Goal: Complete application form: Complete application form

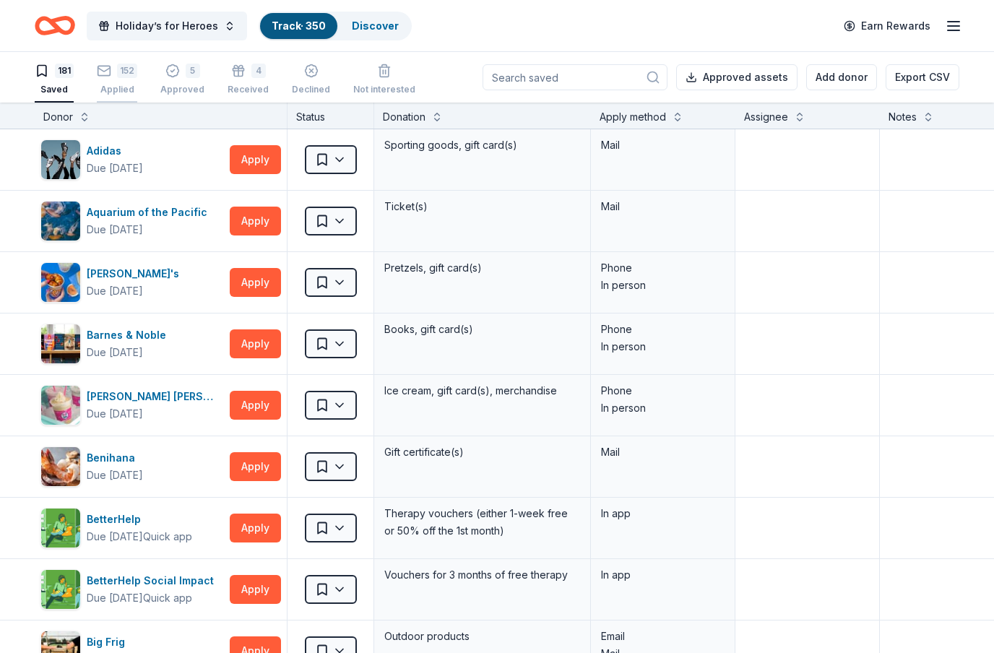
click at [116, 76] on div "152" at bounding box center [117, 71] width 40 height 14
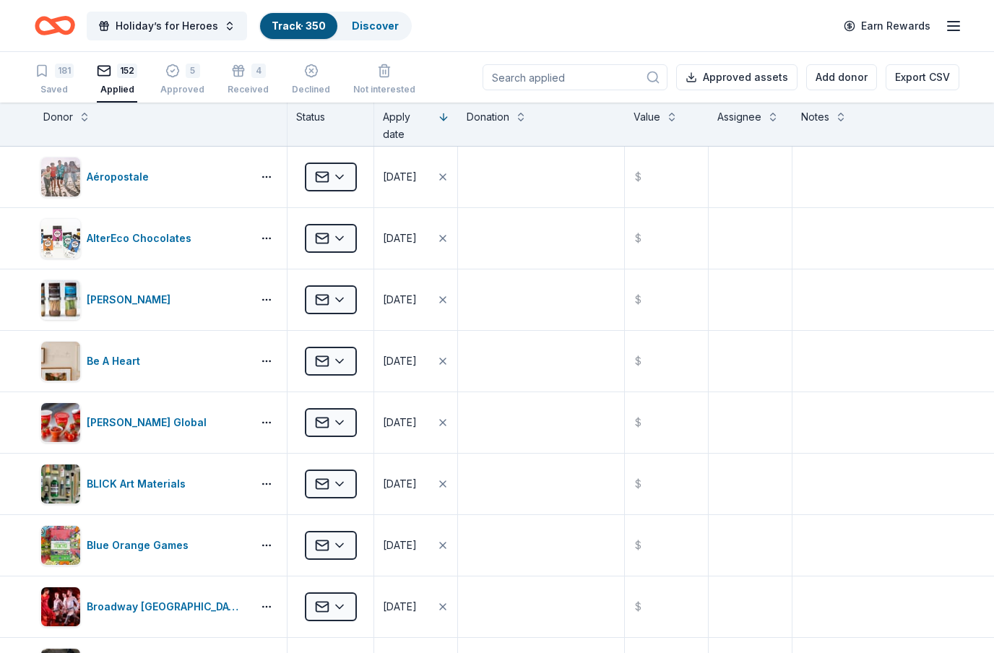
click at [623, 73] on input at bounding box center [575, 77] width 185 height 26
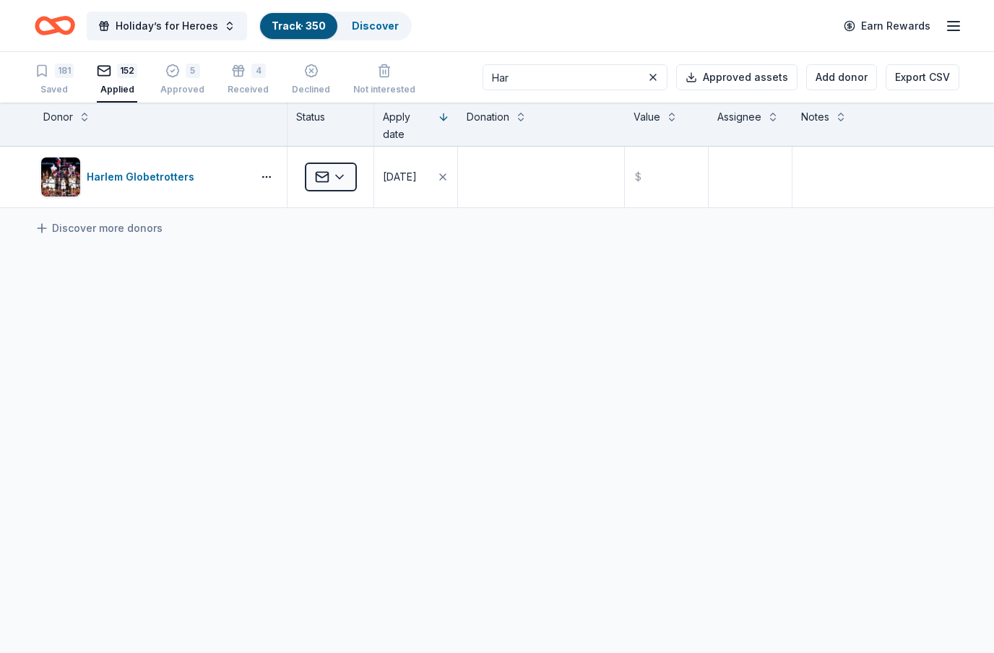
type input "Har"
click at [359, 350] on div "Declined" at bounding box center [369, 348] width 120 height 26
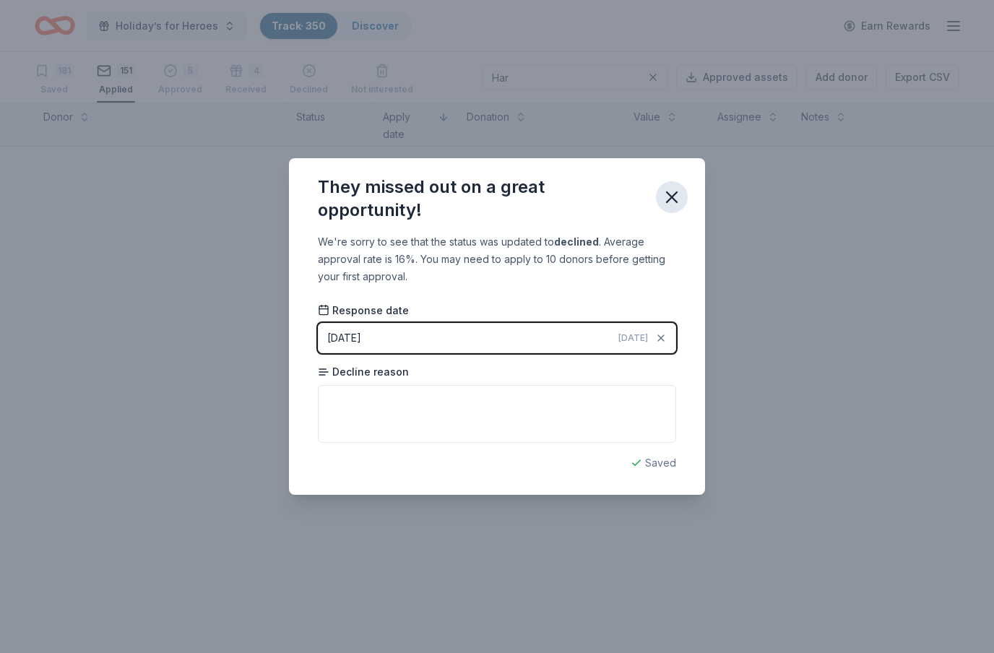
click at [675, 196] on icon "button" at bounding box center [672, 197] width 10 height 10
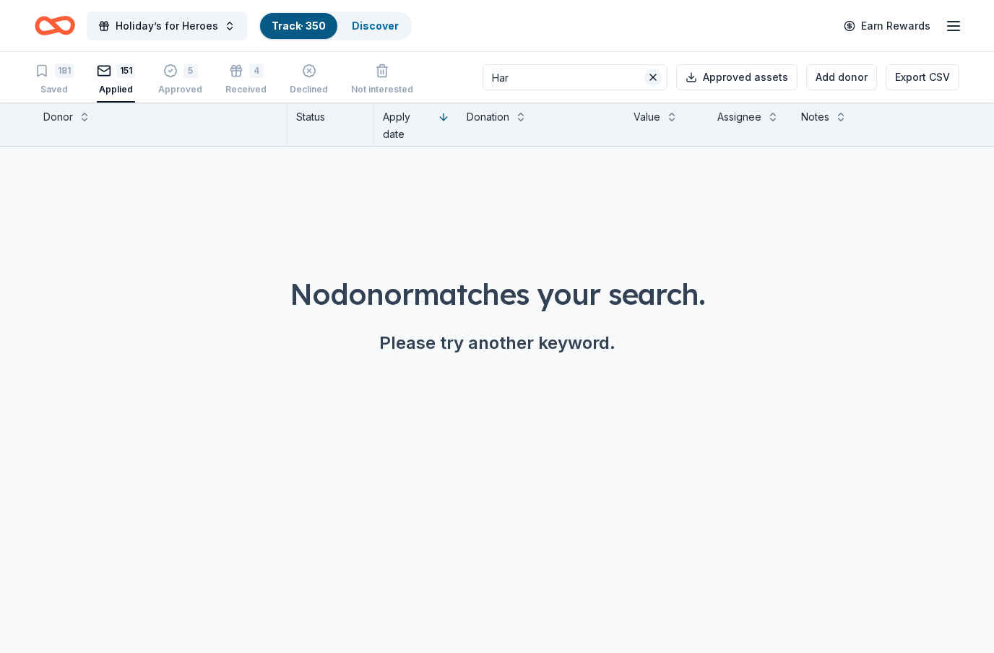
click at [656, 79] on button at bounding box center [653, 77] width 17 height 17
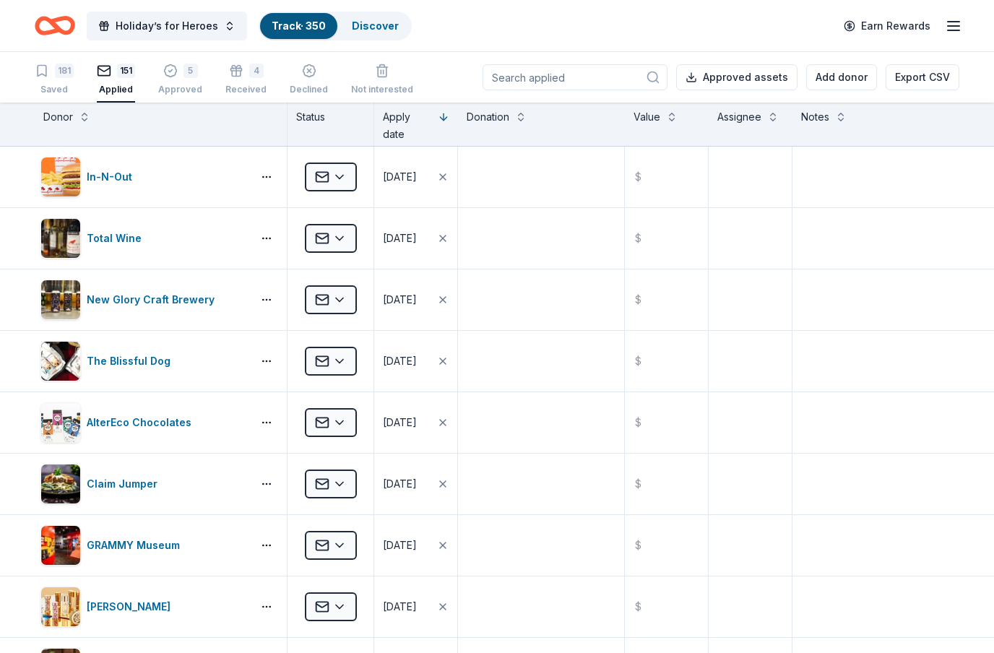
click at [604, 72] on input at bounding box center [575, 77] width 185 height 26
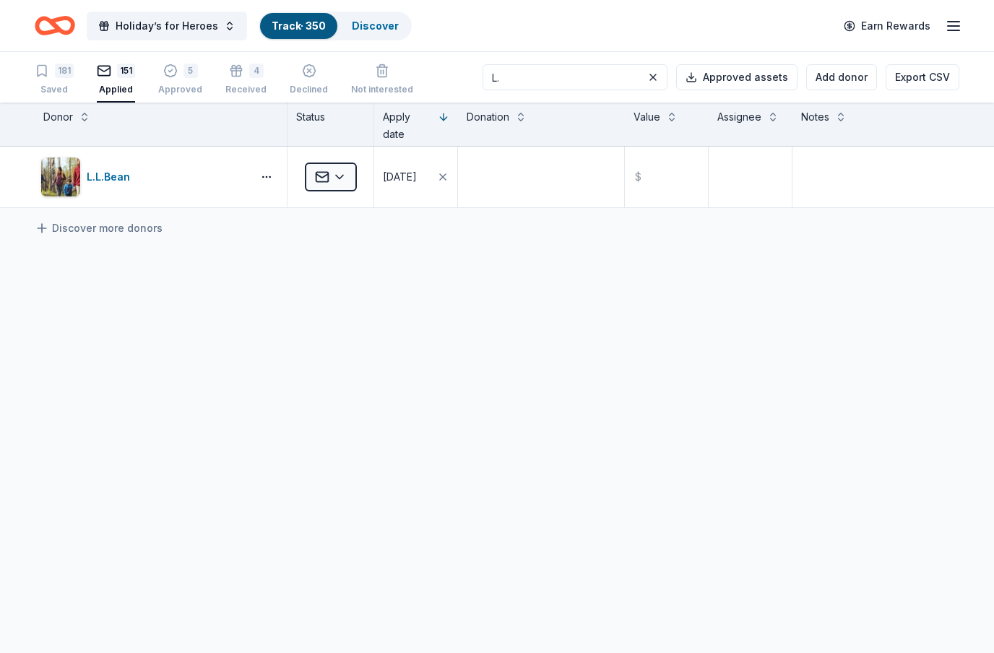
type input "L."
click at [368, 350] on div "Declined" at bounding box center [369, 348] width 120 height 26
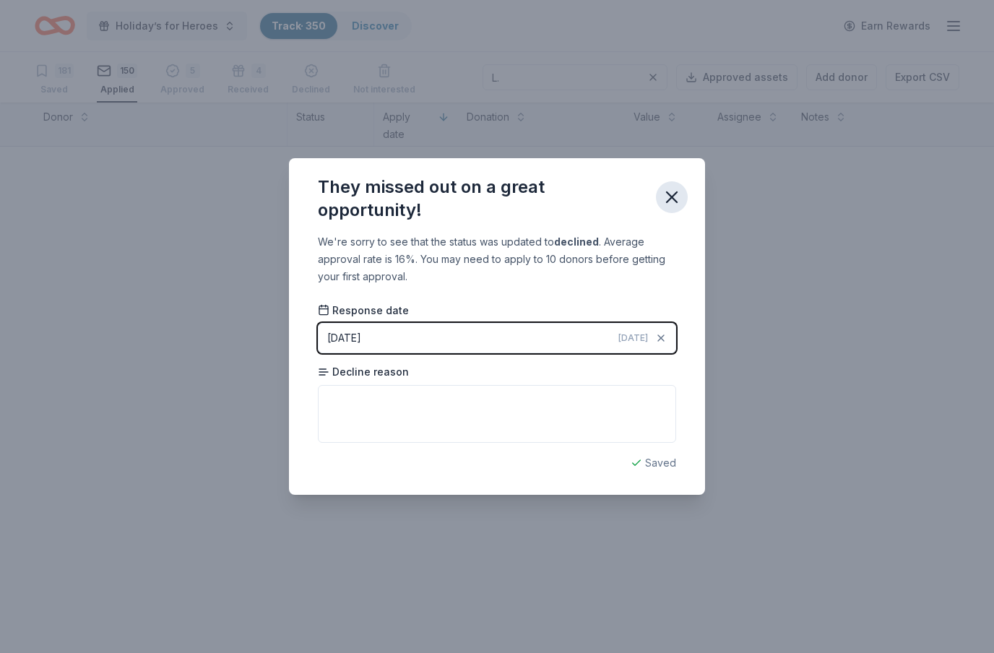
click at [675, 192] on icon "button" at bounding box center [672, 197] width 20 height 20
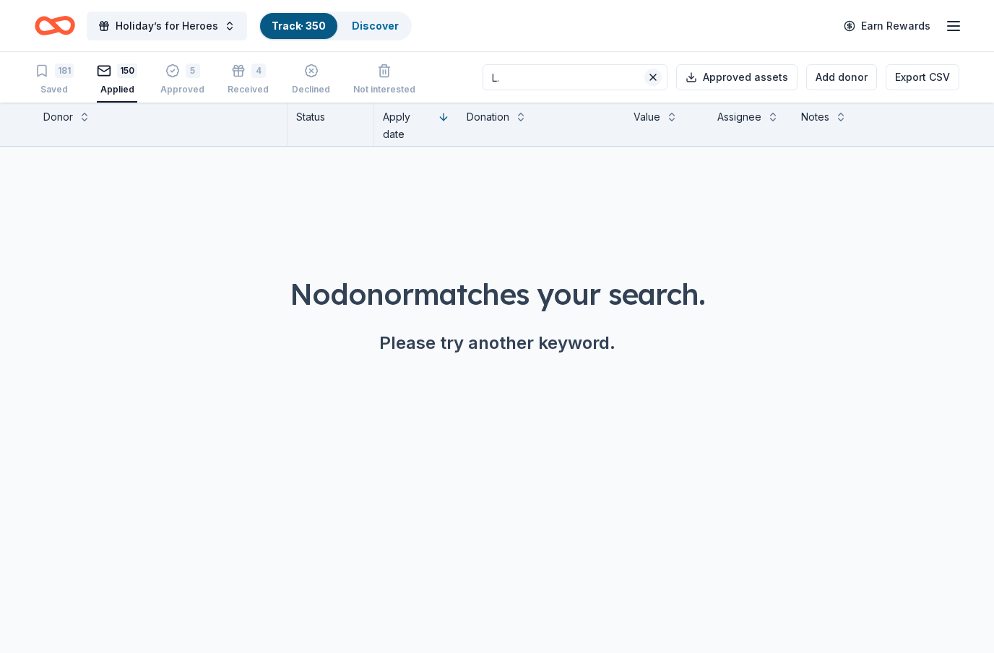
click at [657, 84] on button at bounding box center [653, 77] width 17 height 17
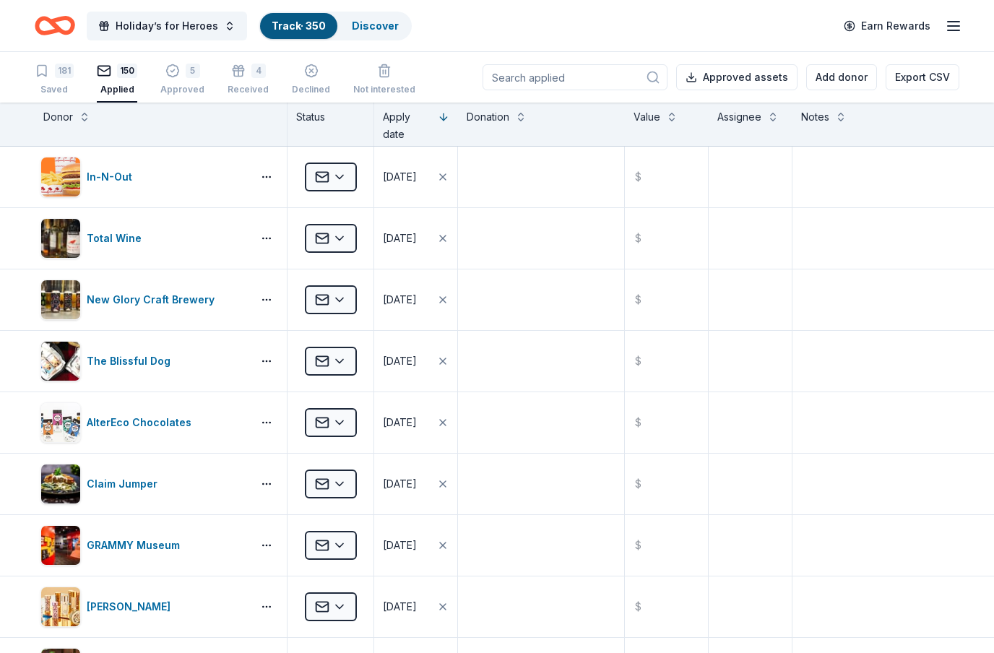
click at [602, 77] on input at bounding box center [575, 77] width 185 height 26
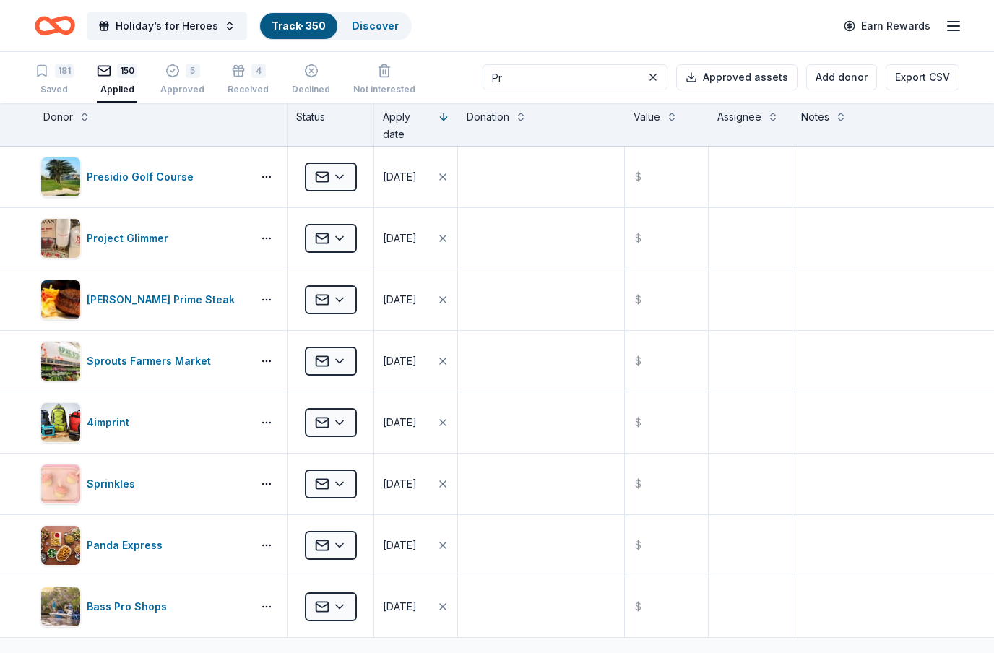
type input "P"
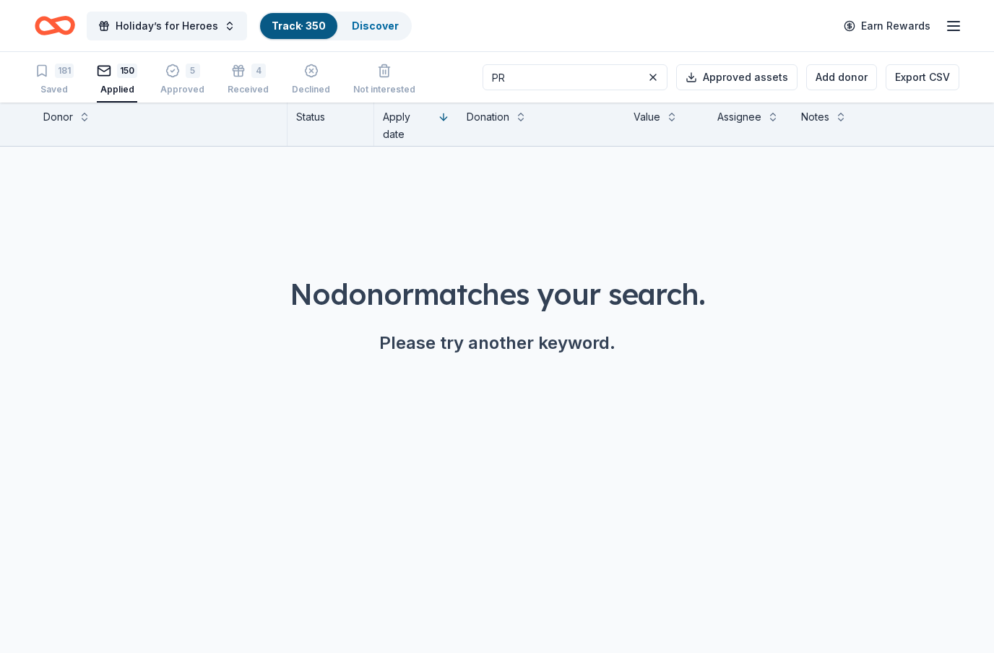
type input "P"
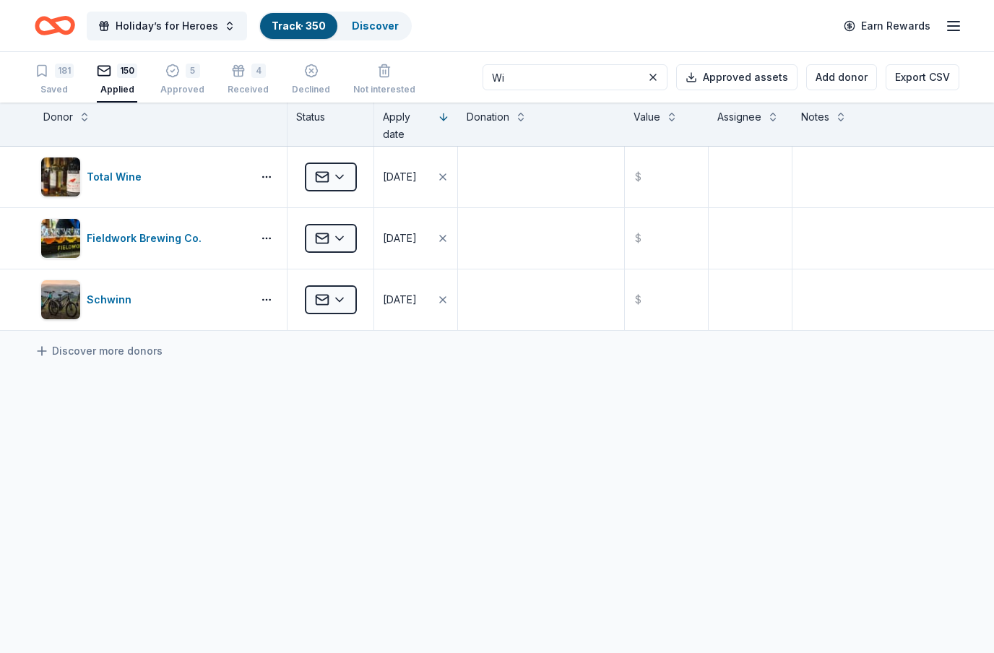
type input "W"
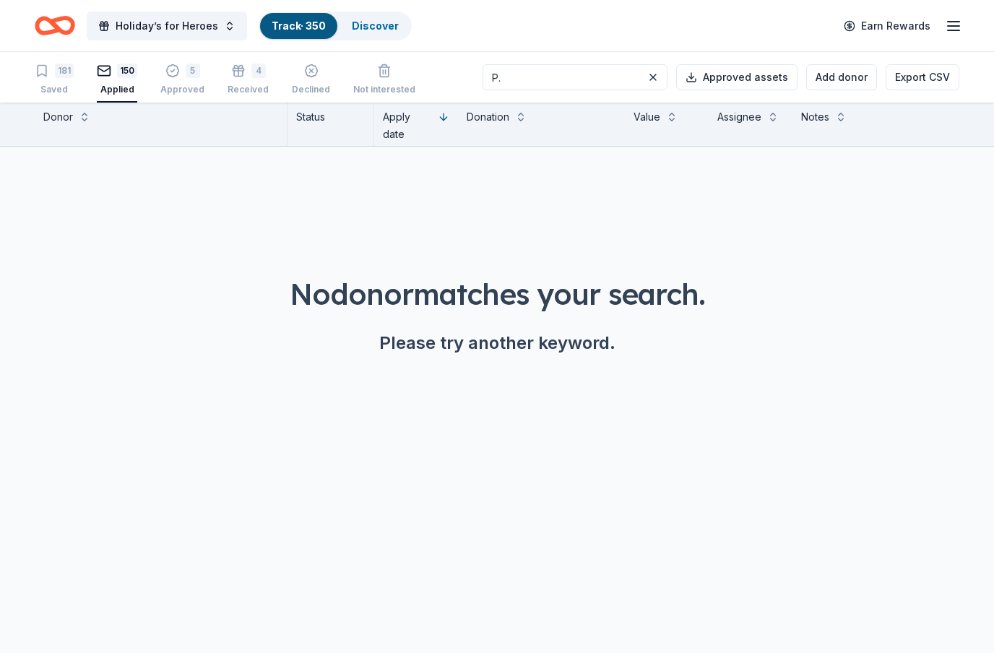
type input "P"
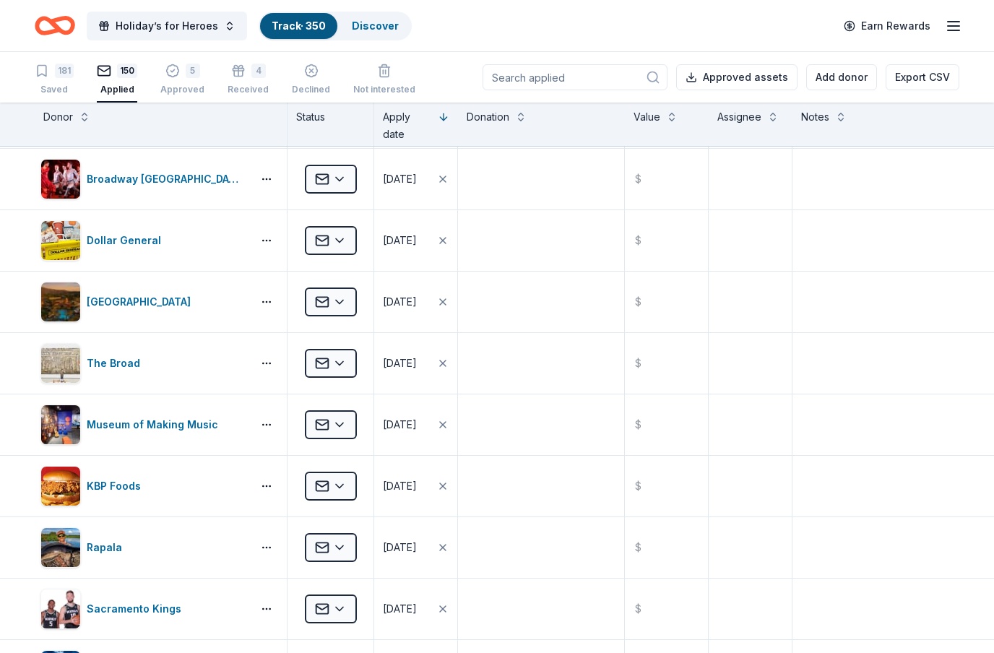
scroll to position [3275, 0]
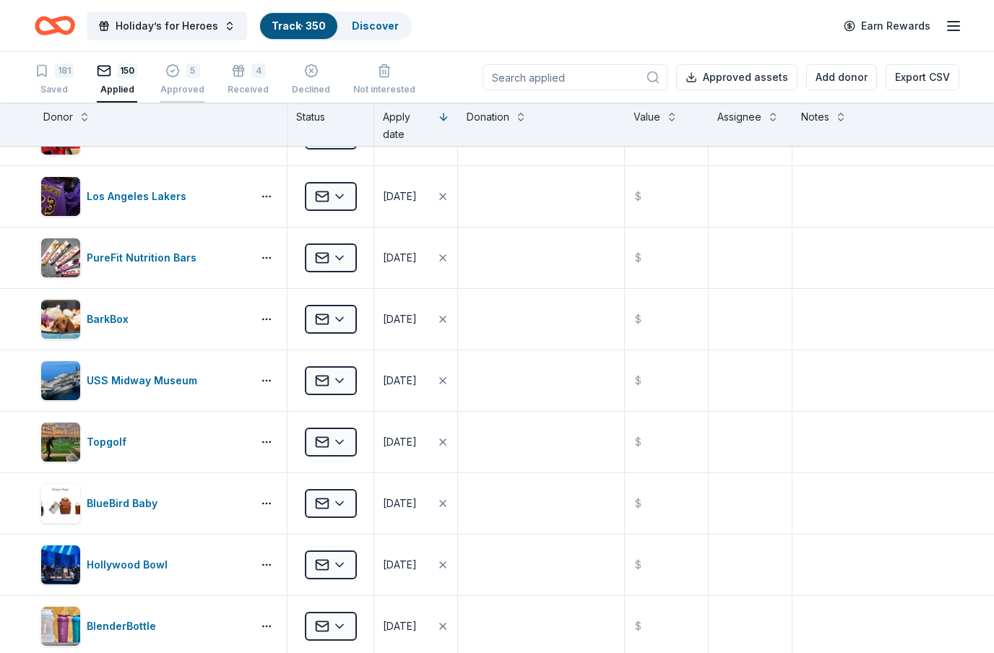
click at [193, 91] on div "Approved" at bounding box center [182, 90] width 44 height 12
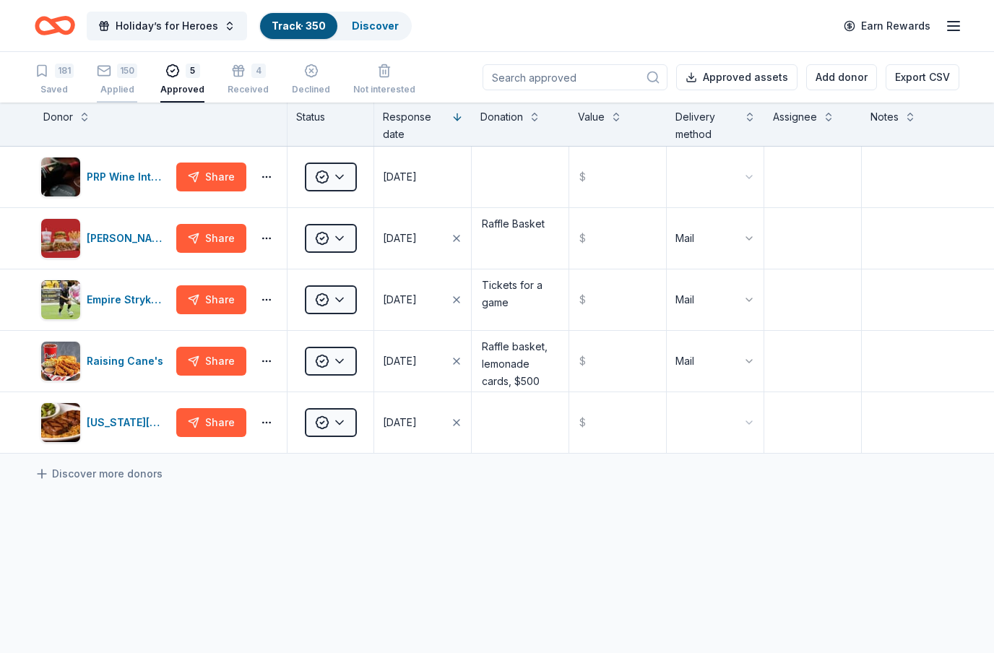
click at [129, 81] on div "150 Applied" at bounding box center [117, 80] width 40 height 32
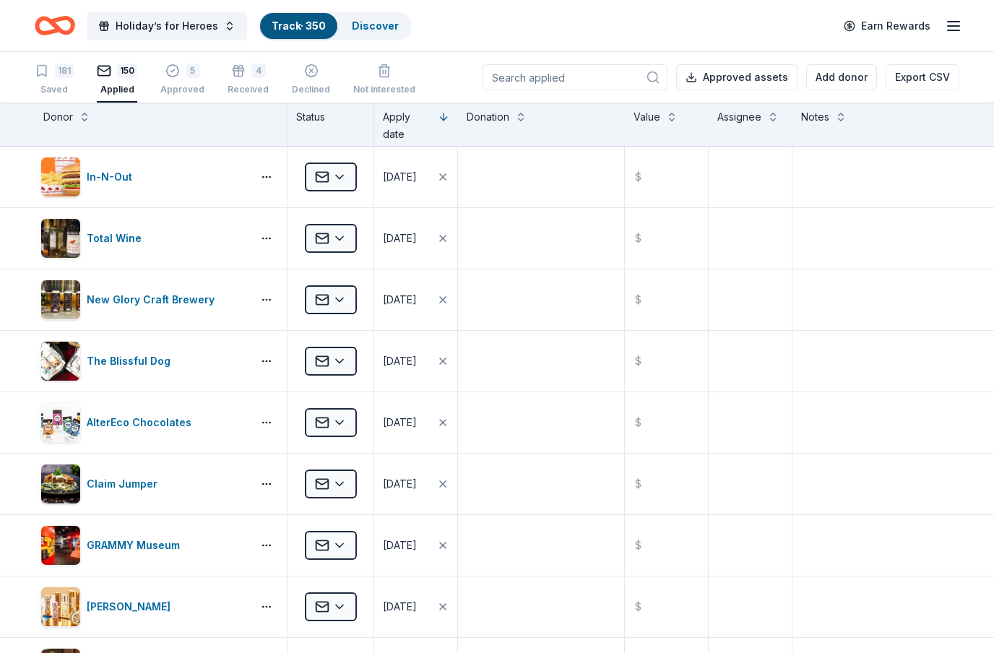
click at [601, 78] on input at bounding box center [575, 77] width 185 height 26
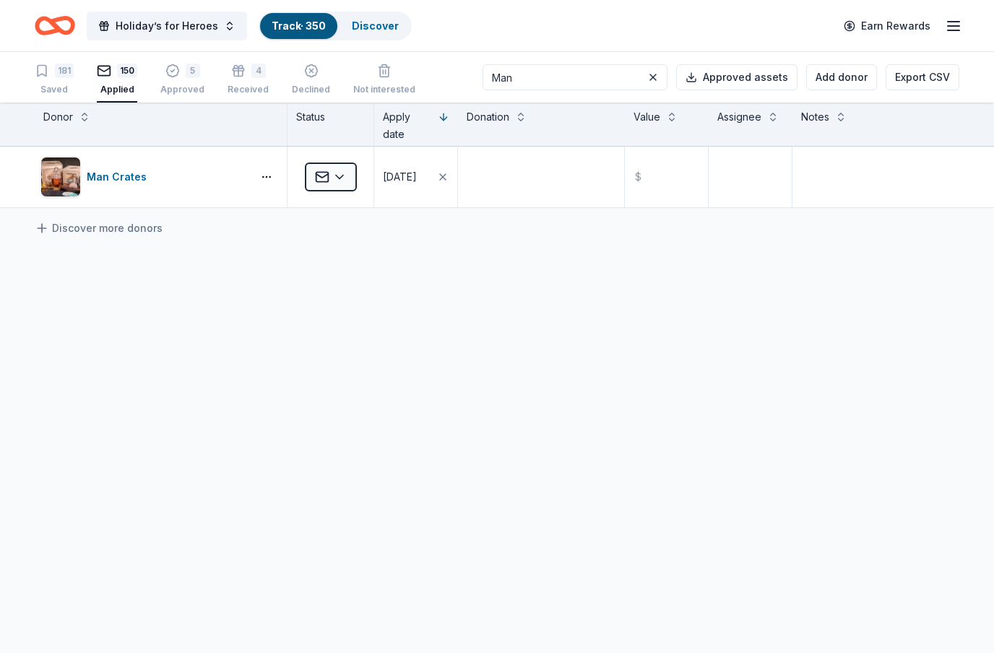
type input "Man"
click at [919, 390] on html "Holiday’s for Heroes Track · 350 Discover Earn Rewards 181 Saved 150 Applied 5 …" at bounding box center [497, 326] width 994 height 653
click at [36, 87] on div "Saved" at bounding box center [54, 90] width 39 height 12
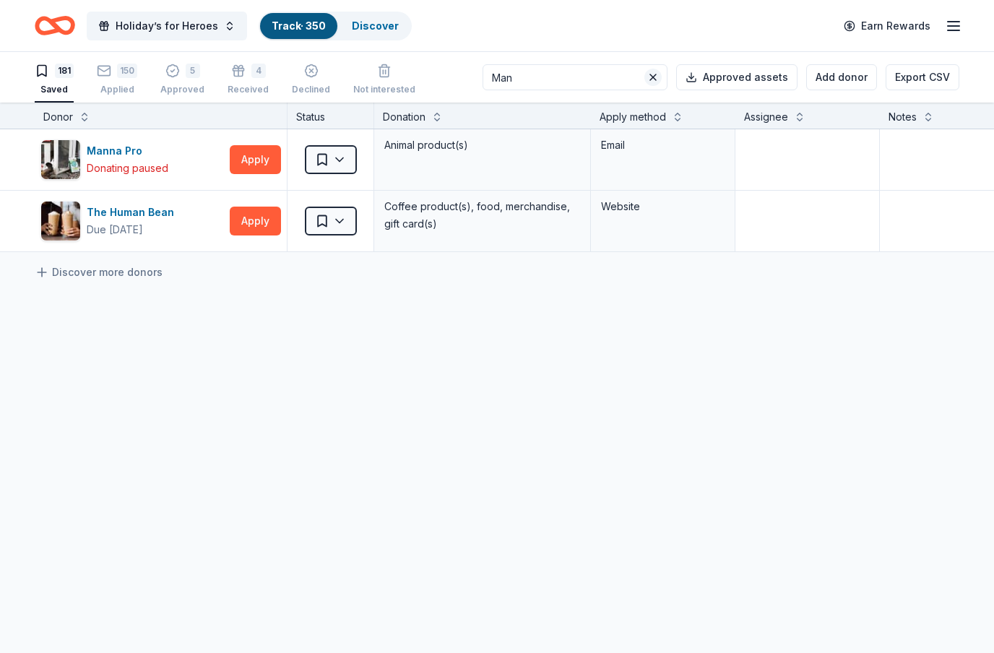
click at [654, 78] on button at bounding box center [653, 77] width 17 height 17
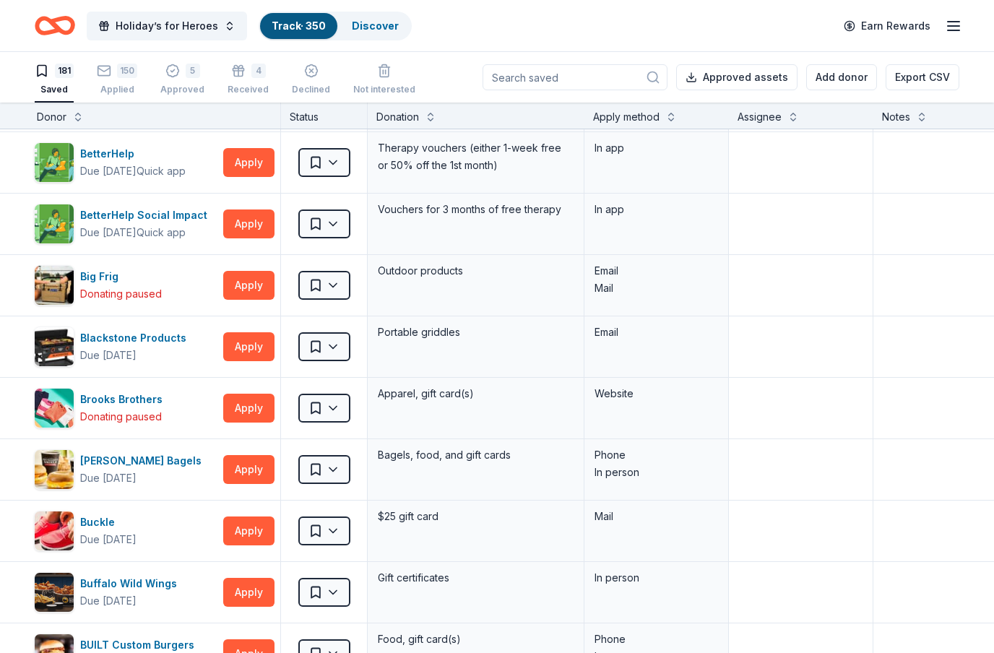
scroll to position [366, 6]
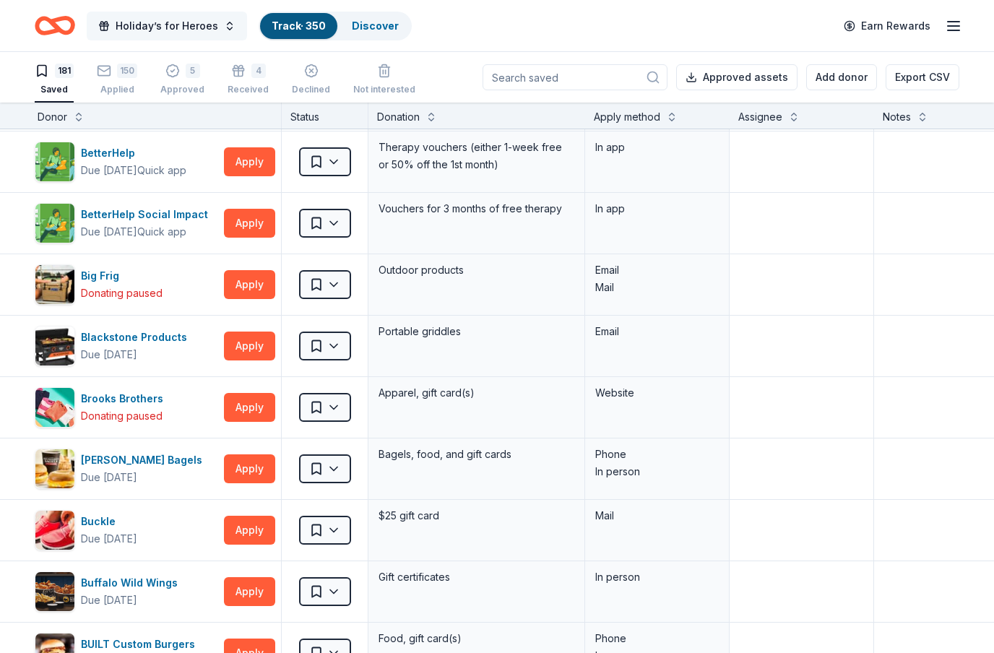
click at [138, 25] on span "Holiday’s for Heroes" at bounding box center [167, 25] width 103 height 17
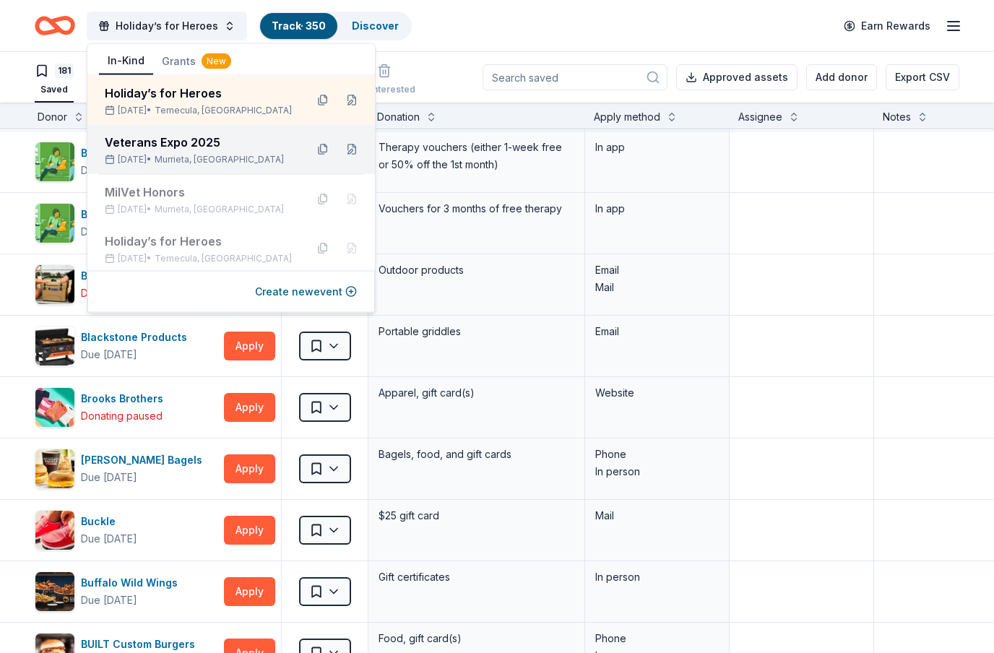
click at [124, 147] on div "Veterans Expo 2025" at bounding box center [199, 142] width 189 height 17
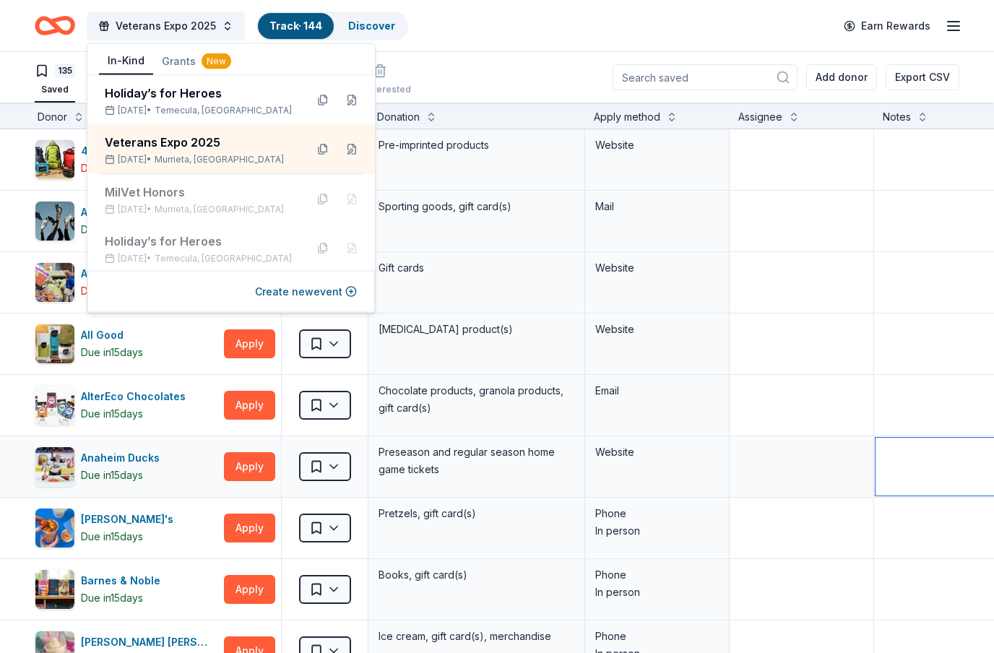
click at [937, 439] on textarea at bounding box center [982, 467] width 213 height 58
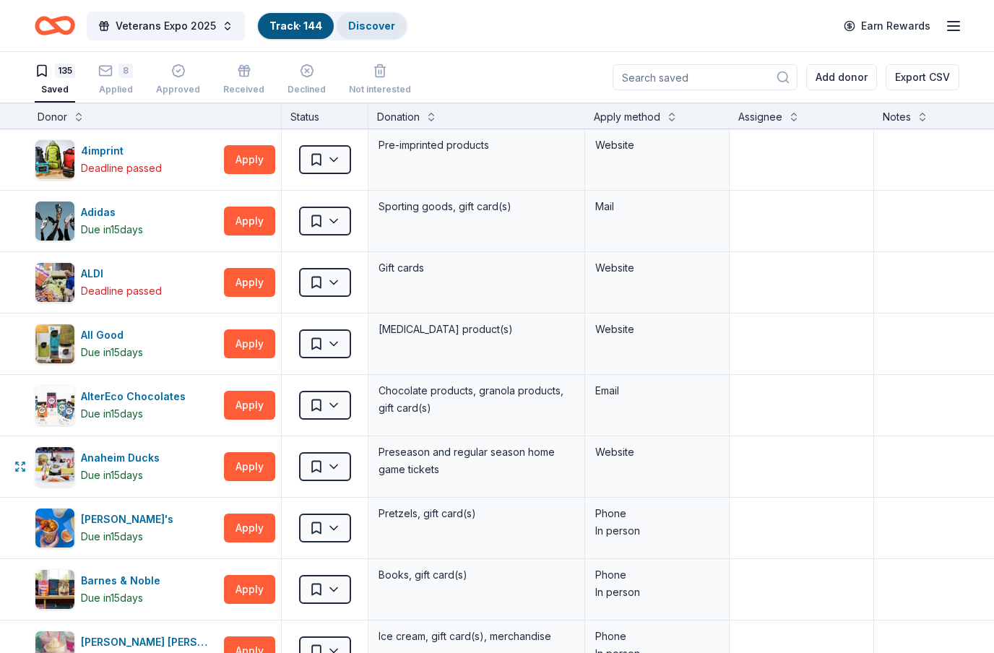
click at [371, 21] on link "Discover" at bounding box center [371, 26] width 47 height 12
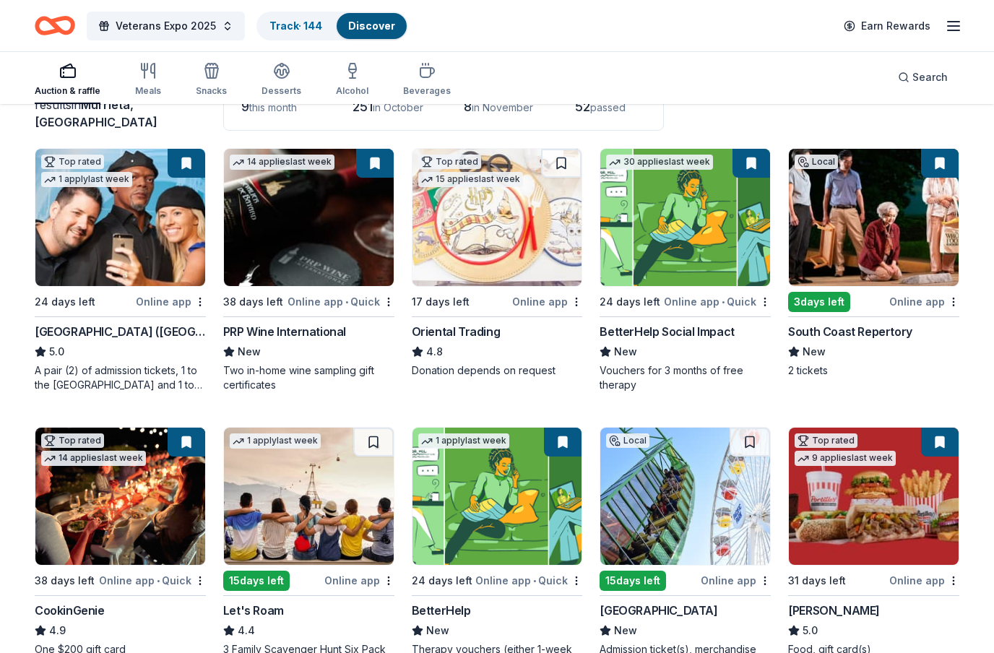
scroll to position [116, 0]
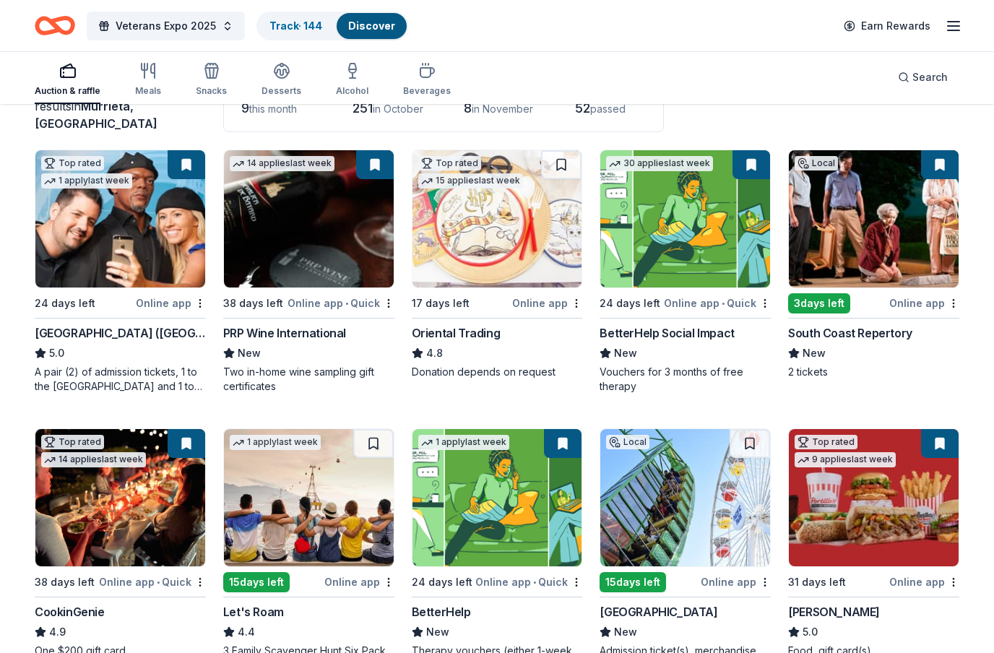
click at [718, 272] on img at bounding box center [686, 218] width 170 height 137
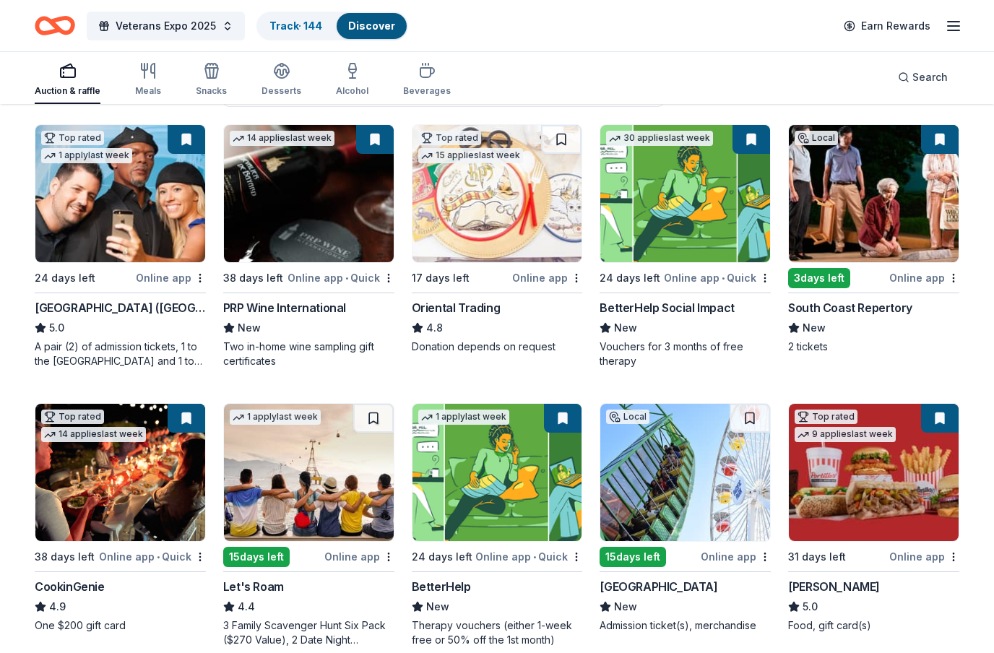
click at [754, 142] on button at bounding box center [752, 139] width 38 height 29
click at [724, 218] on img at bounding box center [686, 193] width 170 height 137
click at [313, 24] on link "Track · 144" at bounding box center [296, 26] width 53 height 12
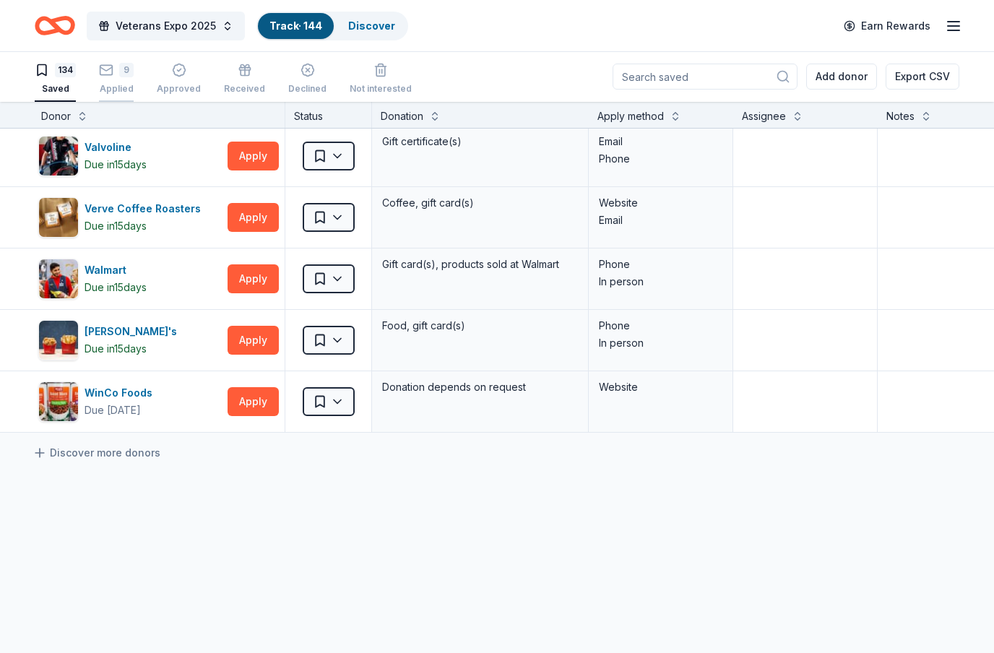
click at [110, 83] on div "Applied" at bounding box center [116, 89] width 35 height 12
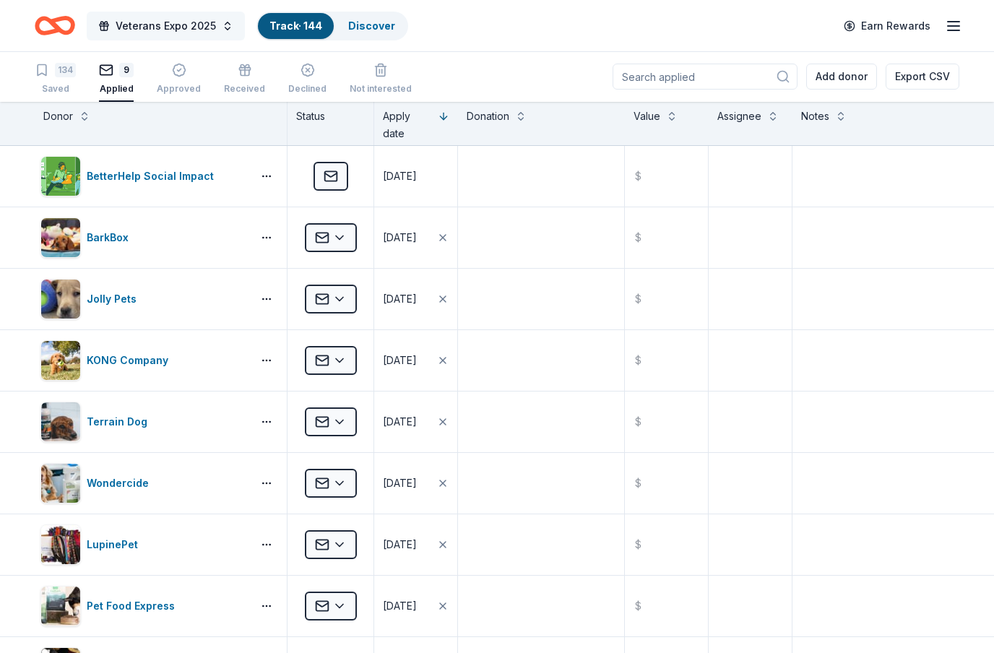
click at [154, 24] on span "Veterans Expo 2025" at bounding box center [166, 25] width 100 height 17
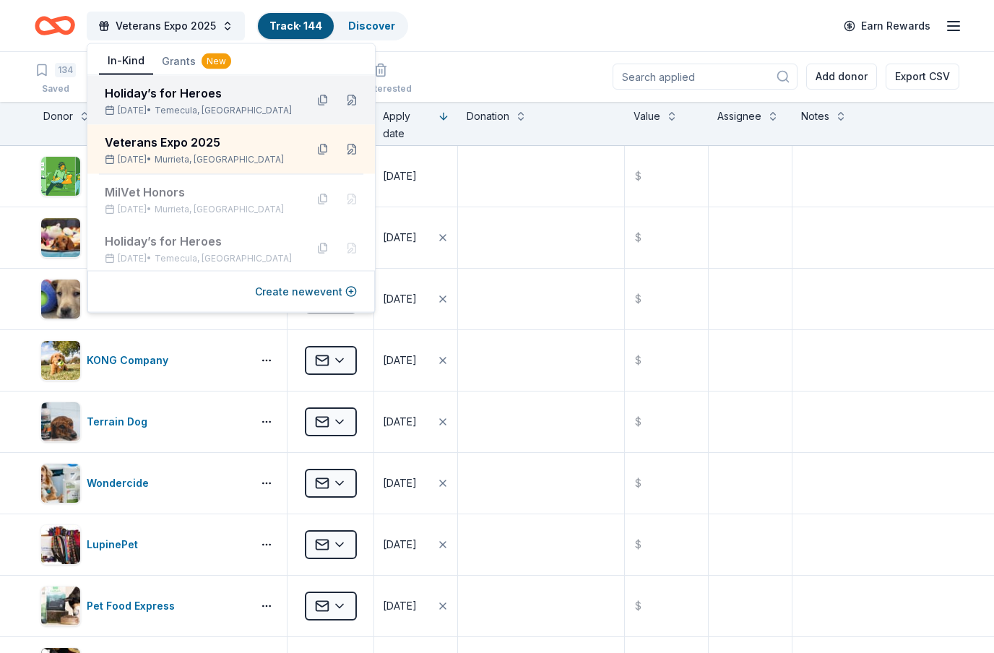
click at [125, 96] on div "Holiday’s for Heroes" at bounding box center [199, 93] width 189 height 17
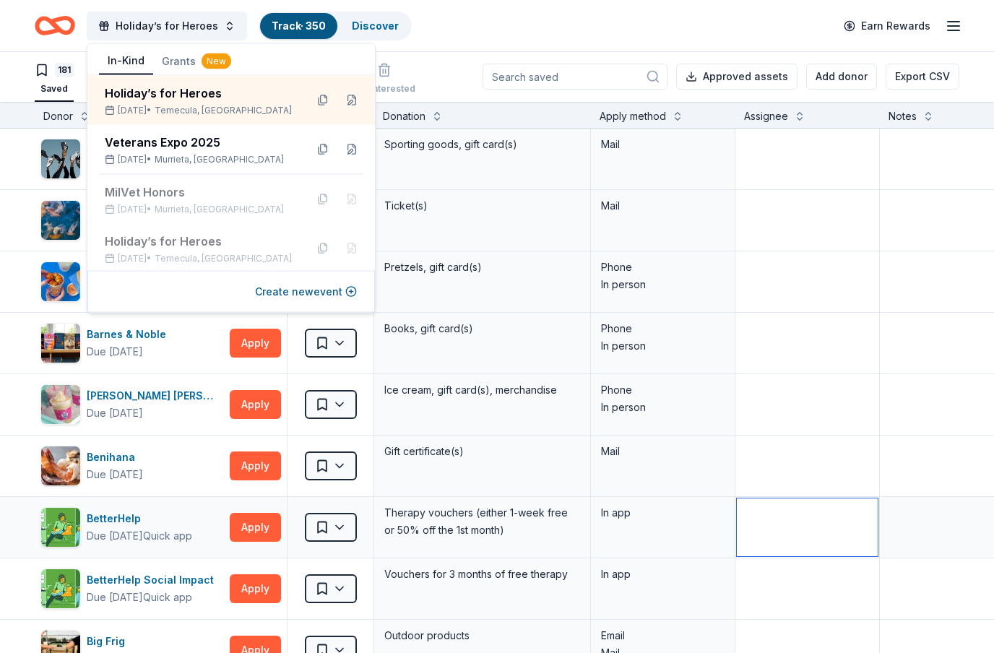
click at [877, 499] on textarea at bounding box center [807, 528] width 141 height 58
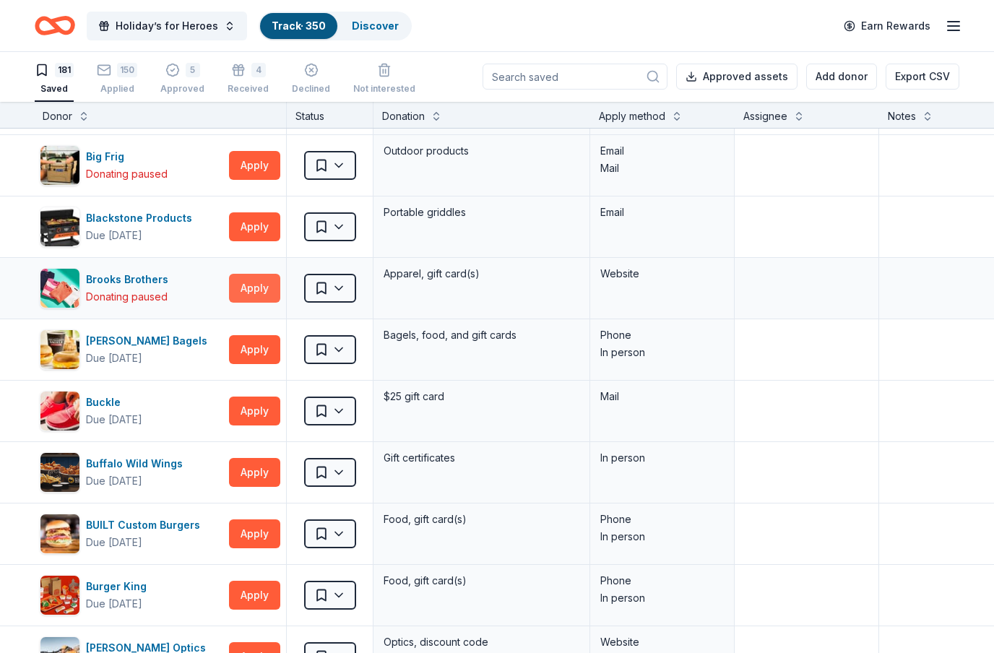
click at [256, 274] on button "Apply" at bounding box center [254, 288] width 51 height 29
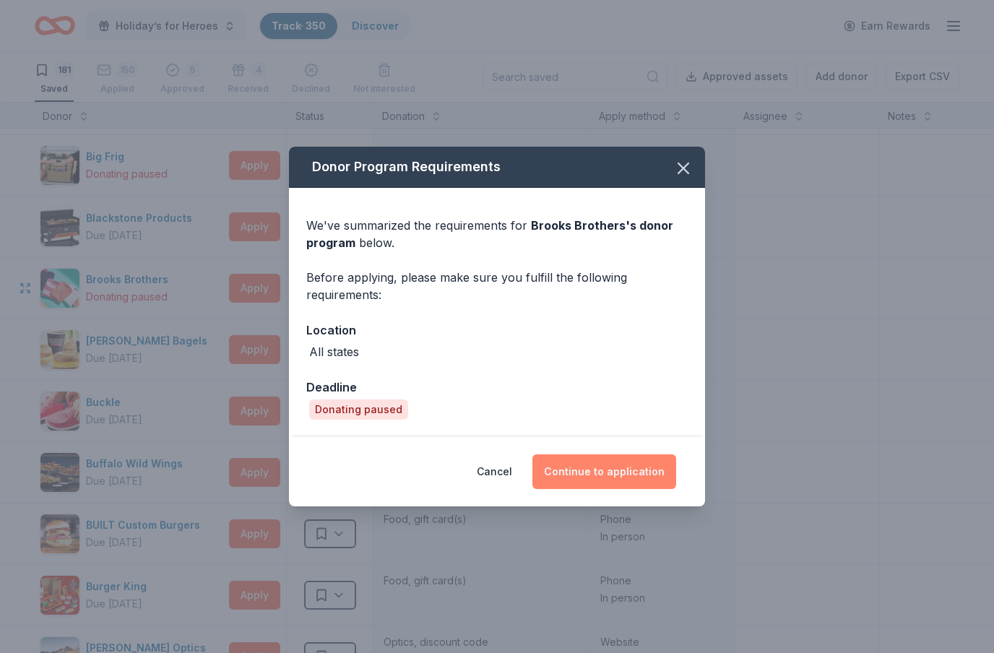
click at [644, 481] on button "Continue to application" at bounding box center [605, 472] width 144 height 35
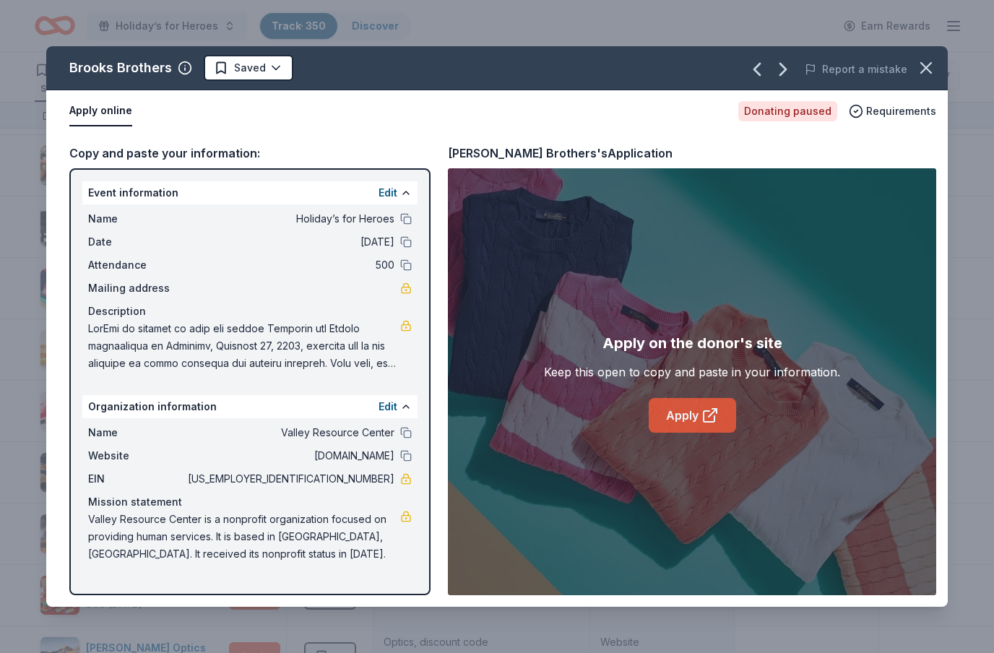
click at [677, 409] on link "Apply" at bounding box center [692, 415] width 87 height 35
click at [271, 118] on body "Holiday’s for Heroes Track · 350 Discover Earn Rewards 181 Saved 150 Applied 5 …" at bounding box center [497, 325] width 994 height 653
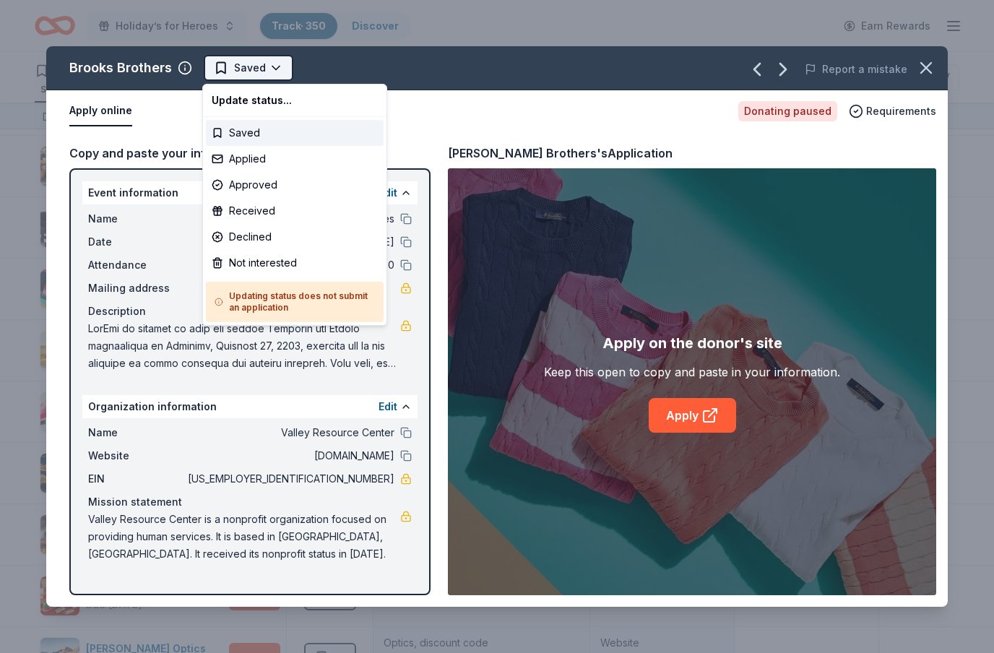
click at [280, 74] on html "Holiday’s for Heroes Track · 350 Discover Earn Rewards 181 Saved 150 Applied 5 …" at bounding box center [497, 326] width 994 height 653
click at [291, 270] on div "Not interested" at bounding box center [295, 263] width 178 height 26
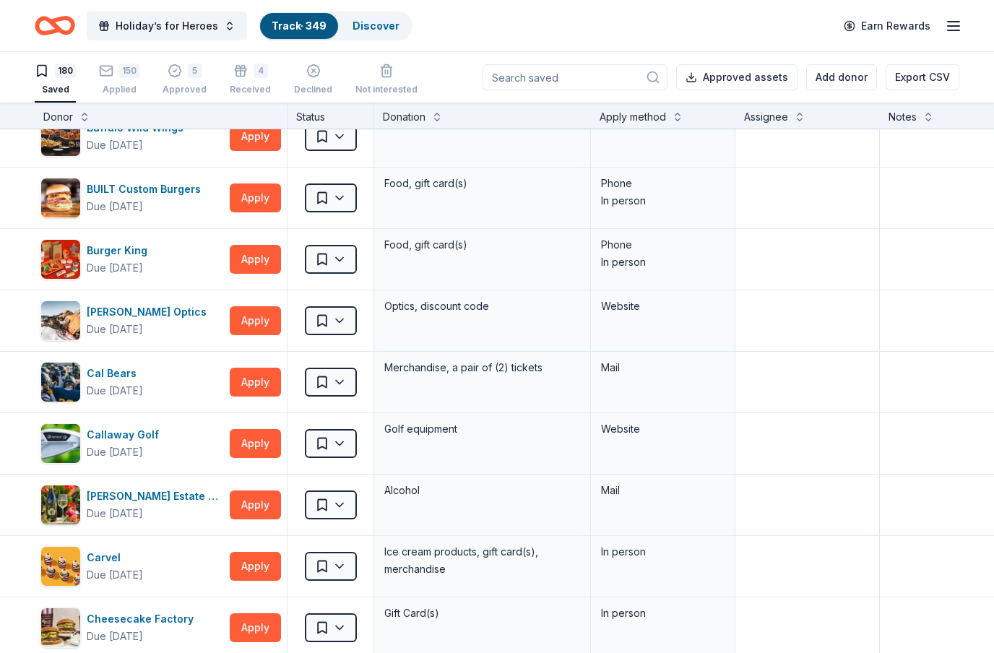
scroll to position [760, 0]
click at [244, 325] on button "Apply" at bounding box center [255, 320] width 51 height 29
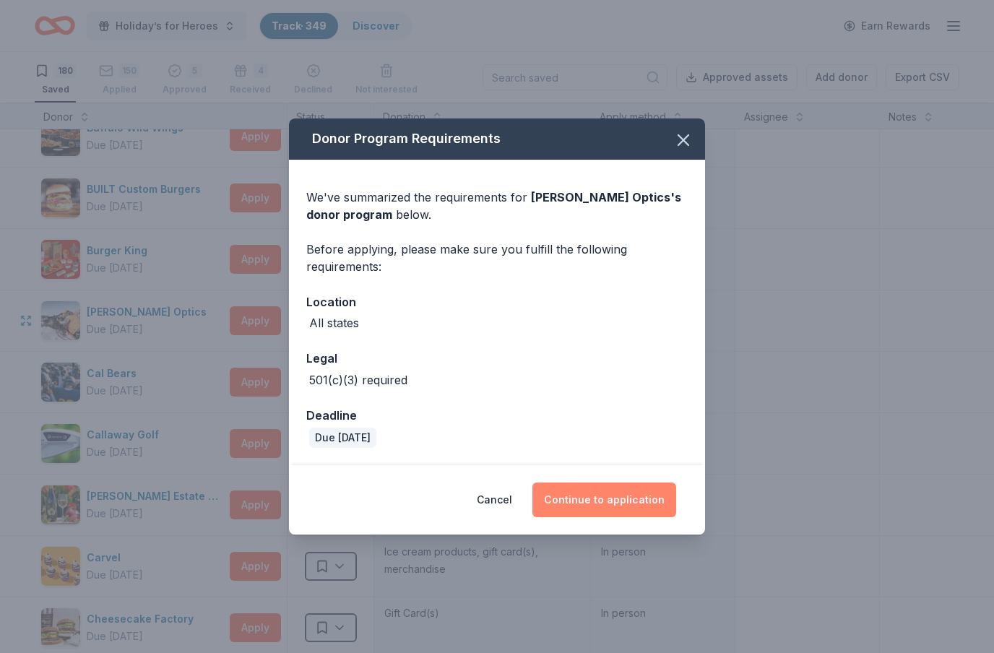
click at [666, 498] on button "Continue to application" at bounding box center [605, 500] width 144 height 35
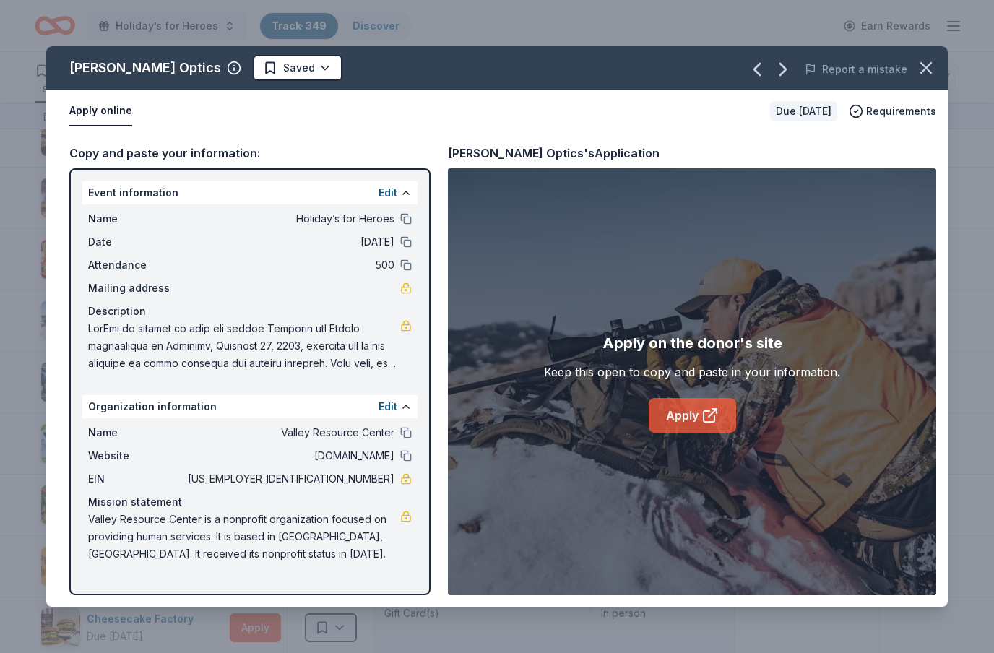
click at [719, 413] on link "Apply" at bounding box center [692, 415] width 87 height 35
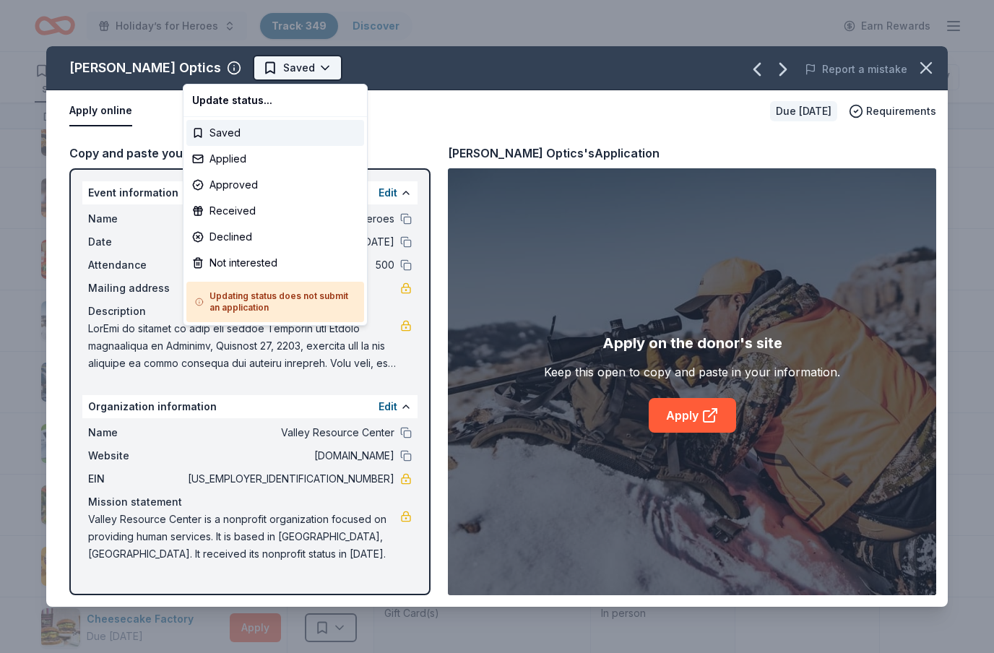
click at [261, 74] on html "Holiday’s for Heroes Track · 349 Discover Earn Rewards 180 Saved 150 Applied 5 …" at bounding box center [497, 326] width 994 height 653
click at [242, 158] on div "Applied" at bounding box center [275, 159] width 178 height 26
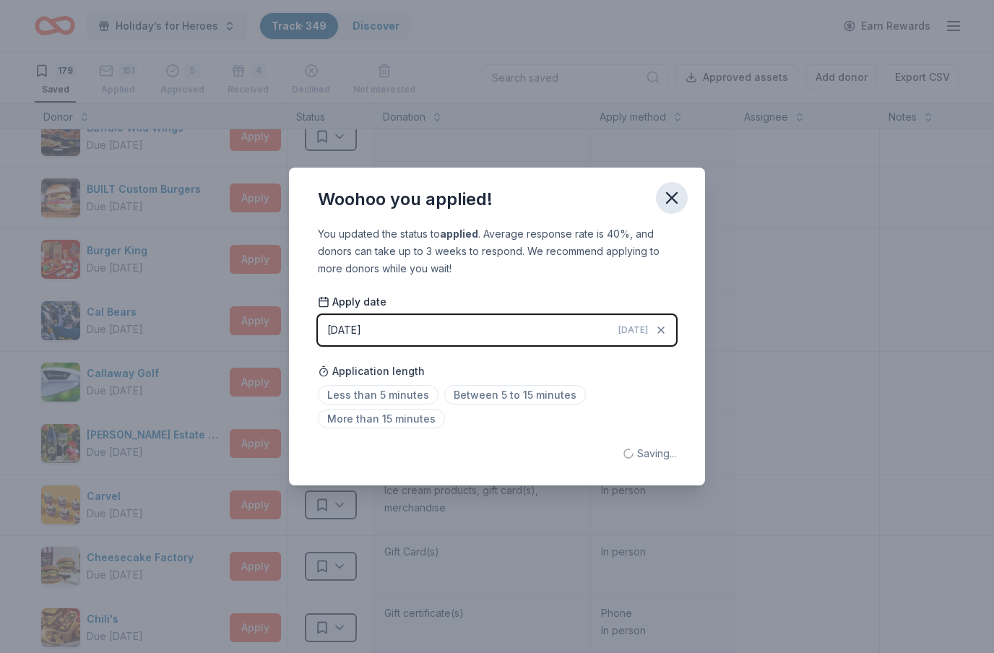
click at [674, 192] on icon "button" at bounding box center [672, 198] width 20 height 20
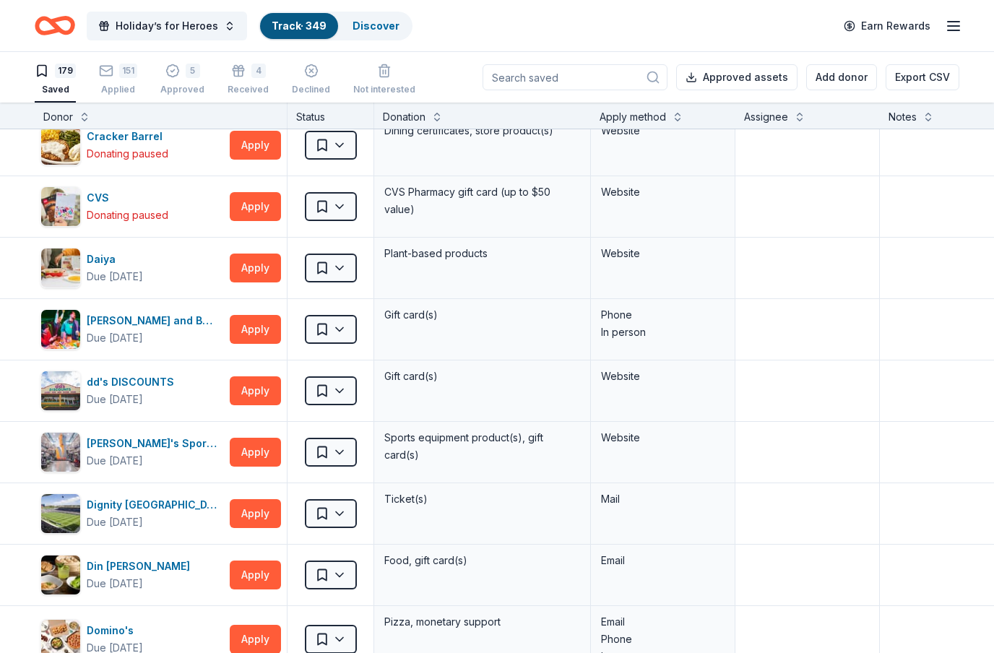
scroll to position [1613, 0]
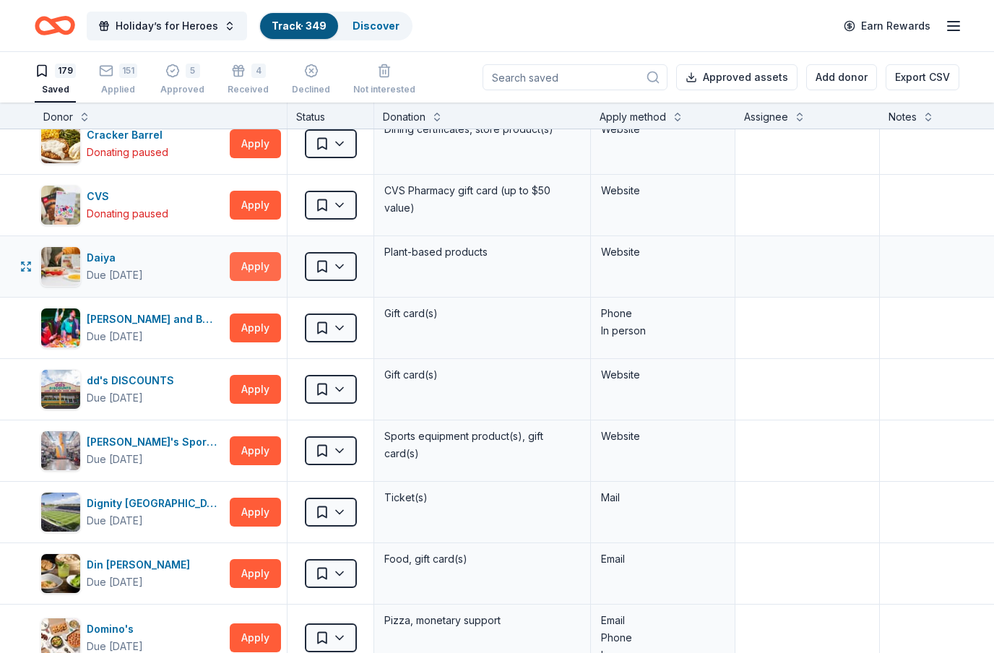
click at [268, 267] on button "Apply" at bounding box center [255, 266] width 51 height 29
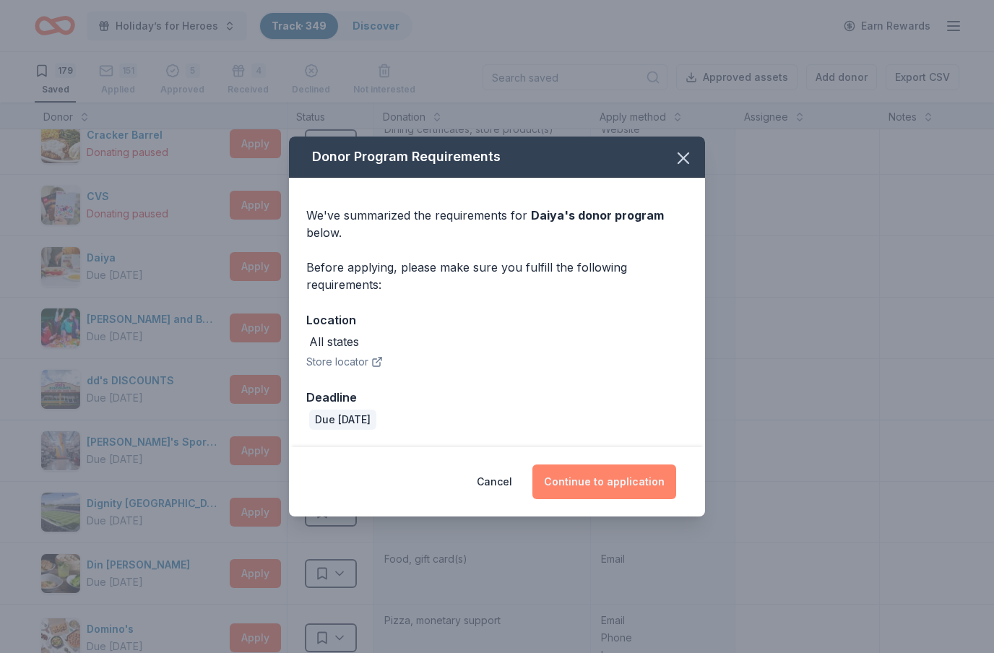
click at [655, 482] on button "Continue to application" at bounding box center [605, 482] width 144 height 35
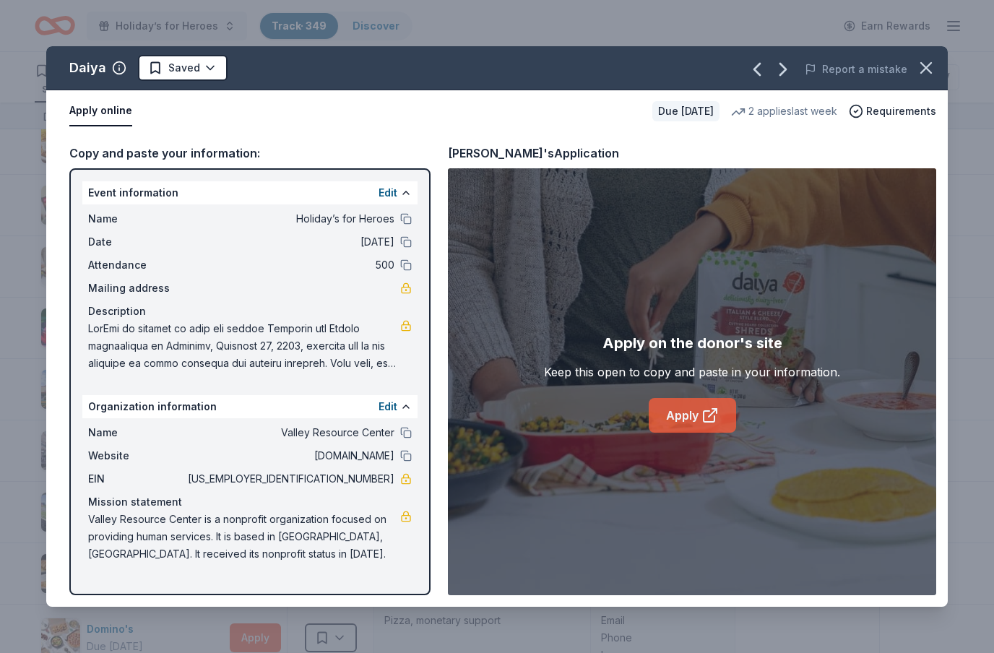
click at [712, 403] on link "Apply" at bounding box center [692, 415] width 87 height 35
click at [215, 68] on html "Holiday’s for Heroes Track · 349 Discover Earn Rewards 179 Saved 151 Applied 5 …" at bounding box center [497, 326] width 994 height 653
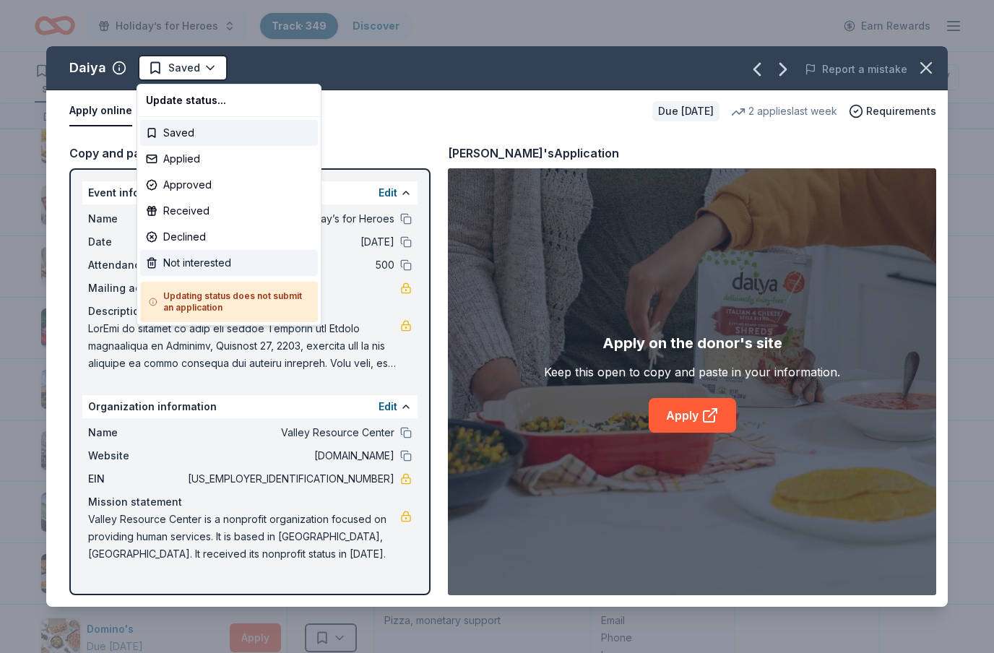
click at [243, 271] on div "Not interested" at bounding box center [229, 263] width 178 height 26
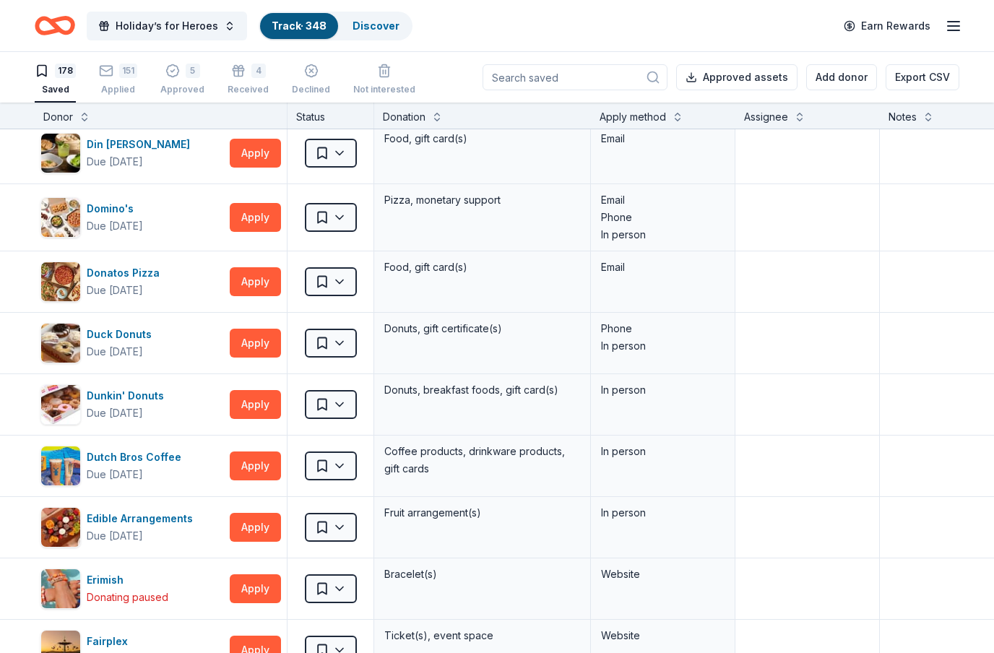
scroll to position [1973, 0]
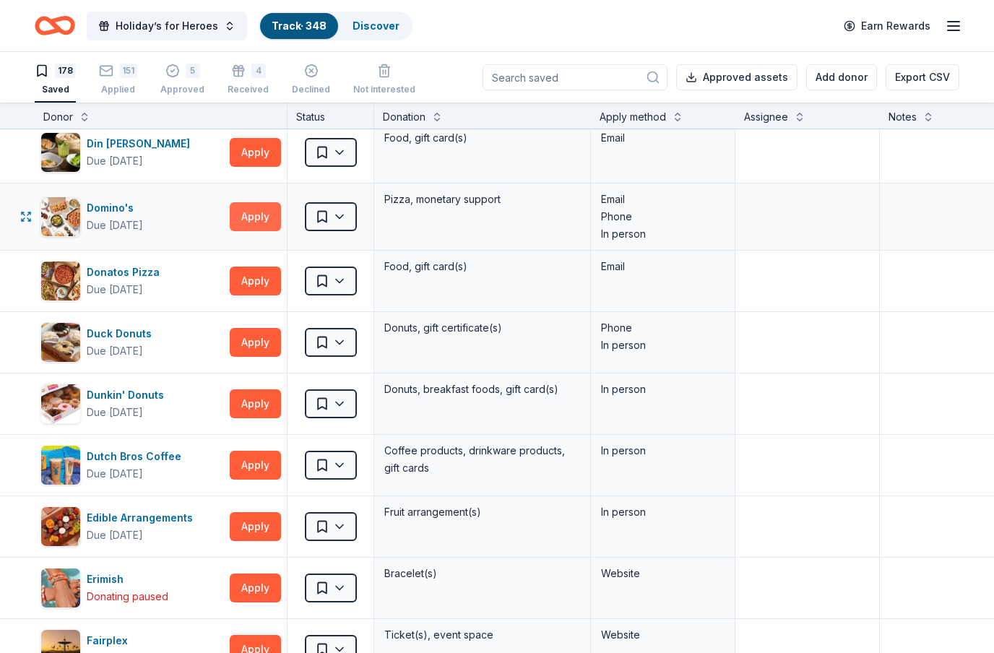
click at [236, 215] on button "Apply" at bounding box center [255, 216] width 51 height 29
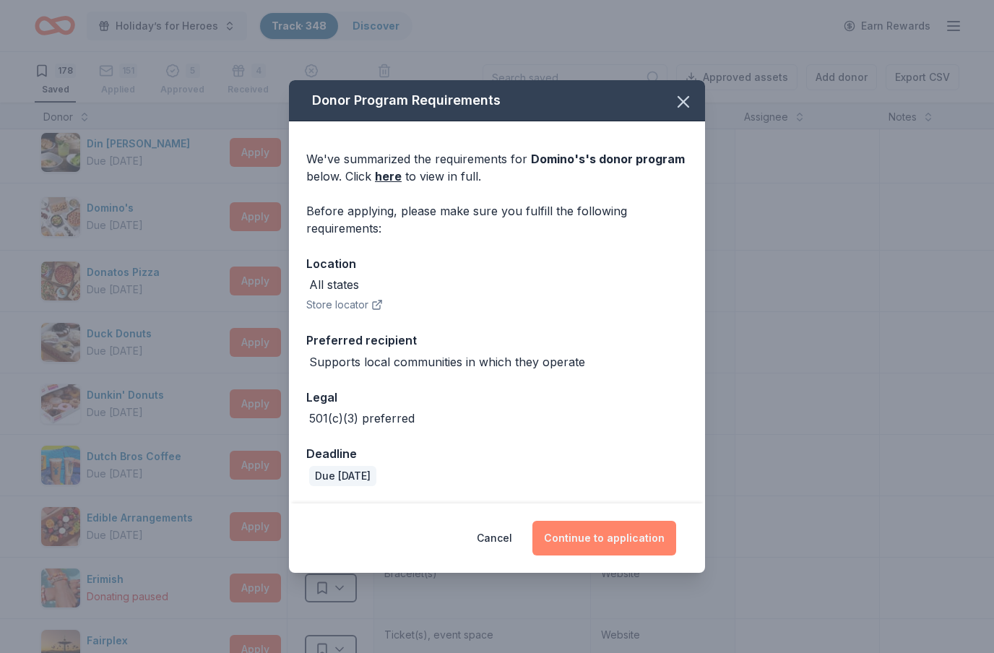
click at [629, 536] on button "Continue to application" at bounding box center [605, 538] width 144 height 35
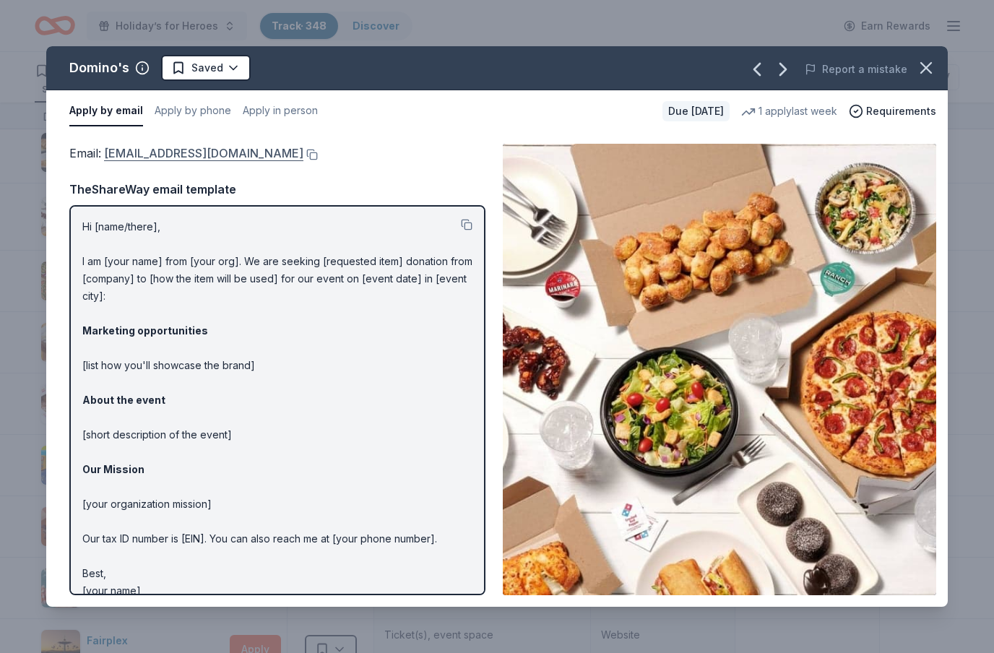
click at [209, 159] on link "[EMAIL_ADDRESS][DOMAIN_NAME]" at bounding box center [203, 153] width 199 height 19
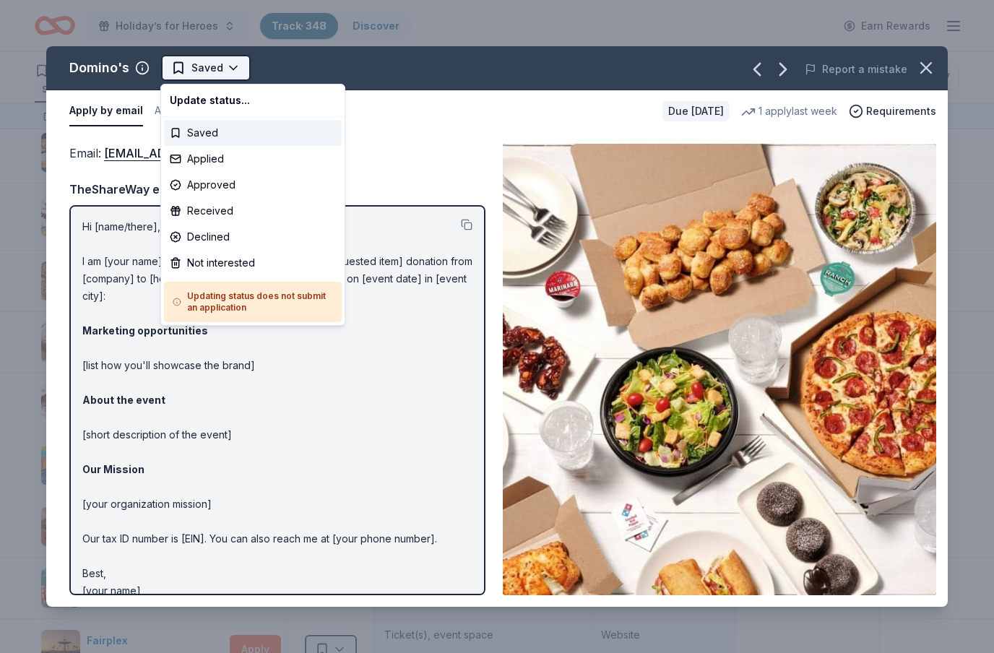
click at [228, 67] on html "Holiday’s for Heroes Track · 348 Discover Earn Rewards 178 Saved 151 Applied 5 …" at bounding box center [497, 326] width 994 height 653
click at [223, 161] on div "Applied" at bounding box center [253, 159] width 178 height 26
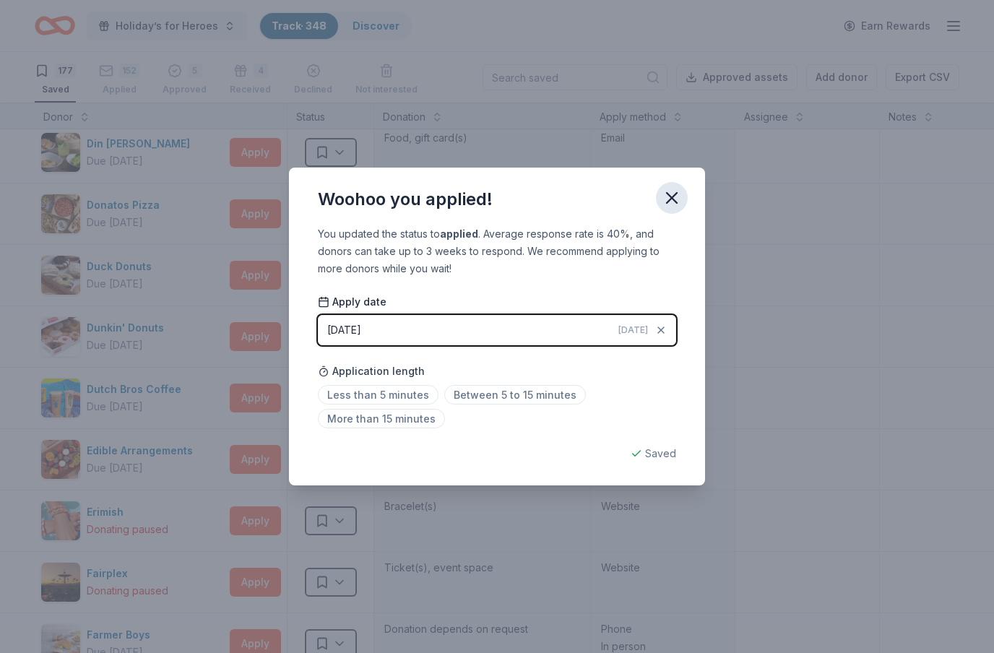
click at [674, 194] on icon "button" at bounding box center [672, 198] width 20 height 20
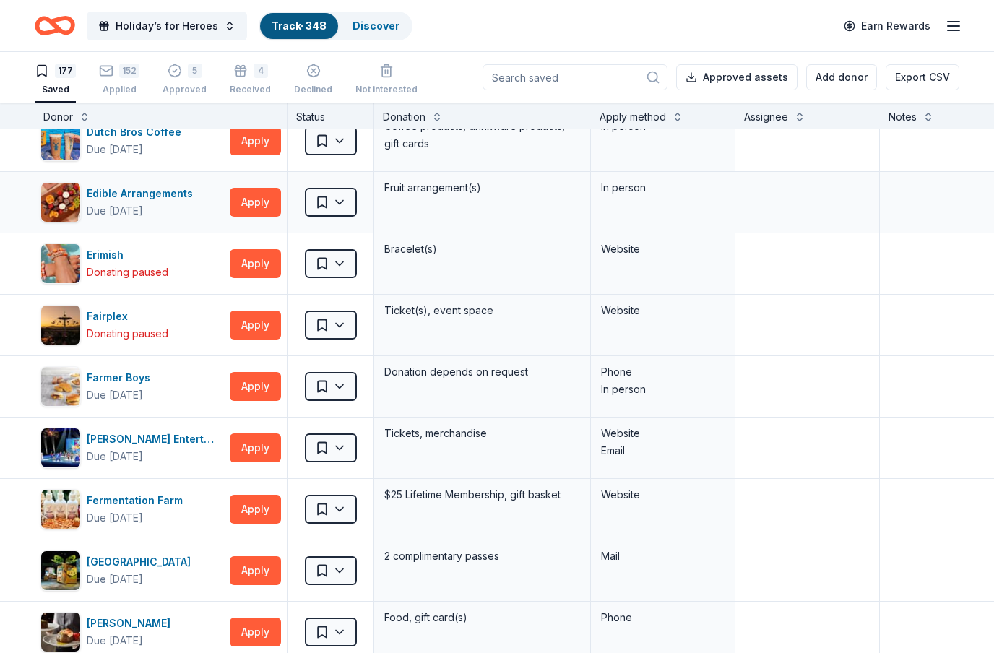
scroll to position [2232, 0]
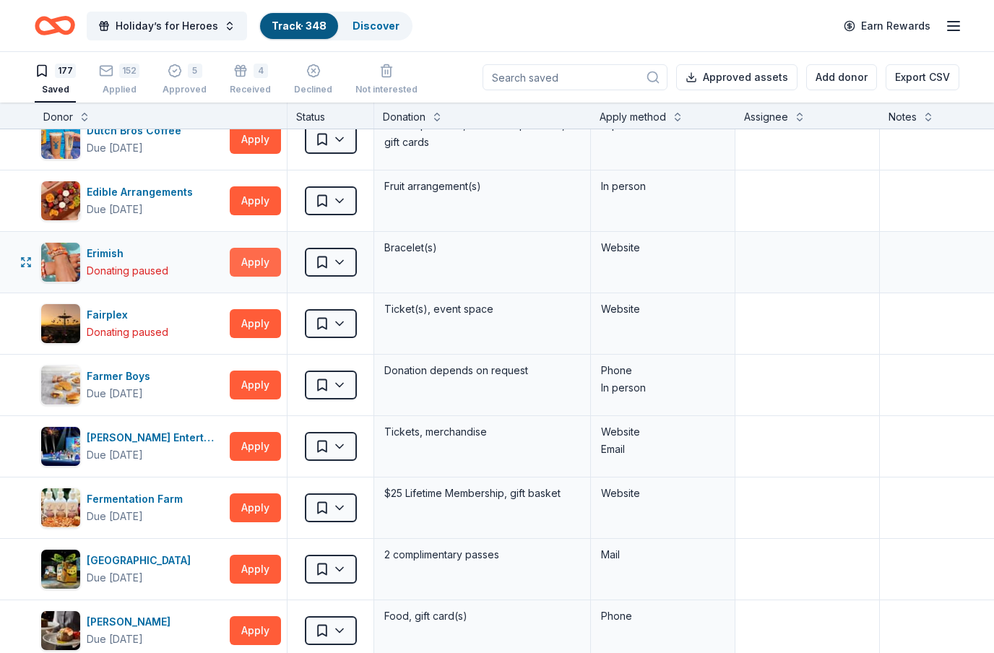
click at [268, 263] on button "Apply" at bounding box center [255, 262] width 51 height 29
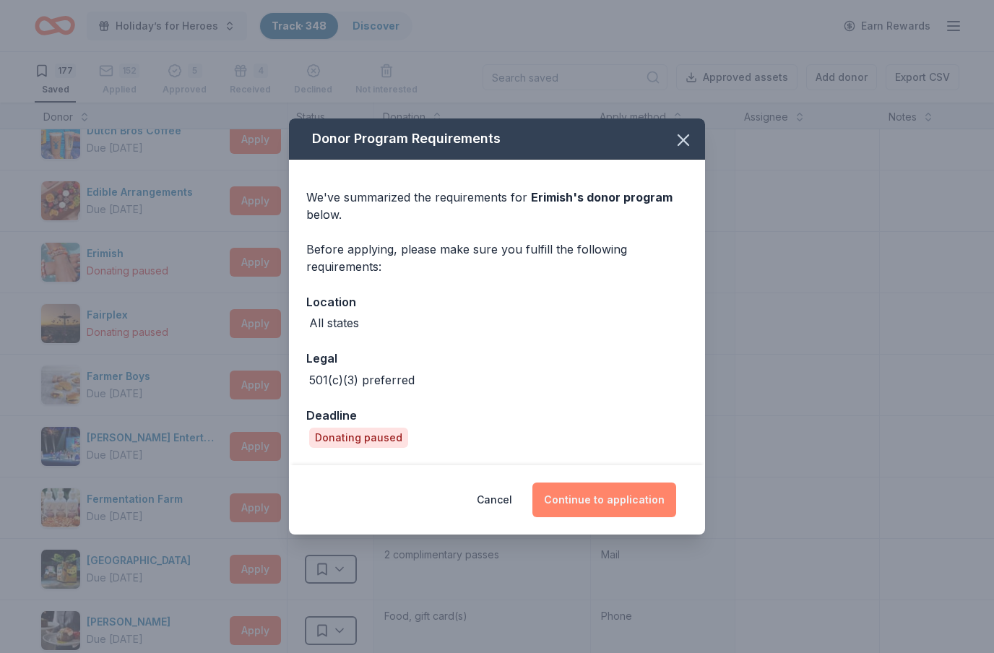
click at [649, 511] on button "Continue to application" at bounding box center [605, 500] width 144 height 35
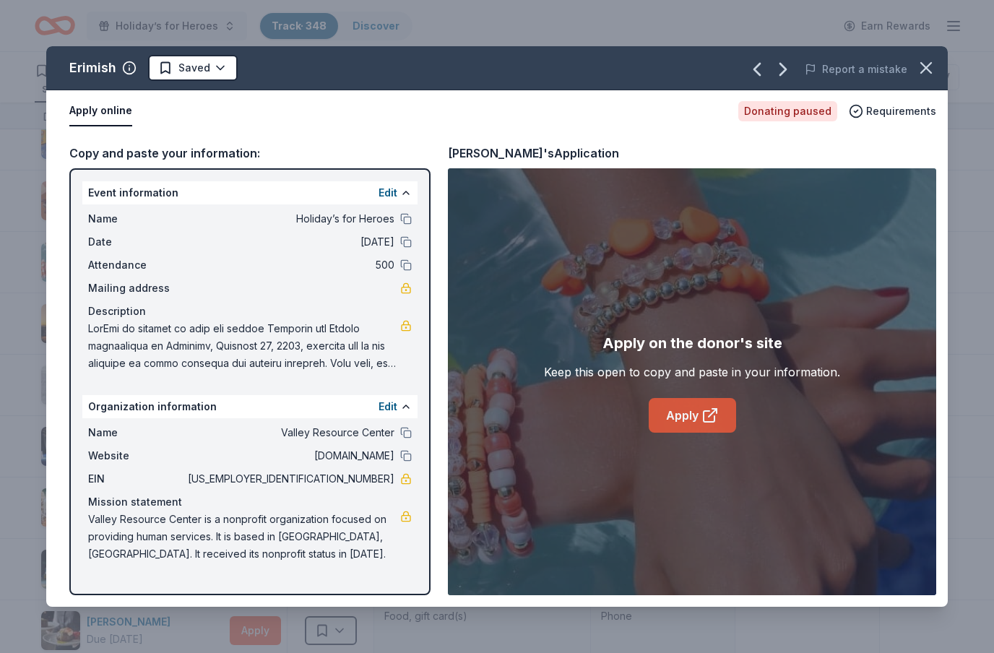
click at [711, 421] on icon at bounding box center [709, 416] width 11 height 11
click at [224, 69] on html "Holiday’s for Heroes Track · 348 Discover Earn Rewards 177 Saved 152 Applied 5 …" at bounding box center [497, 326] width 994 height 653
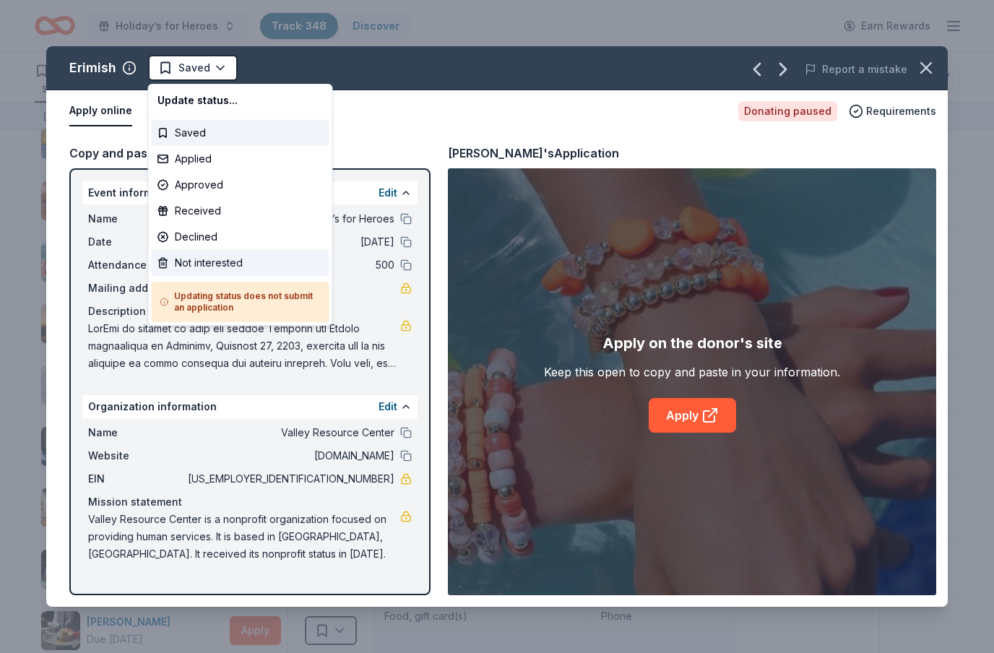
click at [237, 263] on div "Not interested" at bounding box center [241, 263] width 178 height 26
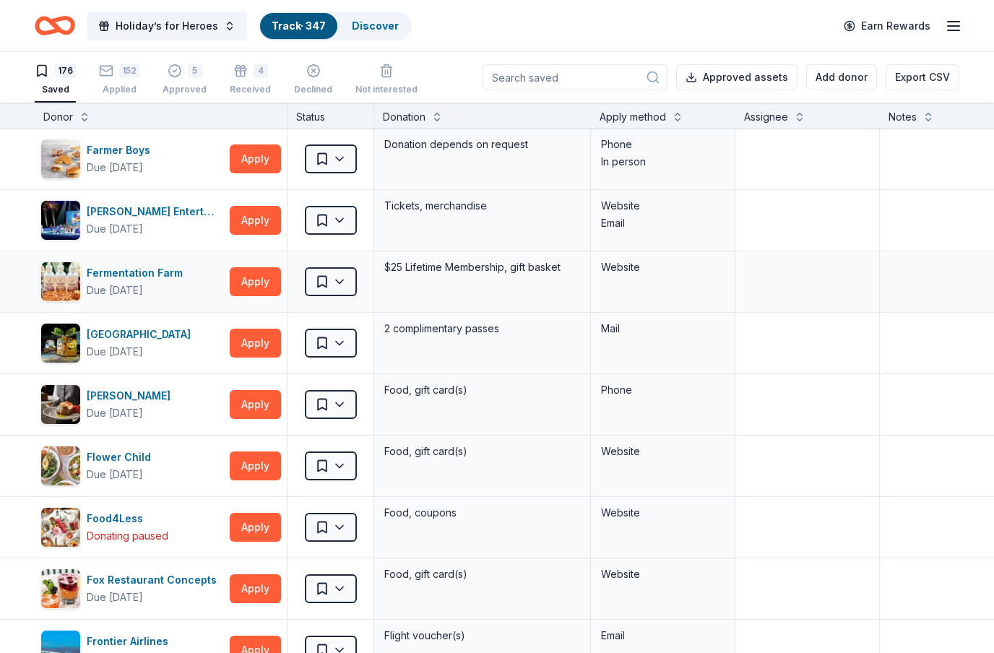
scroll to position [2396, 0]
click at [263, 285] on button "Apply" at bounding box center [255, 281] width 51 height 29
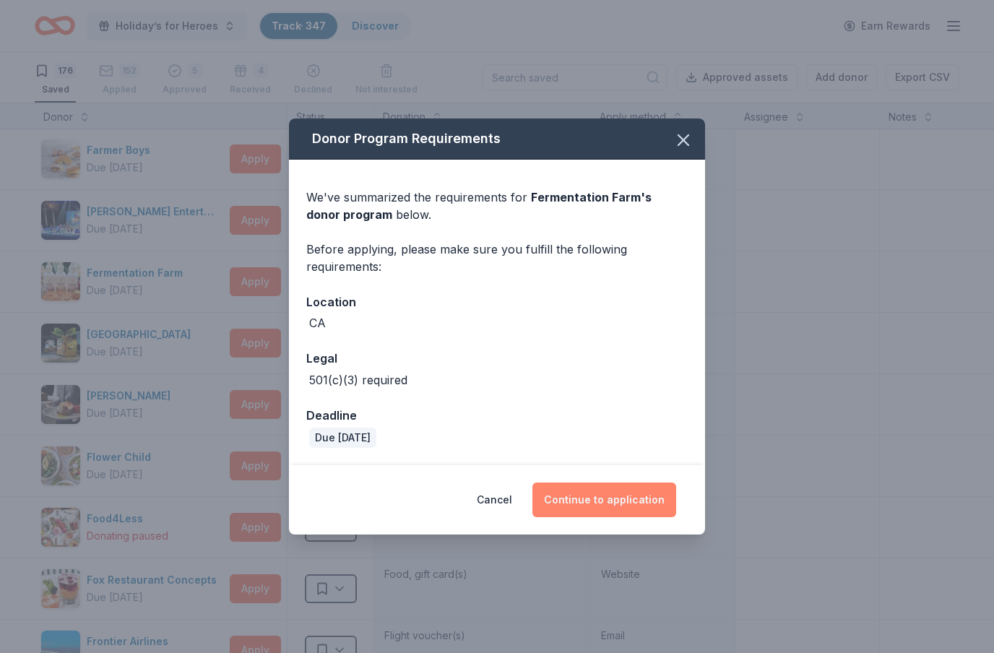
click at [640, 511] on button "Continue to application" at bounding box center [605, 500] width 144 height 35
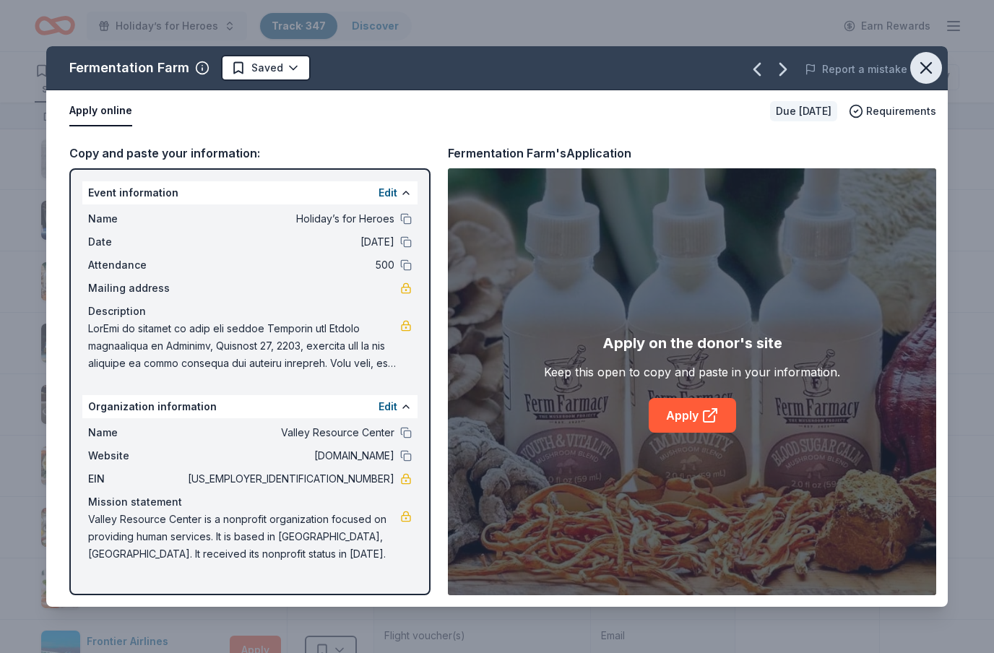
click at [932, 77] on icon "button" at bounding box center [926, 68] width 20 height 20
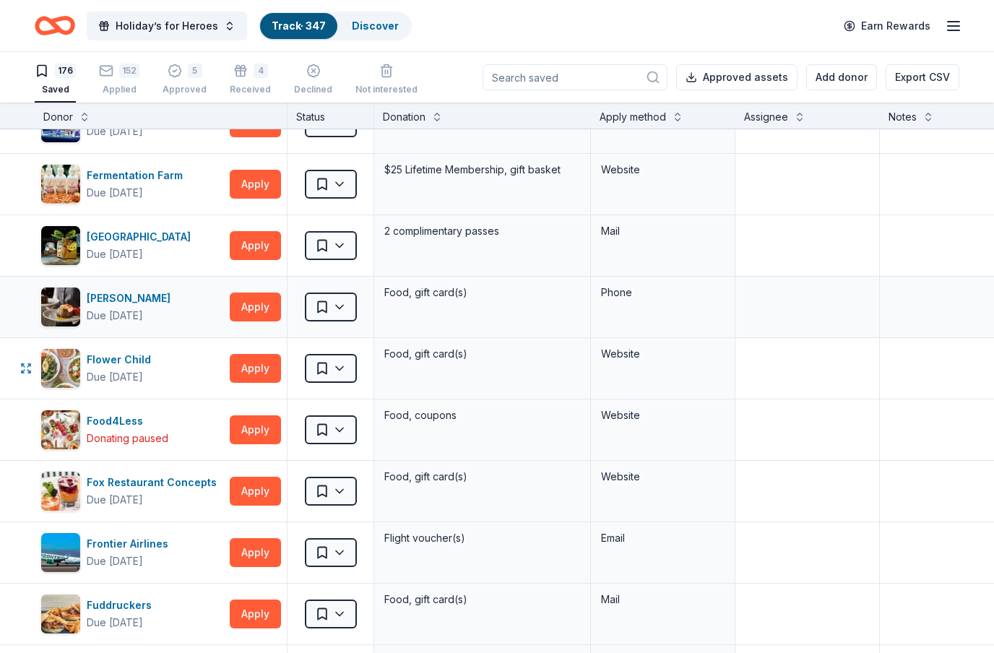
scroll to position [2492, 0]
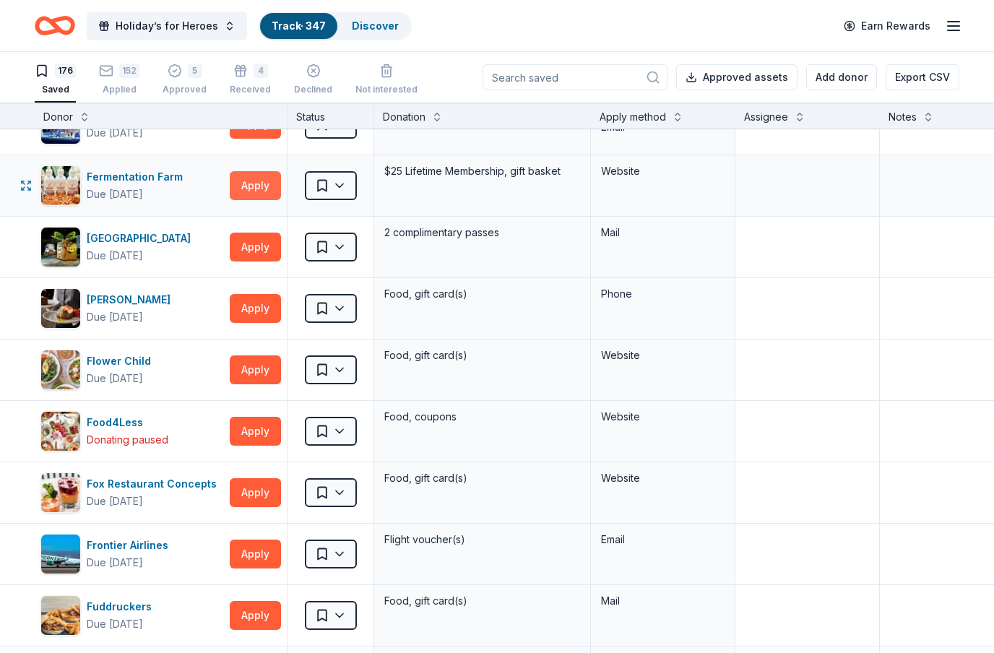
click at [259, 194] on button "Apply" at bounding box center [255, 185] width 51 height 29
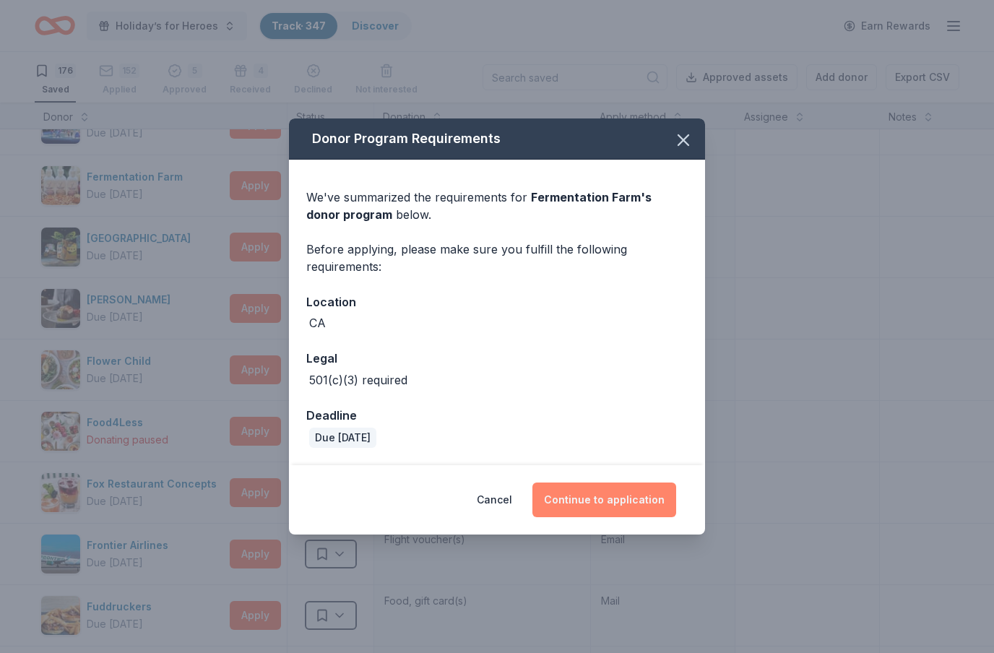
click at [641, 505] on button "Continue to application" at bounding box center [605, 500] width 144 height 35
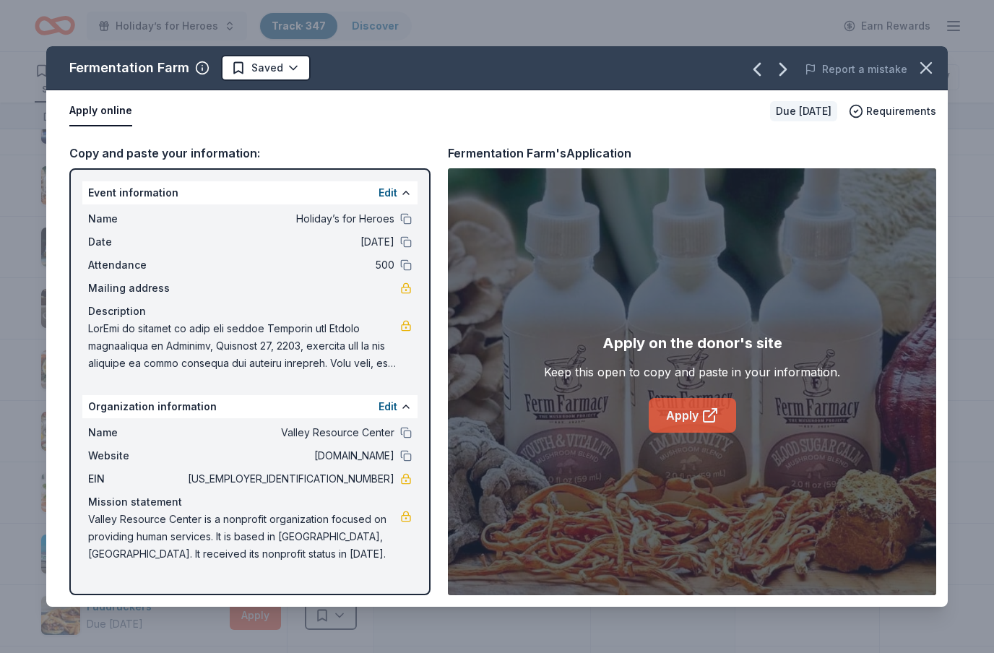
click at [681, 423] on link "Apply" at bounding box center [692, 415] width 87 height 35
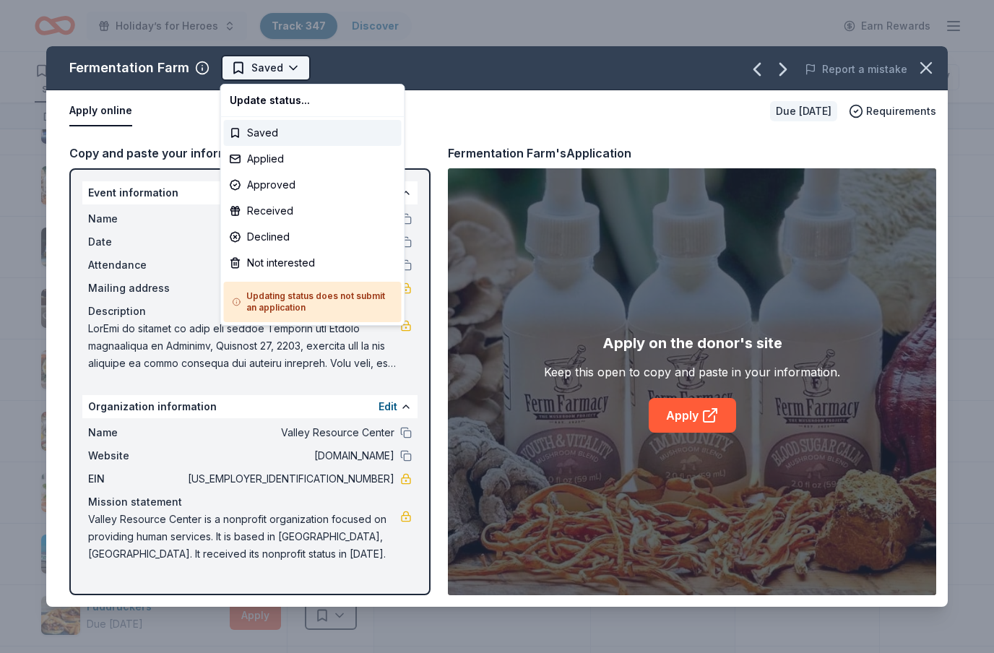
click at [305, 74] on html "Holiday’s for Heroes Track · 347 Discover Earn Rewards 176 Saved 152 Applied 5 …" at bounding box center [497, 326] width 994 height 653
click at [276, 164] on div "Applied" at bounding box center [313, 159] width 178 height 26
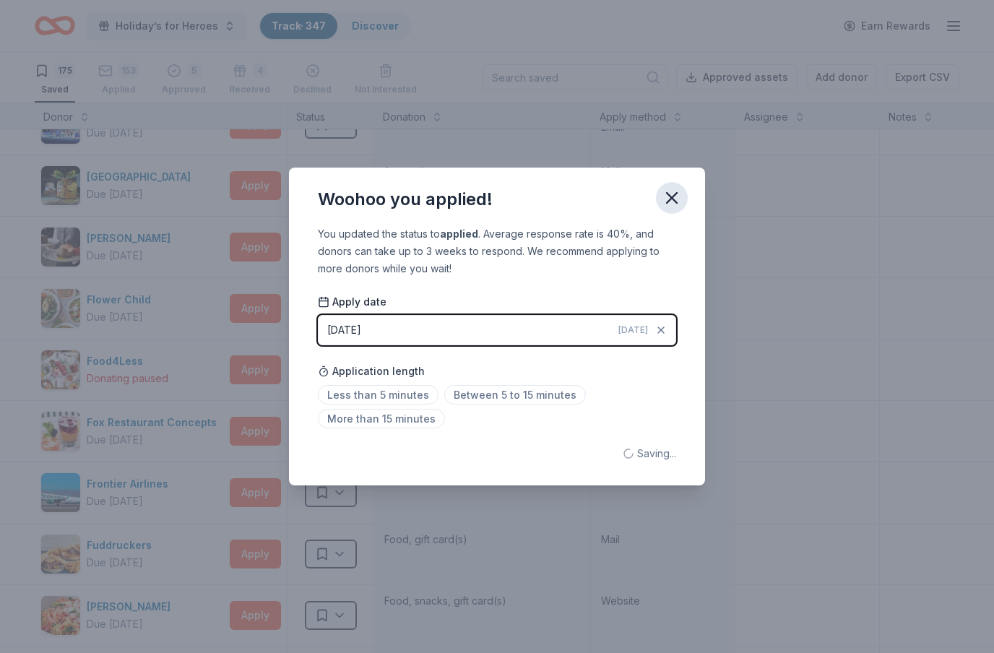
click at [674, 197] on icon "button" at bounding box center [672, 198] width 10 height 10
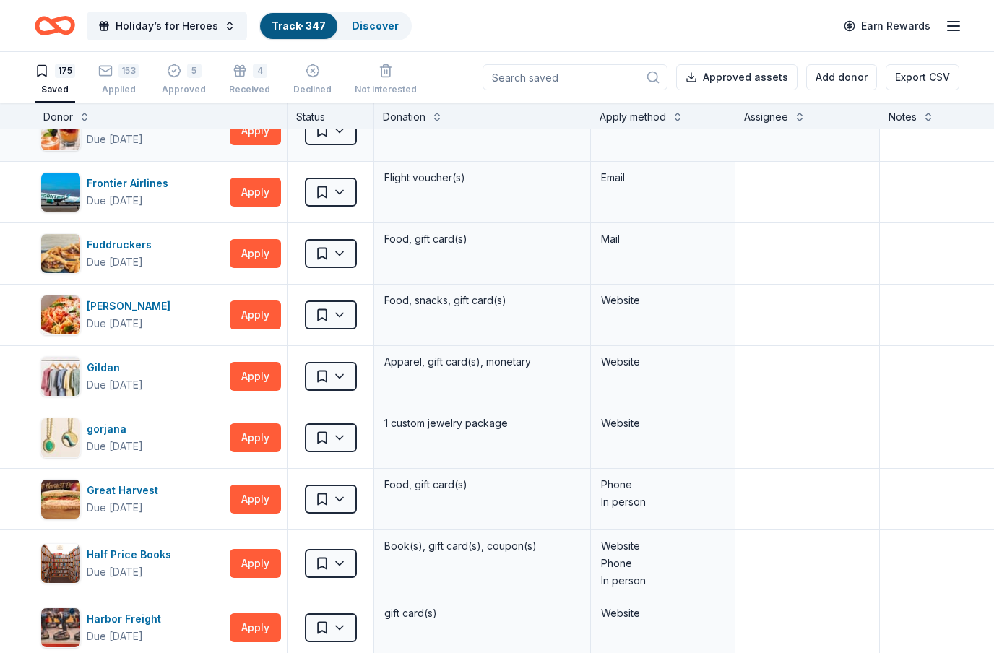
scroll to position [2794, 0]
click at [266, 321] on button "Apply" at bounding box center [255, 314] width 51 height 29
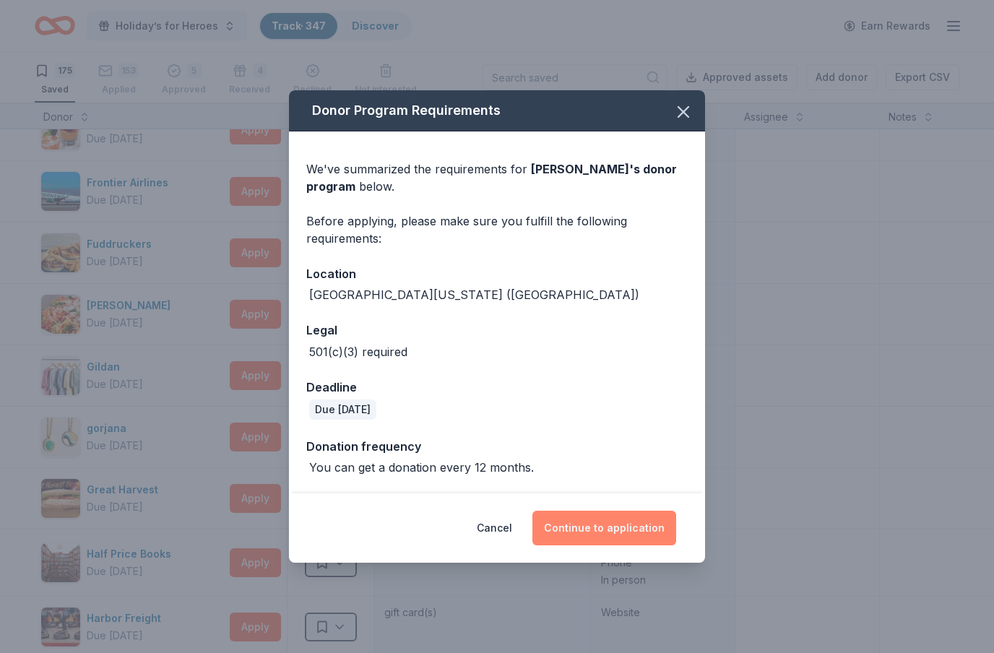
click at [639, 522] on button "Continue to application" at bounding box center [605, 528] width 144 height 35
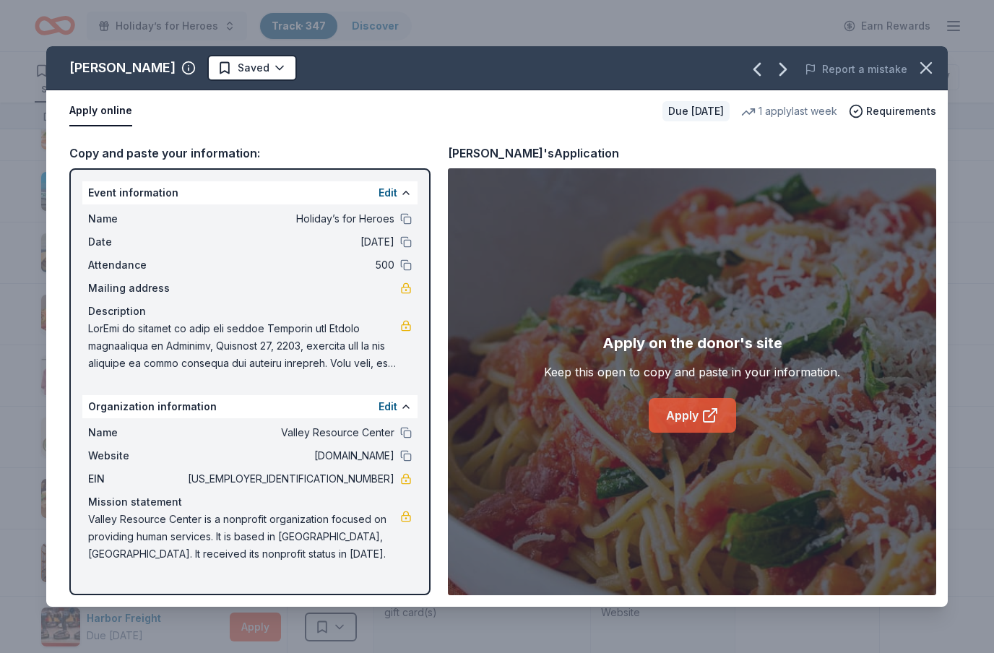
click at [693, 421] on link "Apply" at bounding box center [692, 415] width 87 height 35
click at [913, 82] on span at bounding box center [927, 68] width 32 height 32
click at [924, 63] on icon "button" at bounding box center [926, 68] width 20 height 20
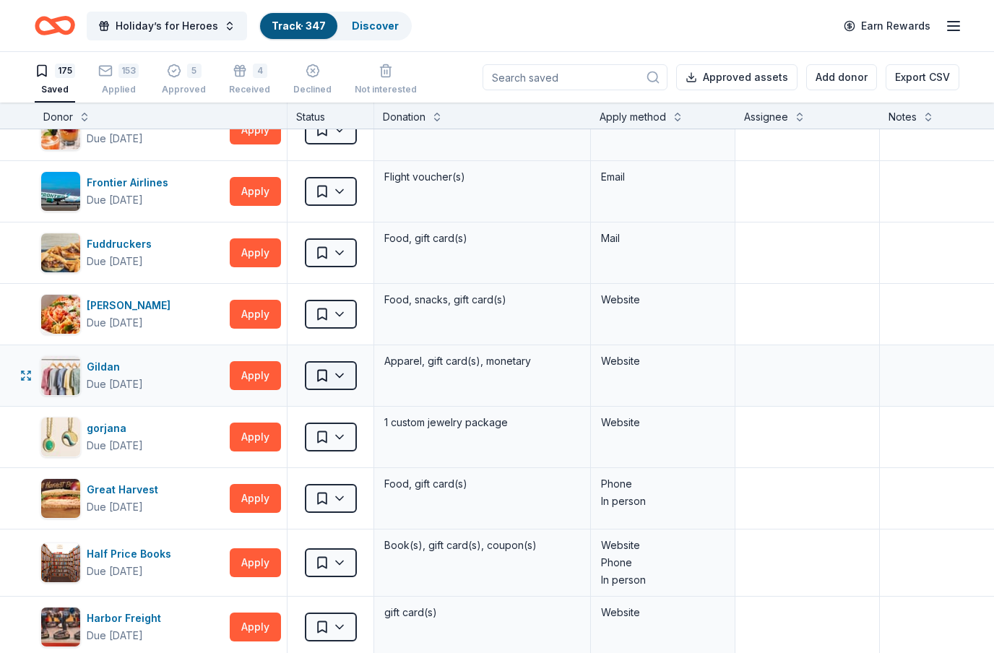
click at [344, 382] on html "Holiday’s for Heroes Track · 347 Discover Earn Rewards 175 Saved 153 Applied 5 …" at bounding box center [497, 326] width 994 height 653
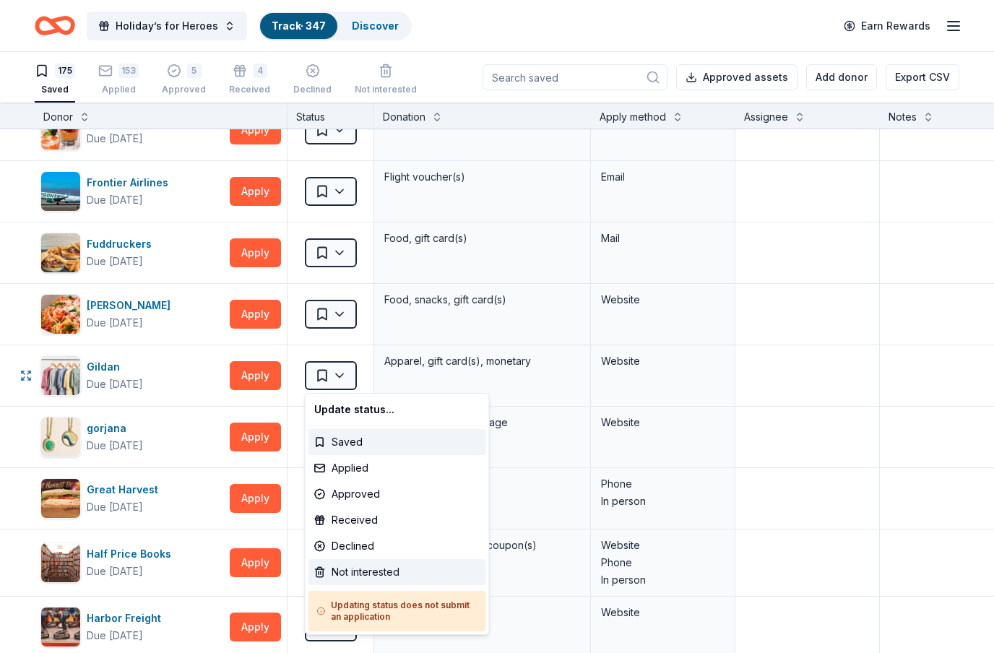
click at [356, 576] on div "Not interested" at bounding box center [398, 572] width 178 height 26
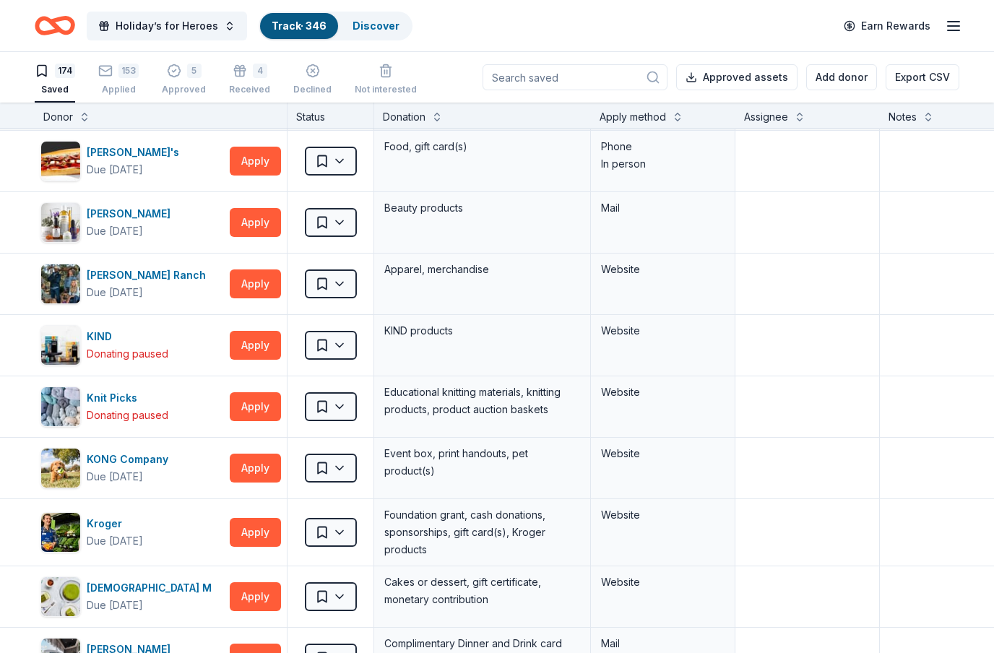
scroll to position [3568, 0]
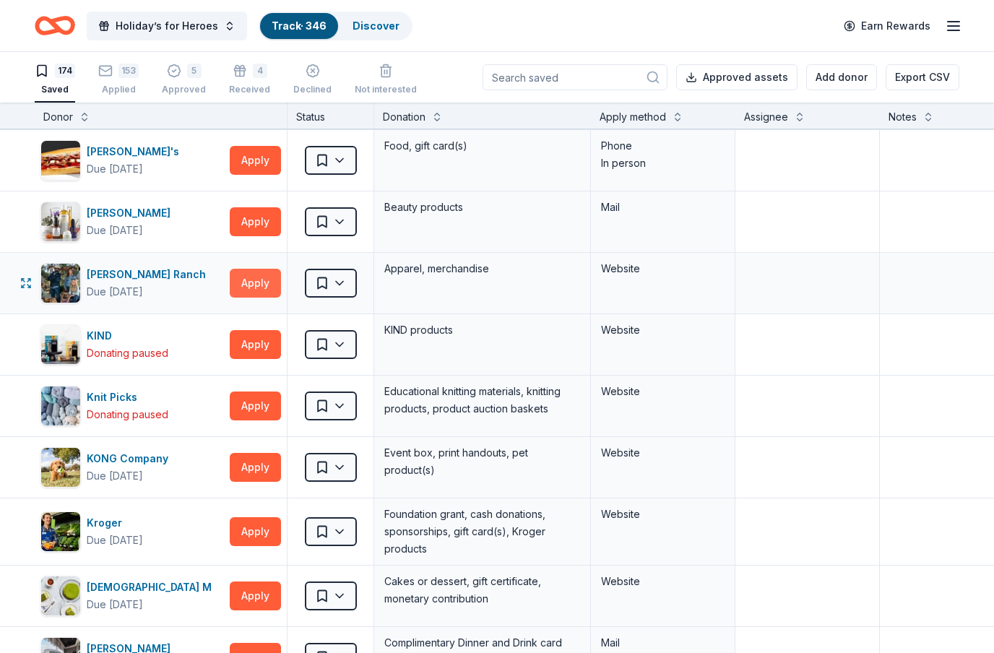
click at [251, 289] on button "Apply" at bounding box center [255, 283] width 51 height 29
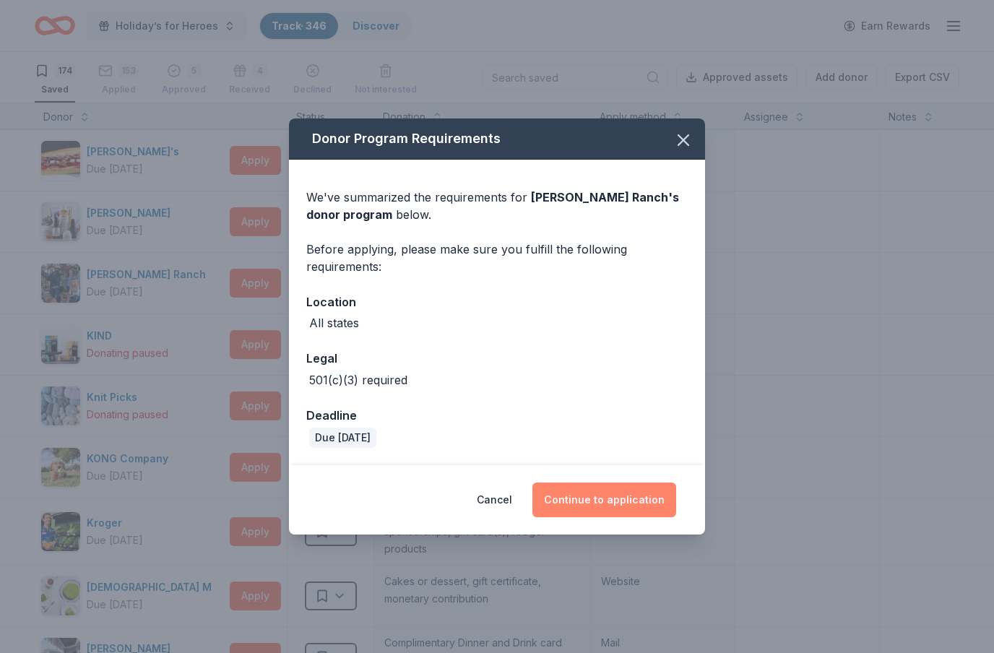
click at [647, 506] on button "Continue to application" at bounding box center [605, 500] width 144 height 35
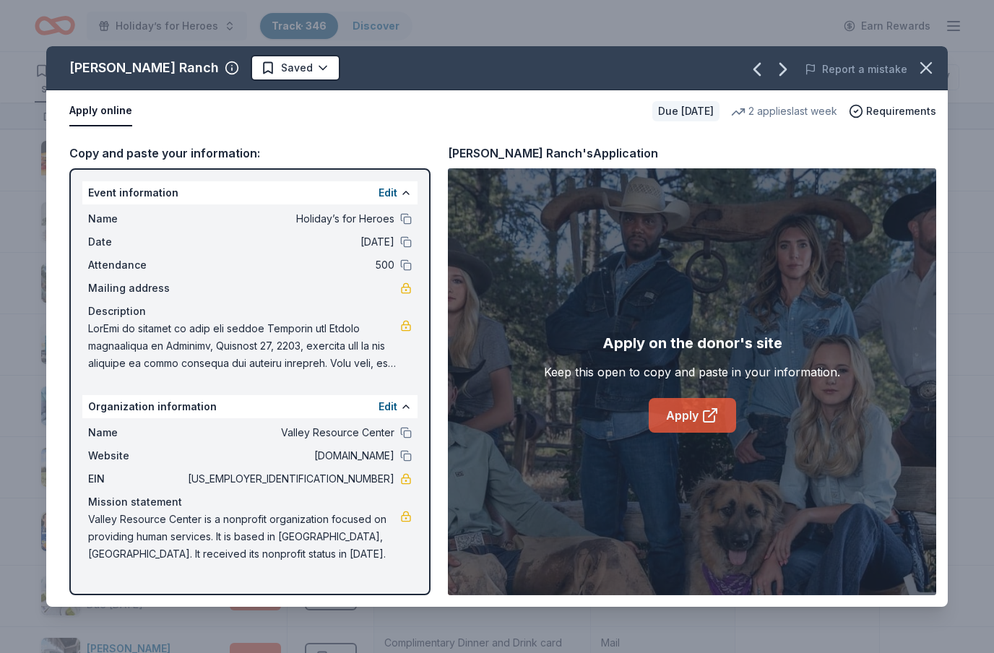
click at [707, 426] on link "Apply" at bounding box center [692, 415] width 87 height 35
click at [924, 64] on icon "button" at bounding box center [926, 68] width 20 height 20
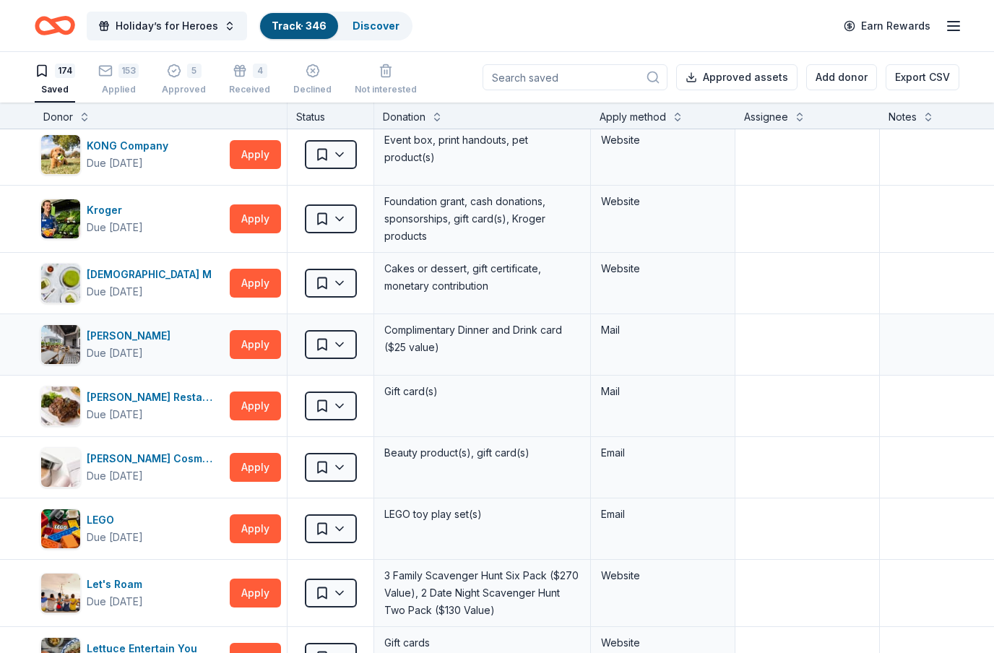
scroll to position [3889, 0]
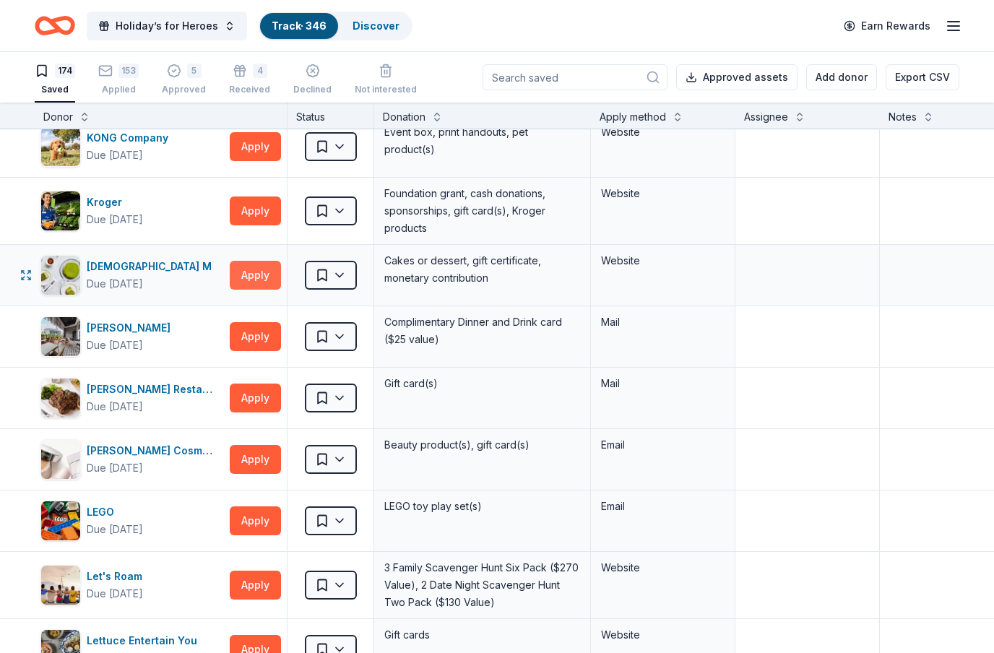
click at [262, 278] on button "Apply" at bounding box center [255, 275] width 51 height 29
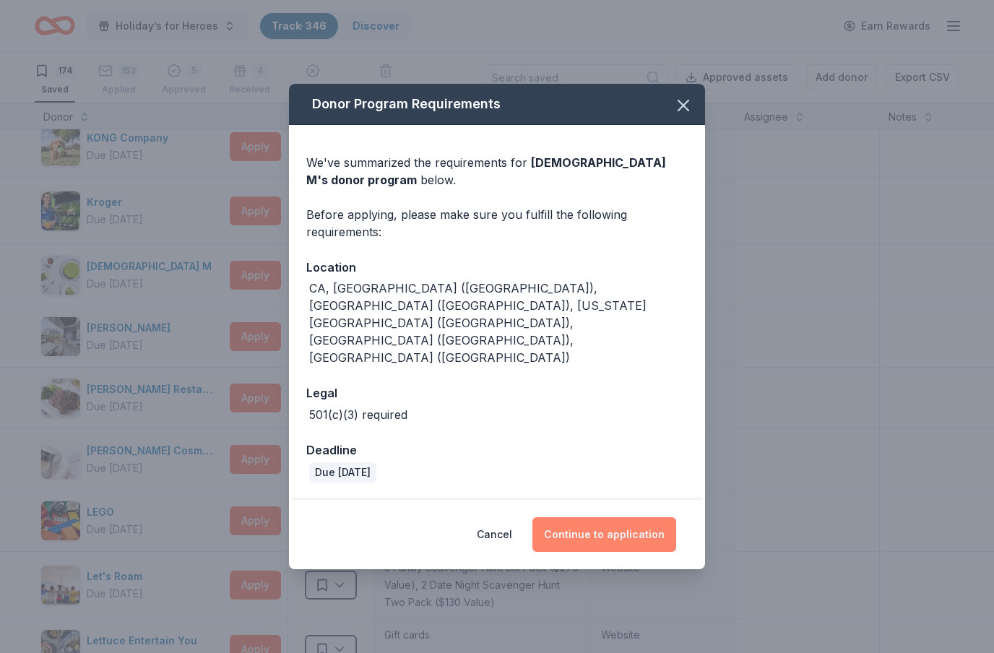
click at [655, 517] on button "Continue to application" at bounding box center [605, 534] width 144 height 35
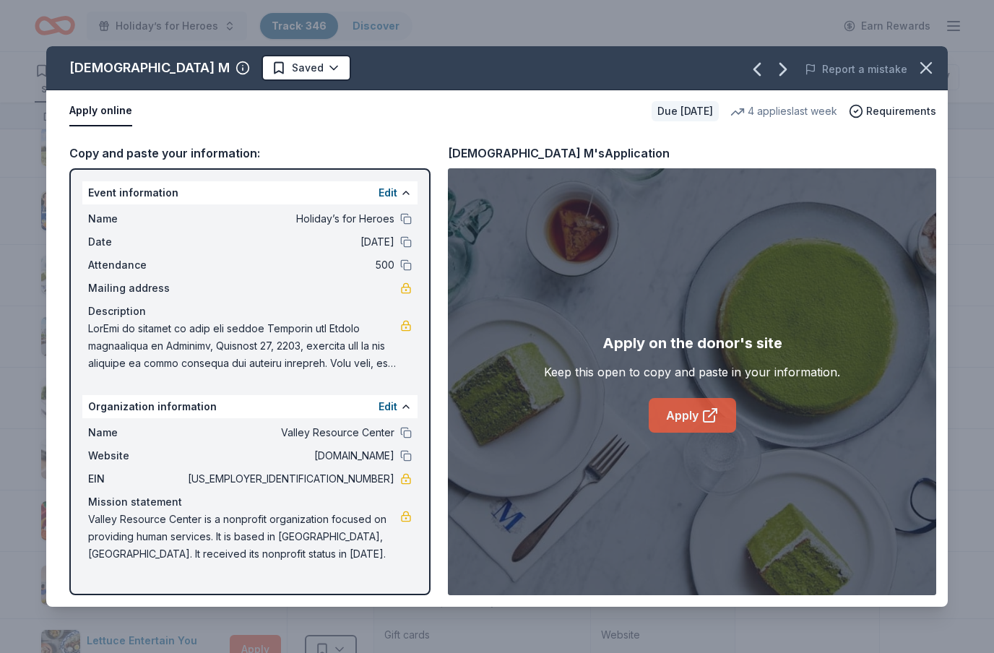
click at [705, 417] on icon at bounding box center [710, 415] width 17 height 17
click at [217, 77] on html "Holiday’s for Heroes Track · 346 Discover Earn Rewards 174 Saved 153 Applied 5 …" at bounding box center [497, 326] width 994 height 653
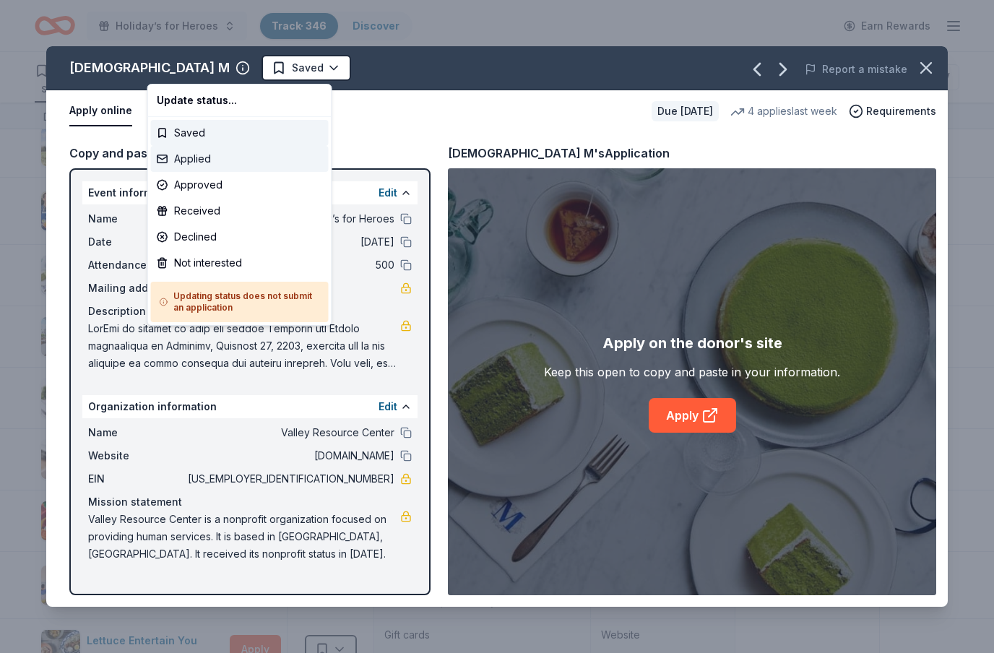
click at [210, 155] on div "Applied" at bounding box center [240, 159] width 178 height 26
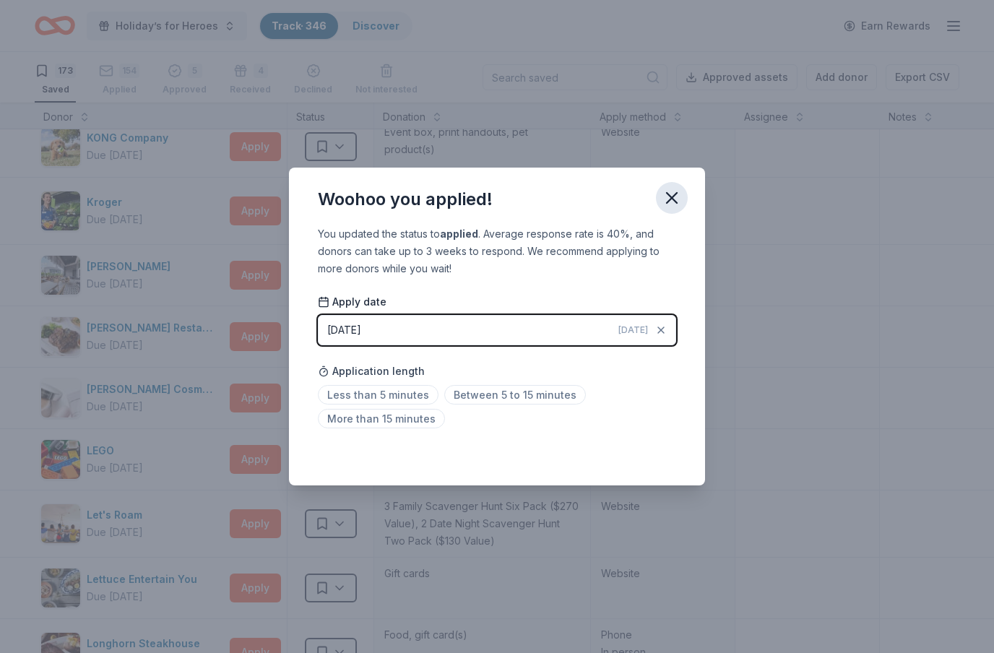
click at [673, 198] on icon "button" at bounding box center [672, 198] width 10 height 10
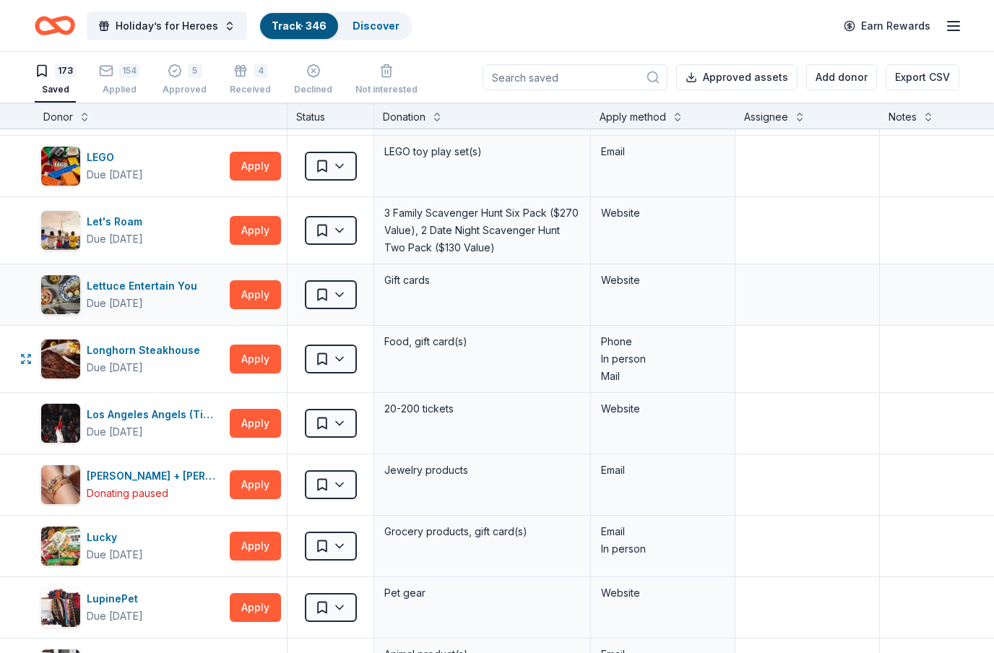
scroll to position [4182, 0]
click at [249, 296] on button "Apply" at bounding box center [255, 294] width 51 height 29
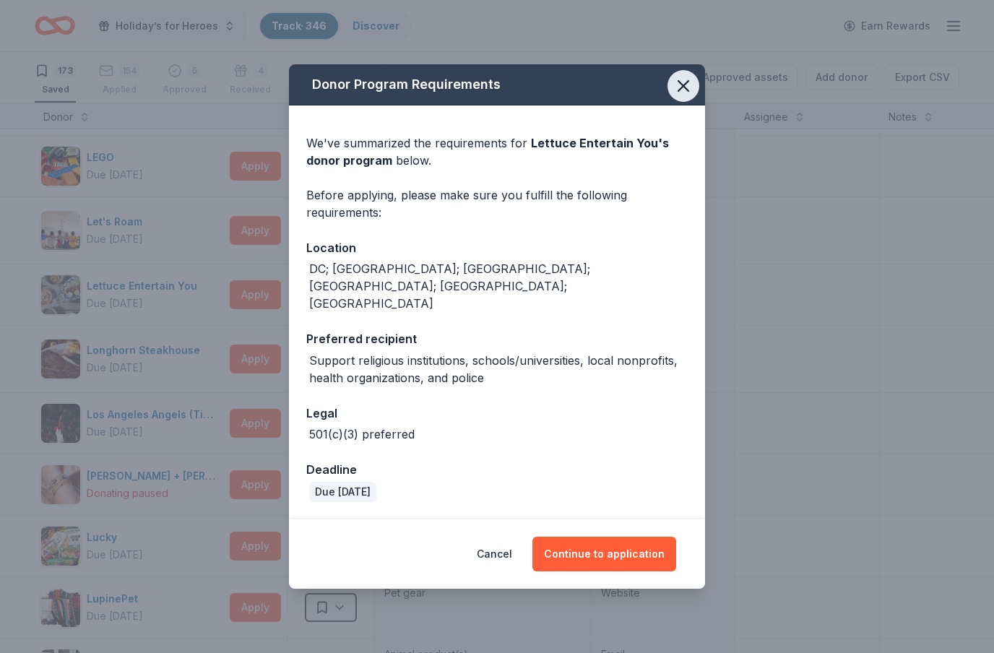
click at [682, 96] on icon "button" at bounding box center [684, 86] width 20 height 20
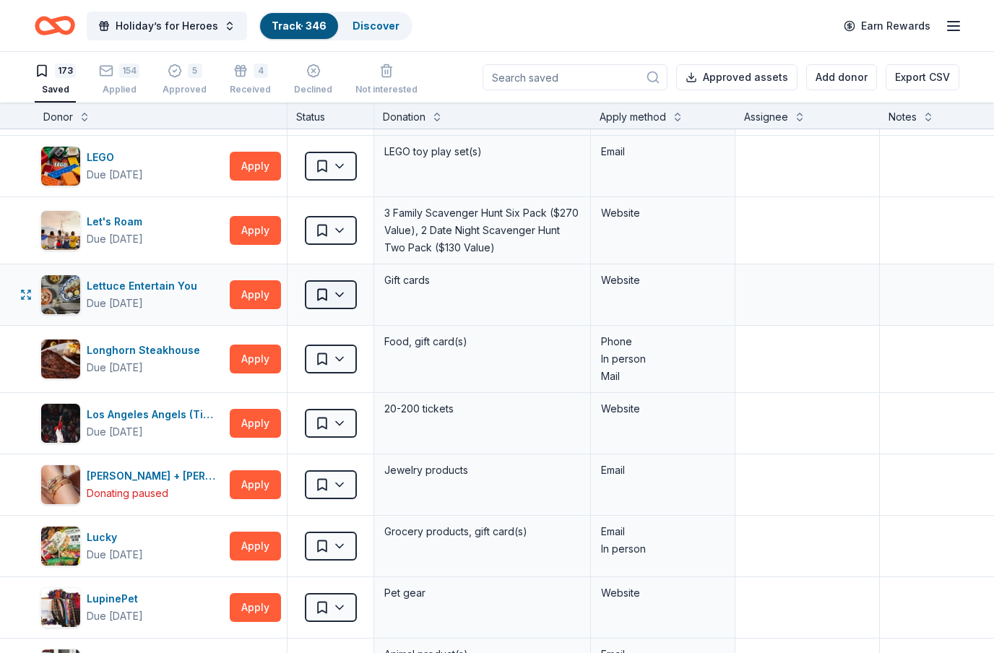
click at [348, 296] on html "Holiday’s for Heroes Track · 346 Discover Earn Rewards 173 Saved 154 Applied 5 …" at bounding box center [497, 326] width 994 height 653
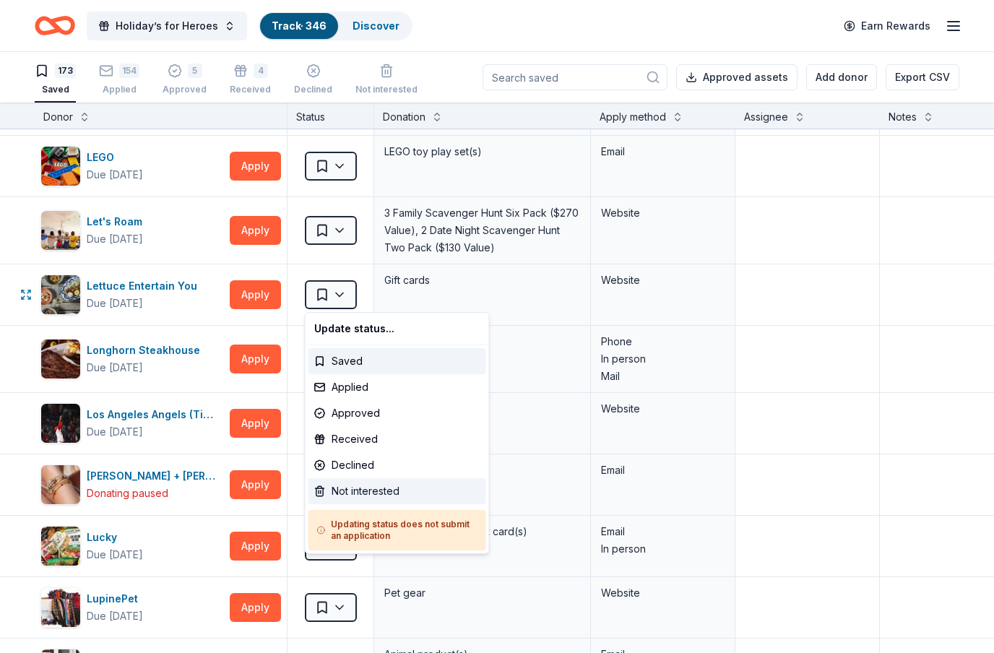
click at [365, 492] on div "Not interested" at bounding box center [398, 491] width 178 height 26
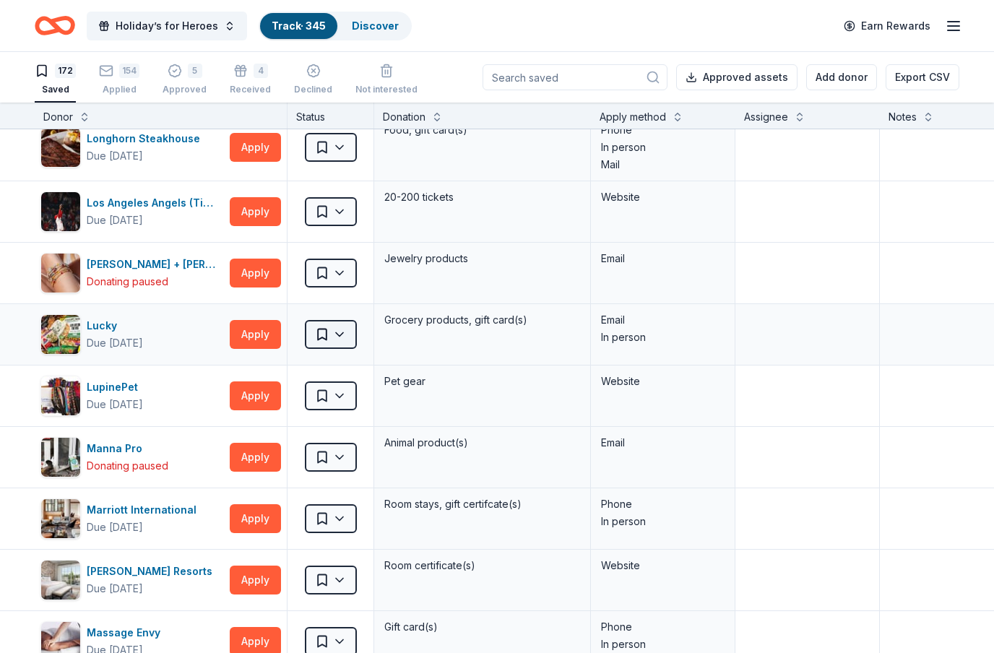
scroll to position [4332, 0]
click at [270, 283] on button "Apply" at bounding box center [255, 273] width 51 height 29
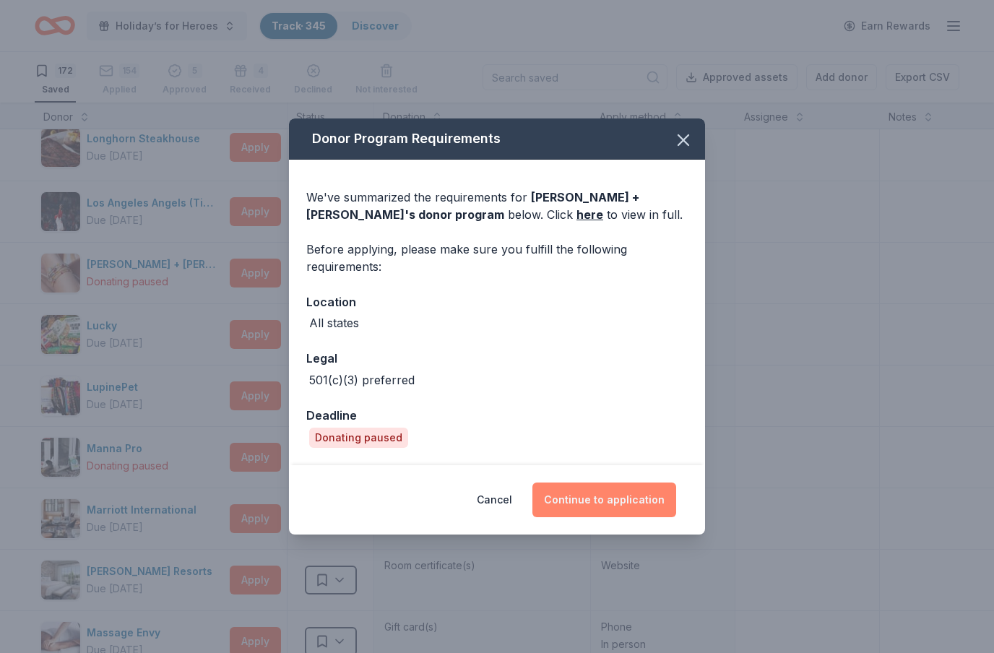
click at [637, 502] on button "Continue to application" at bounding box center [605, 500] width 144 height 35
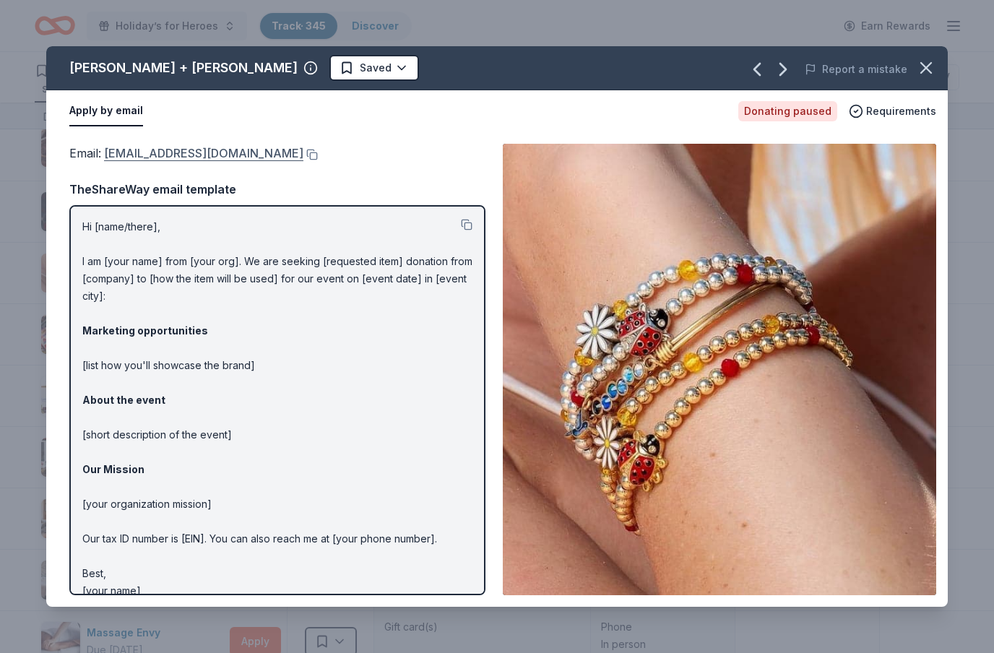
click at [197, 156] on link "[EMAIL_ADDRESS][DOMAIN_NAME]" at bounding box center [203, 153] width 199 height 19
click at [254, 66] on html "Holiday’s for Heroes Track · 345 Discover Earn Rewards 172 Saved 154 Applied 5 …" at bounding box center [497, 326] width 994 height 653
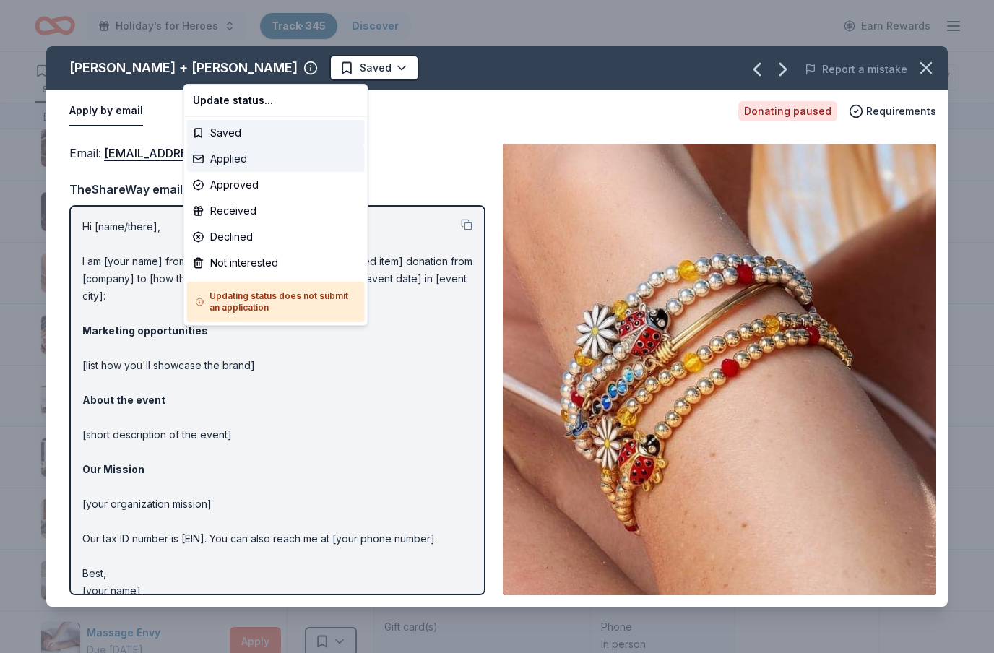
click at [242, 158] on div "Applied" at bounding box center [276, 159] width 178 height 26
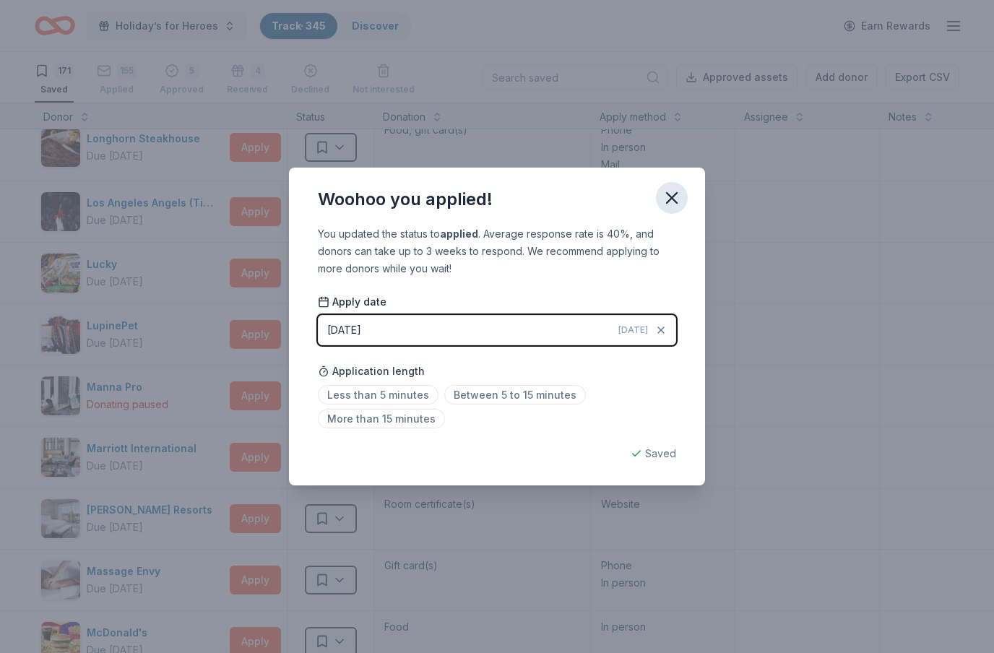
click at [676, 195] on icon "button" at bounding box center [672, 198] width 10 height 10
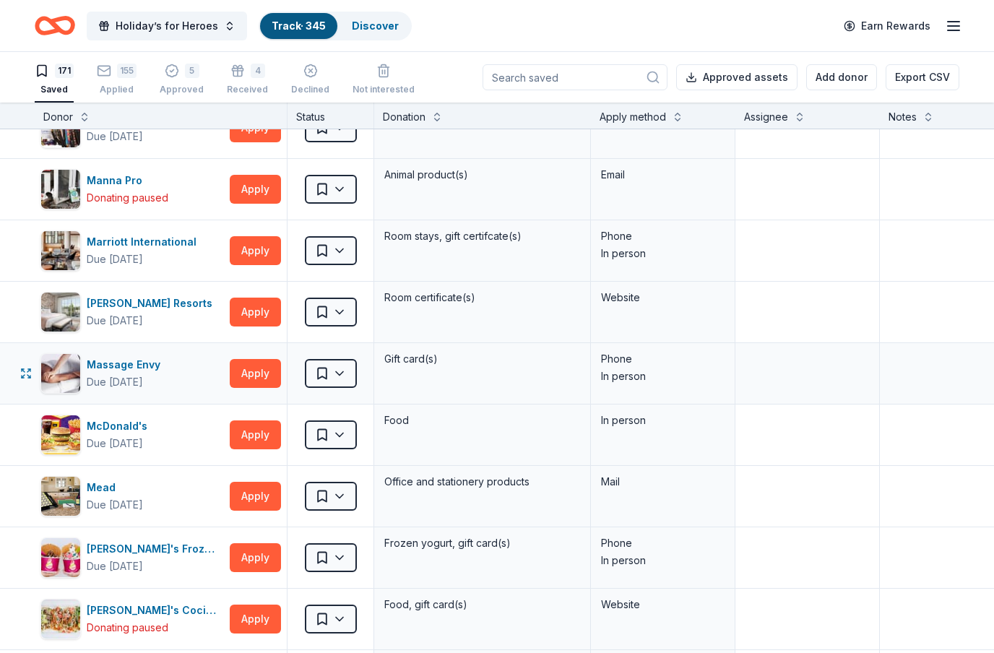
scroll to position [4540, 0]
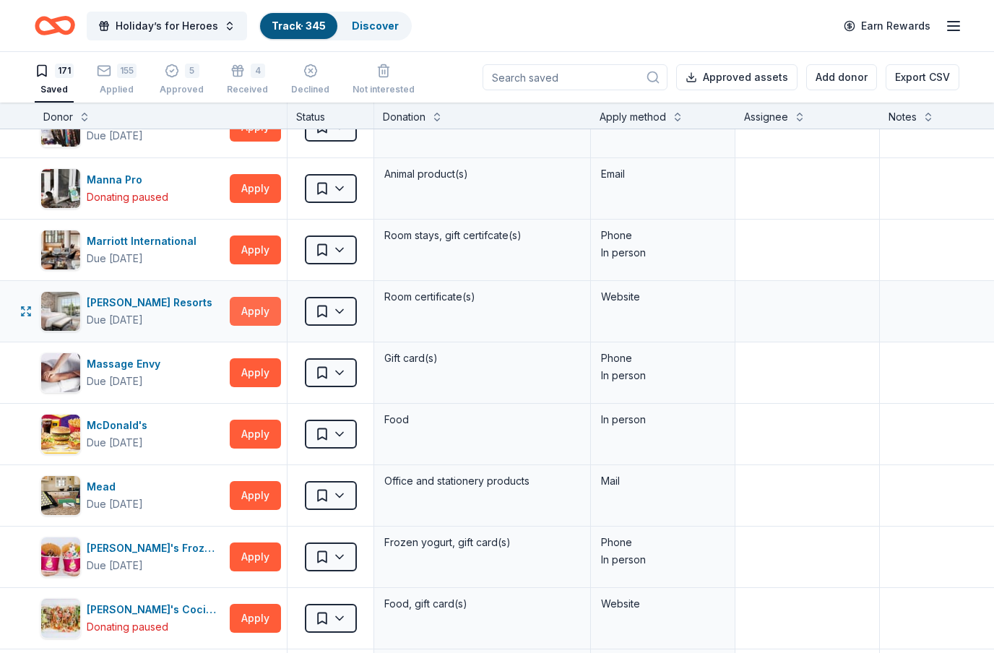
click at [262, 314] on button "Apply" at bounding box center [255, 311] width 51 height 29
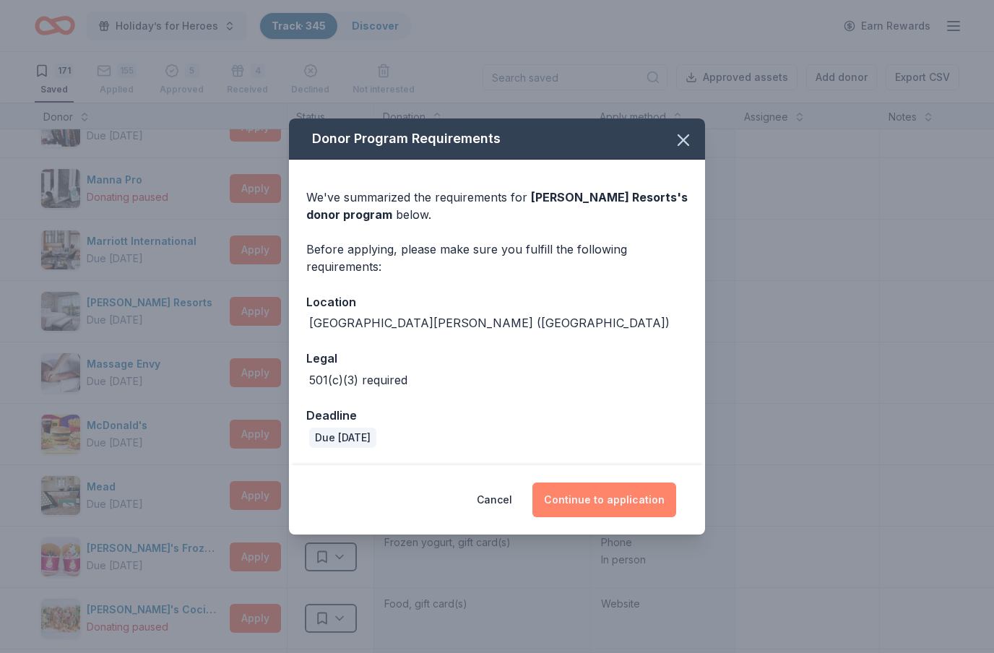
click at [578, 496] on button "Continue to application" at bounding box center [605, 500] width 144 height 35
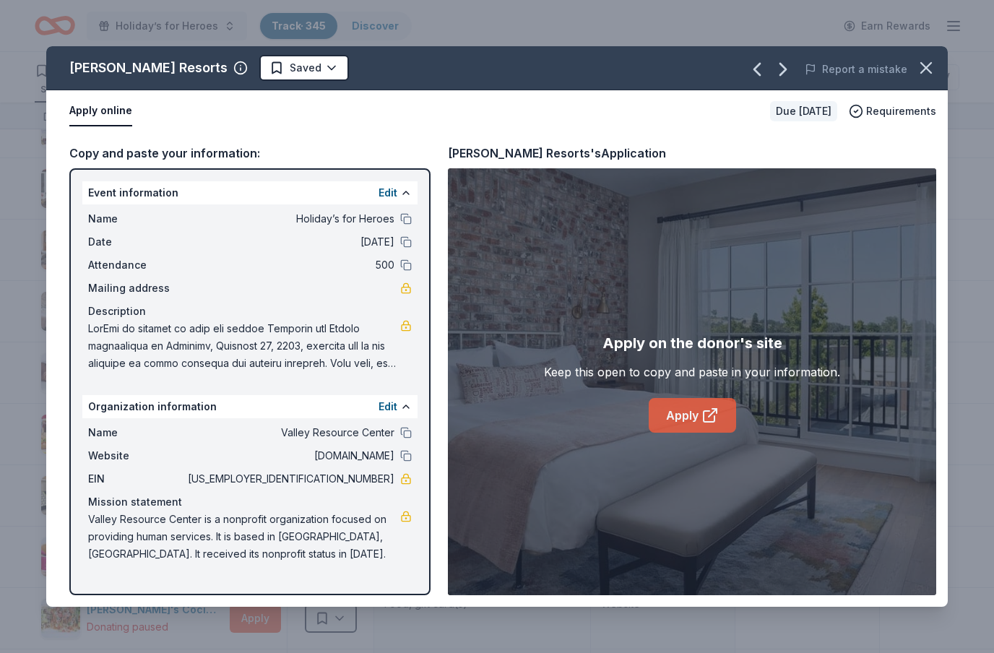
click at [674, 414] on link "Apply" at bounding box center [692, 415] width 87 height 35
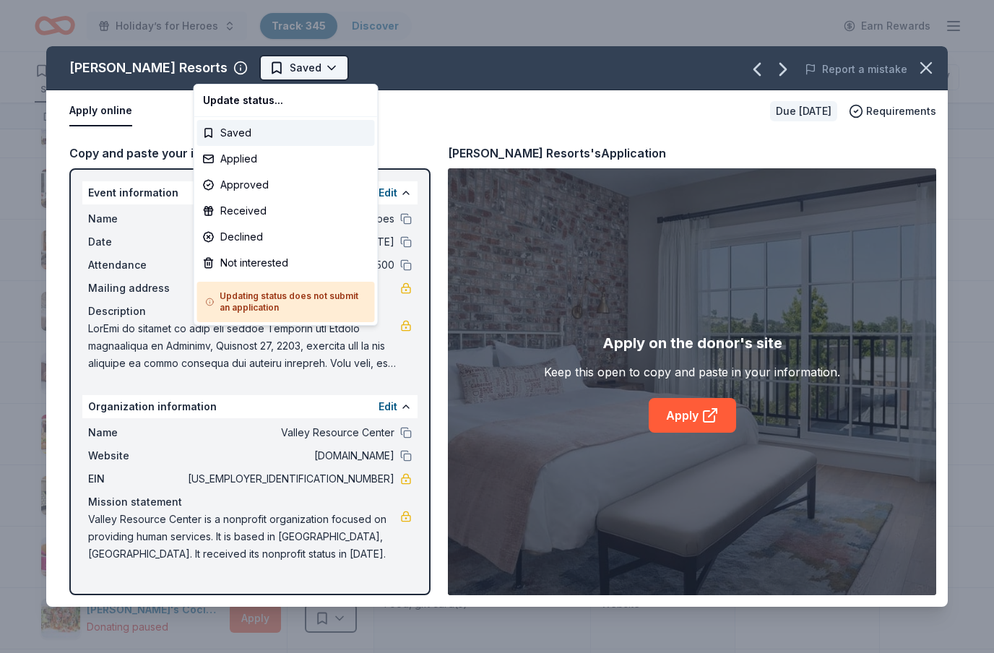
click at [280, 78] on body "Holiday’s for Heroes Track · 345 Discover Earn Rewards 171 Saved 155 Applied 5 …" at bounding box center [497, 326] width 994 height 653
click at [256, 163] on div "Applied" at bounding box center [286, 159] width 178 height 26
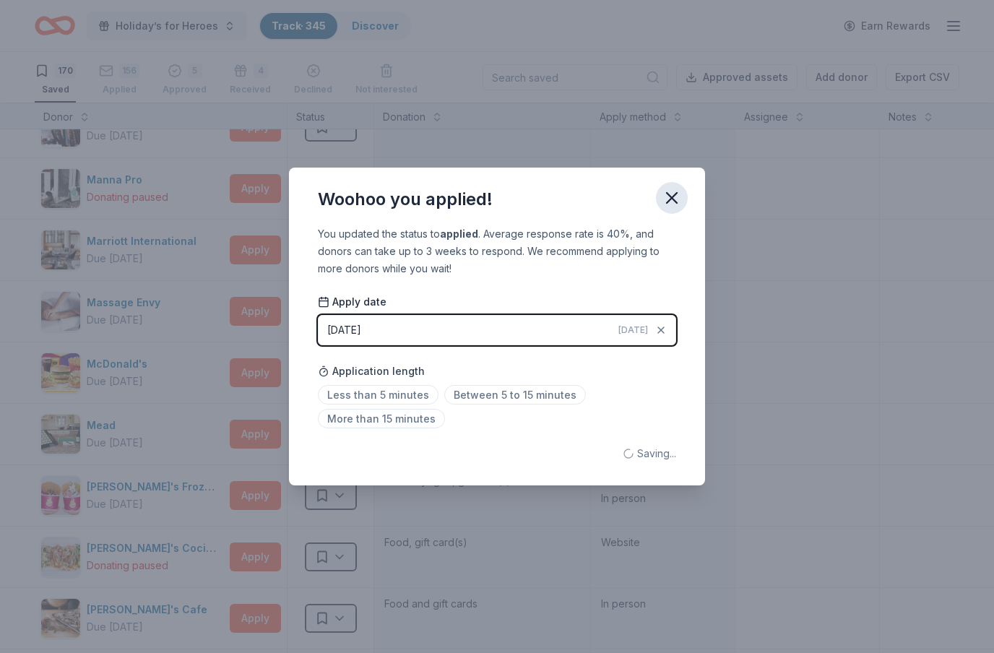
click at [671, 203] on icon "button" at bounding box center [672, 198] width 20 height 20
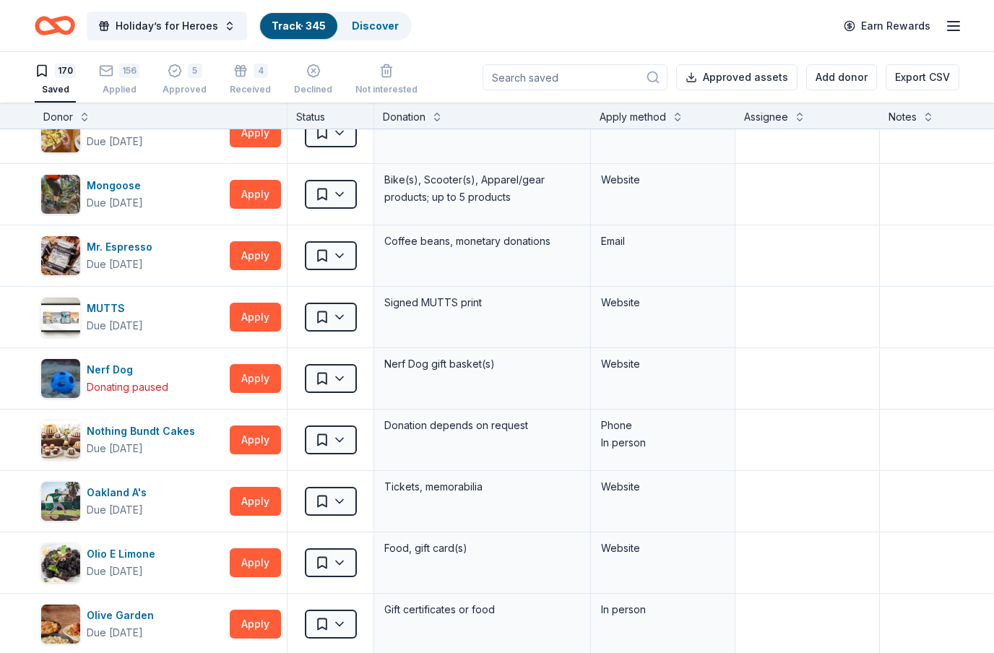
scroll to position [5088, 0]
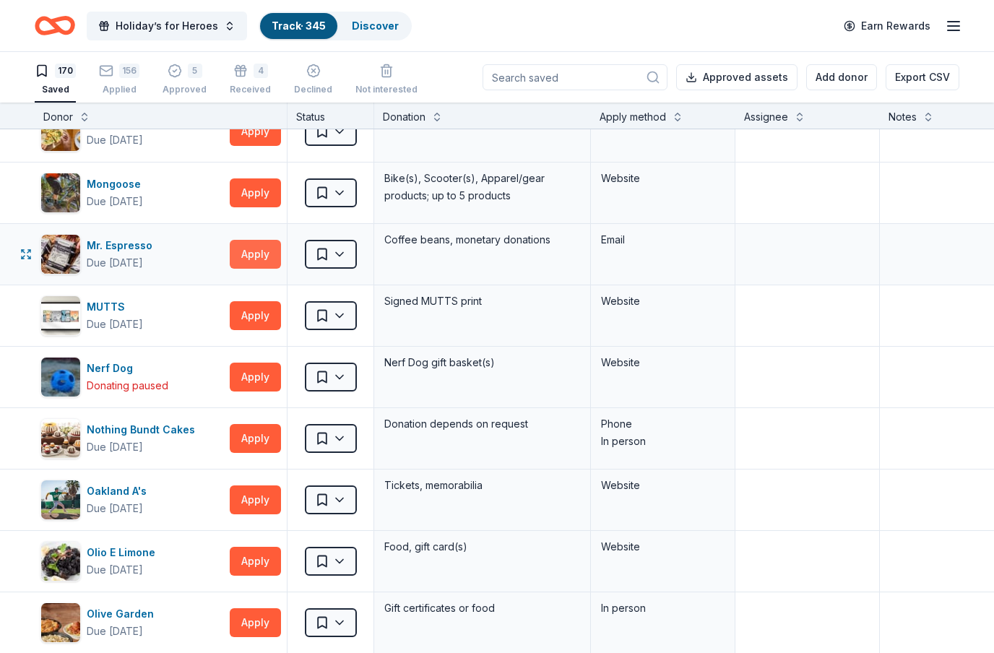
click at [266, 257] on button "Apply" at bounding box center [255, 254] width 51 height 29
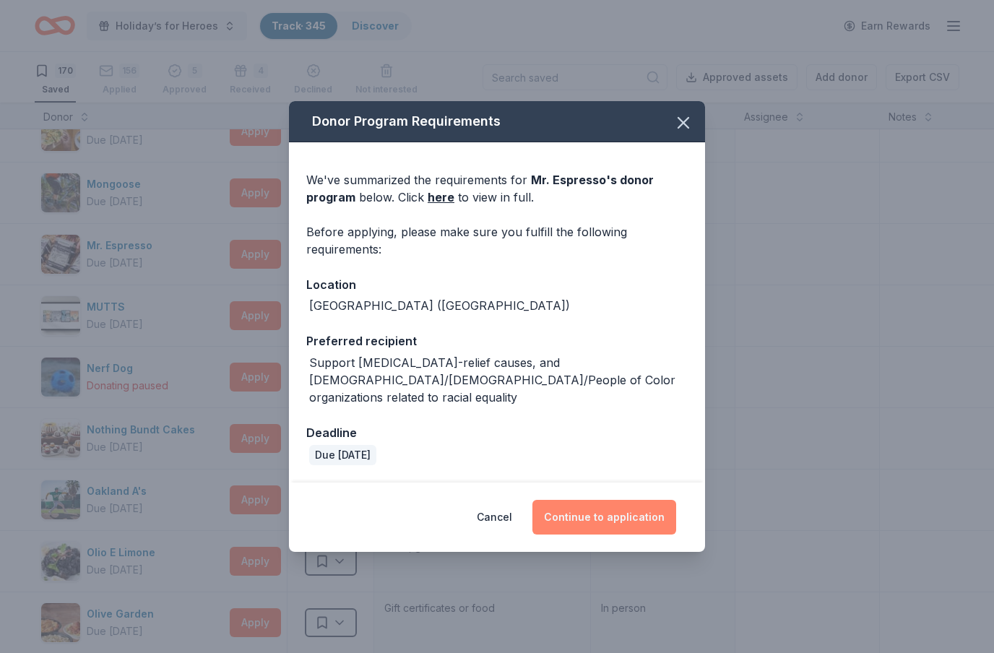
click at [637, 510] on button "Continue to application" at bounding box center [605, 517] width 144 height 35
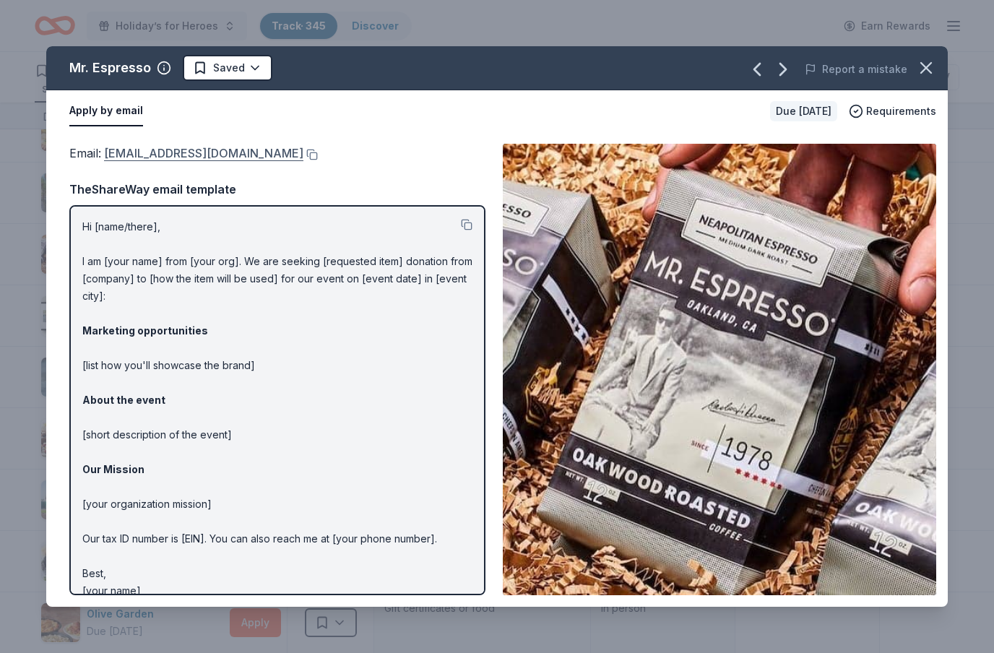
click at [153, 155] on link "[EMAIL_ADDRESS][DOMAIN_NAME]" at bounding box center [203, 153] width 199 height 19
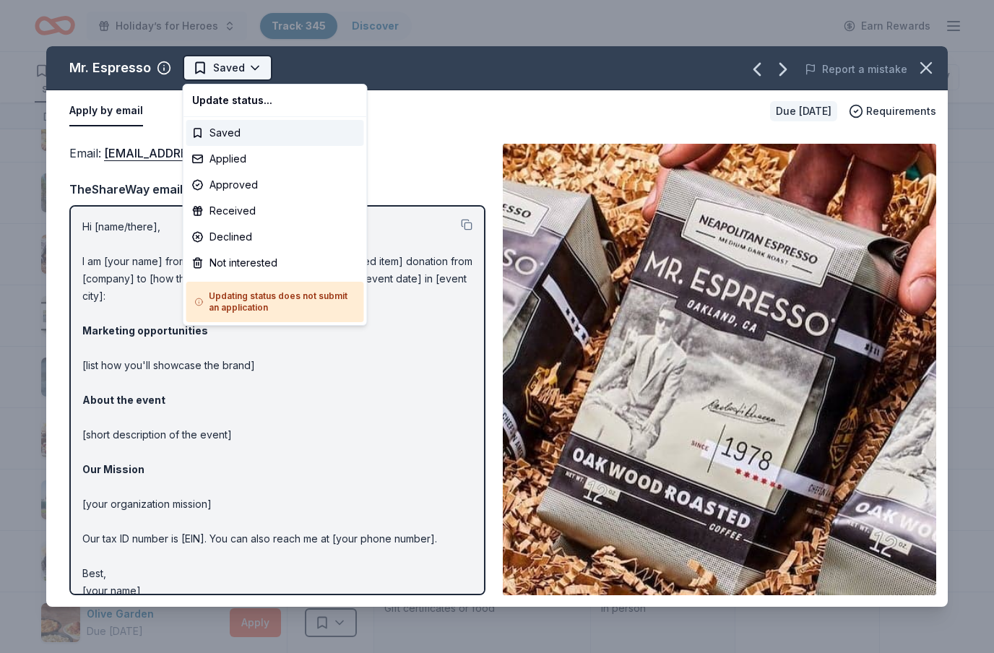
click at [256, 73] on html "Holiday’s for Heroes Track · 345 Discover Earn Rewards 170 Saved 156 Applied 5 …" at bounding box center [497, 326] width 994 height 653
click at [244, 160] on div "Applied" at bounding box center [275, 159] width 178 height 26
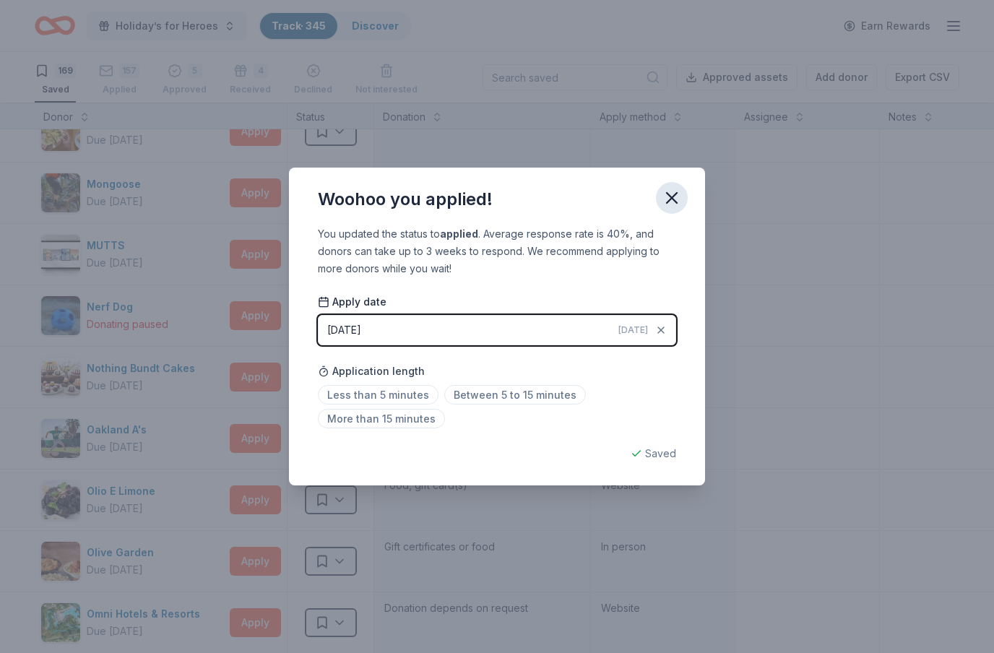
click at [672, 202] on icon "button" at bounding box center [672, 198] width 20 height 20
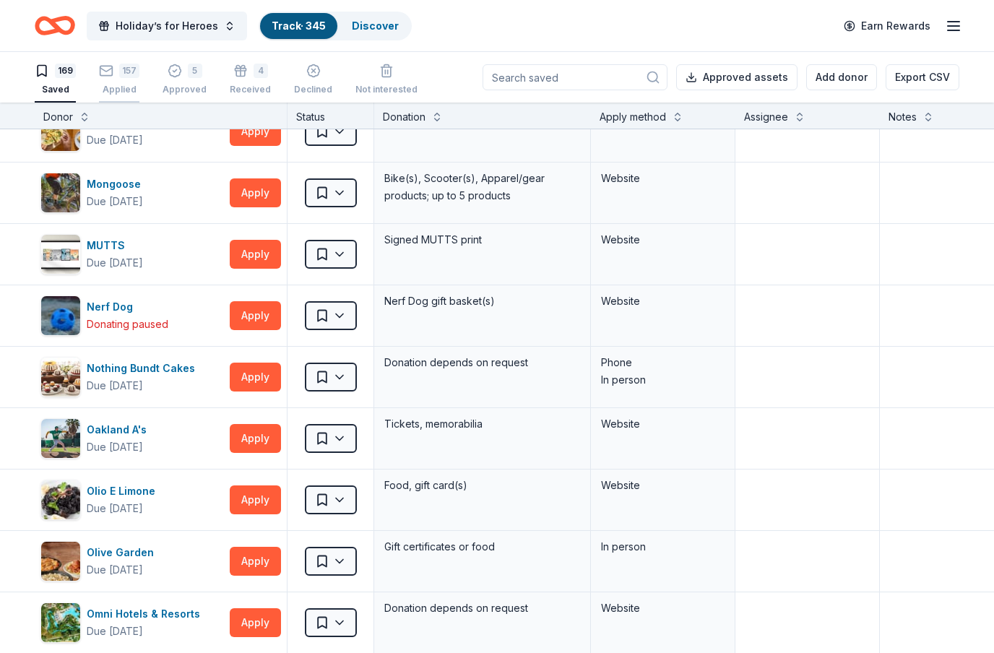
click at [126, 85] on div "Applied" at bounding box center [119, 90] width 40 height 12
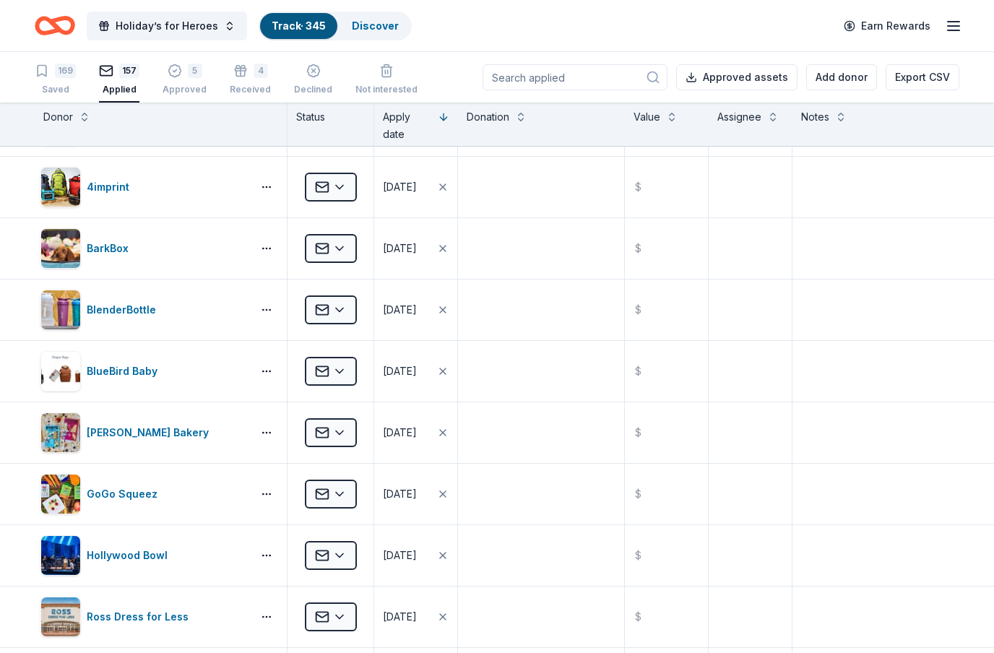
click at [555, 72] on input at bounding box center [575, 77] width 185 height 26
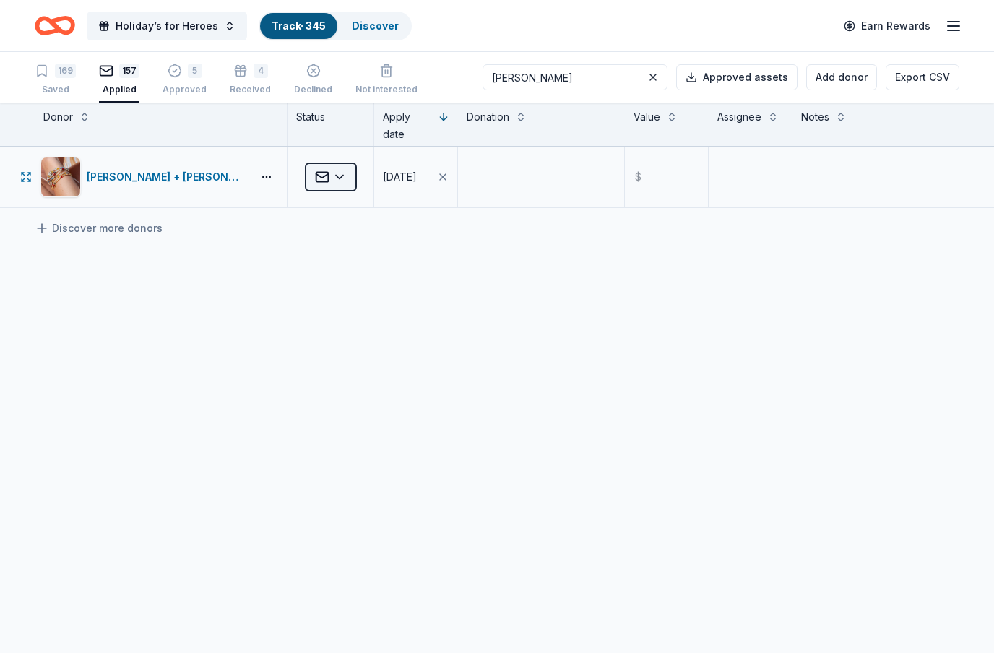
type input "[PERSON_NAME]"
click at [351, 186] on html "Holiday’s for Heroes Track · 345 Discover Earn Rewards 169 Saved 157 Applied 5 …" at bounding box center [497, 326] width 994 height 653
click at [363, 375] on div "Not interested" at bounding box center [369, 374] width 120 height 26
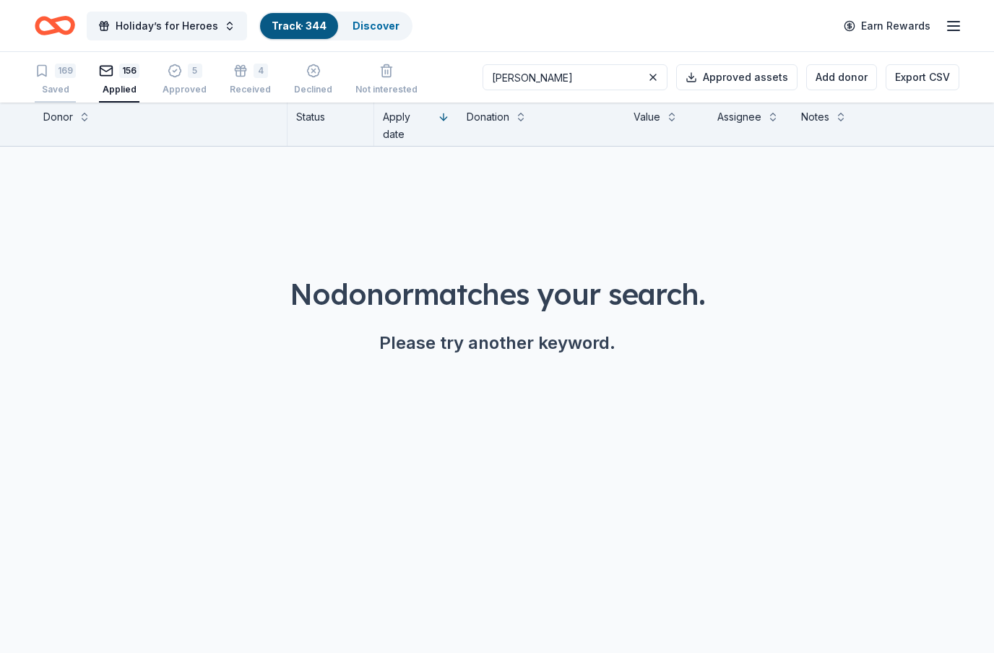
click at [66, 74] on div "169" at bounding box center [65, 71] width 21 height 14
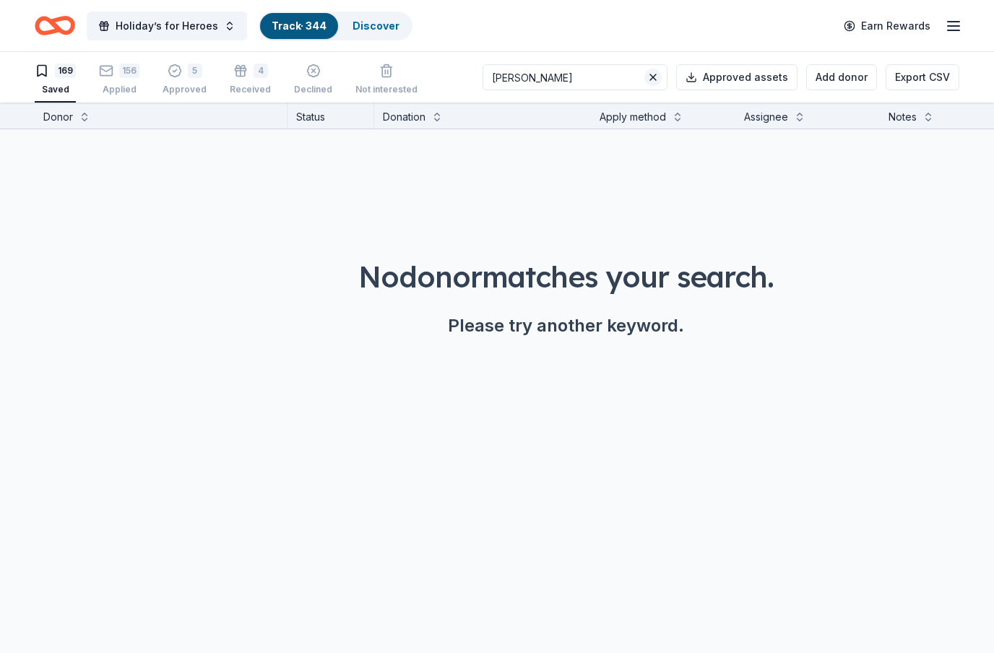
click at [659, 77] on button at bounding box center [653, 77] width 17 height 17
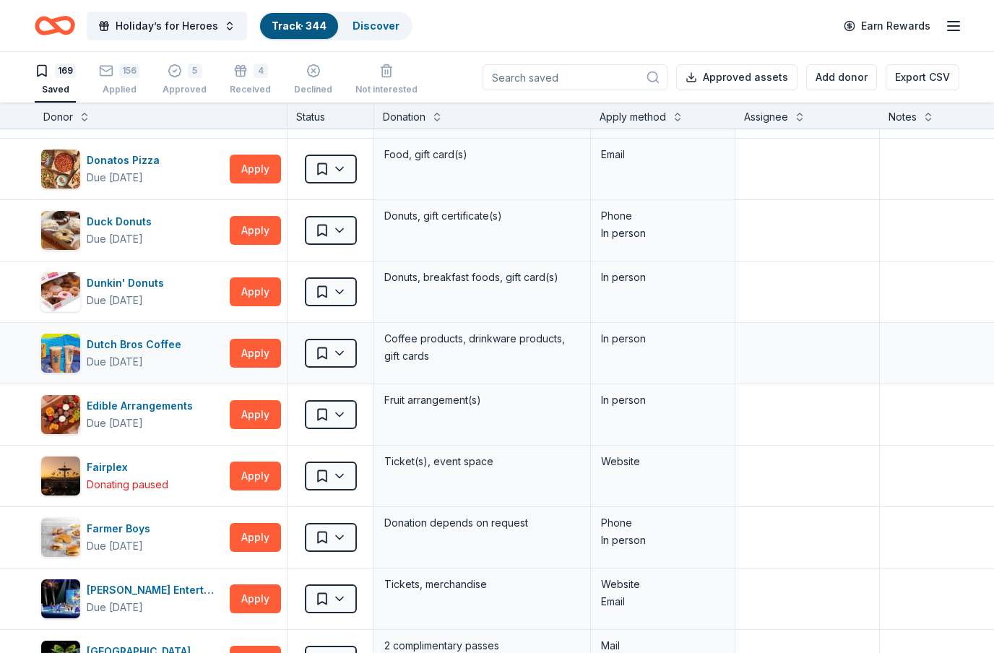
scroll to position [2019, 0]
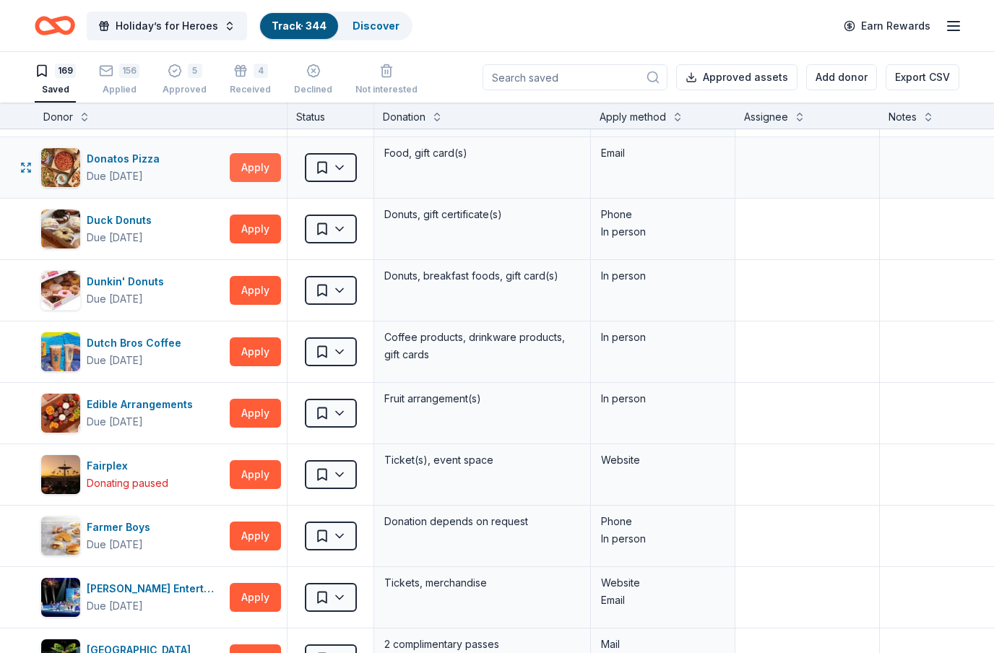
click at [269, 170] on button "Apply" at bounding box center [255, 167] width 51 height 29
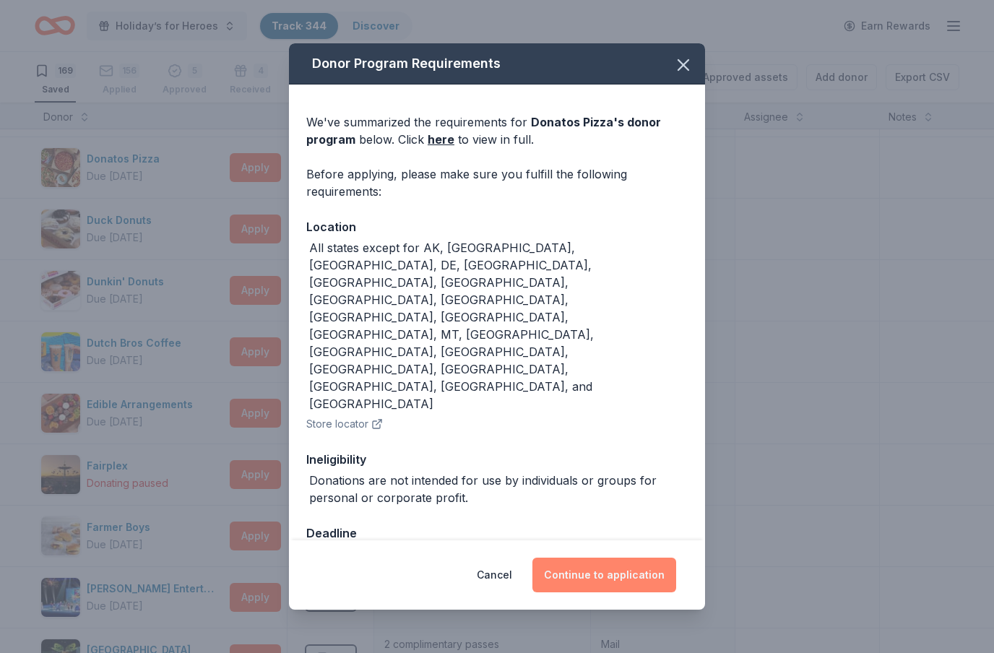
click at [629, 558] on button "Continue to application" at bounding box center [605, 575] width 144 height 35
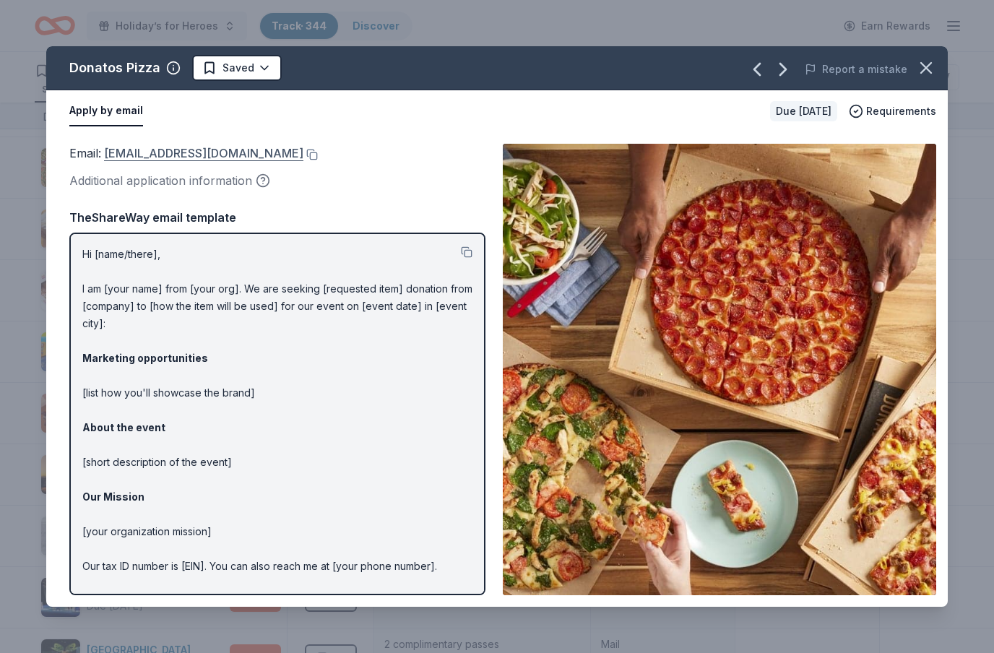
click at [192, 158] on link "[EMAIL_ADDRESS][DOMAIN_NAME]" at bounding box center [203, 153] width 199 height 19
click at [259, 69] on html "Holiday’s for Heroes Track · 344 Discover Earn Rewards 169 Saved 156 Applied 5 …" at bounding box center [497, 326] width 994 height 653
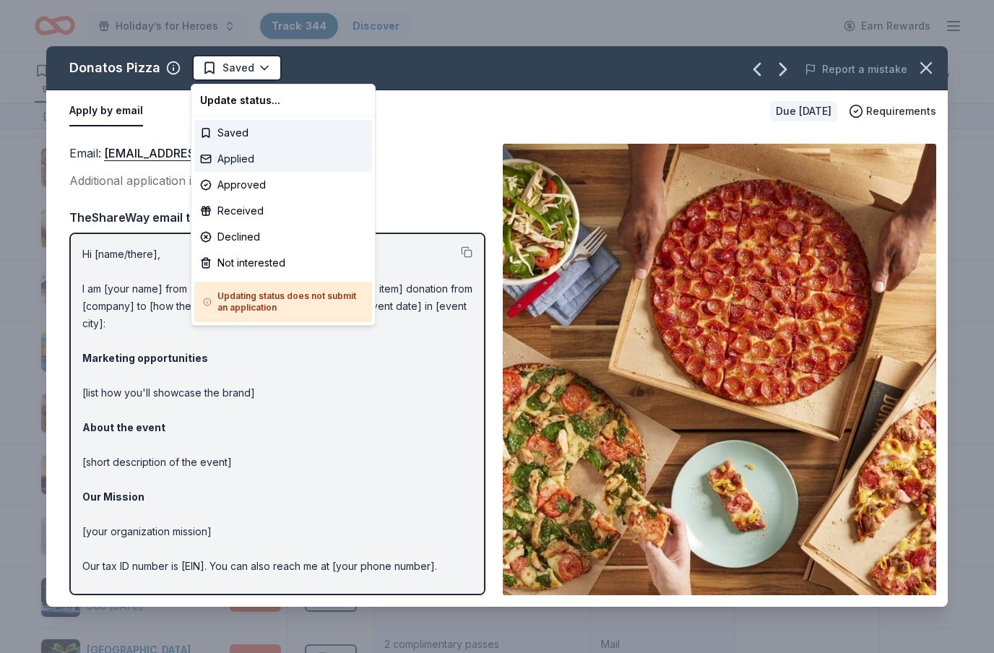
click at [245, 156] on div "Applied" at bounding box center [283, 159] width 178 height 26
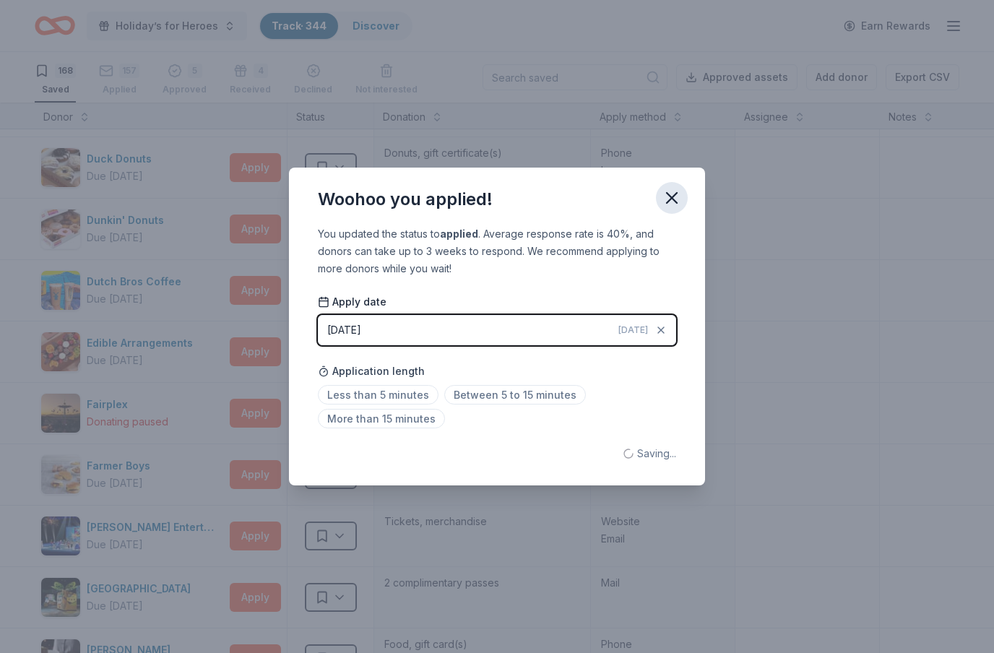
click at [674, 195] on icon "button" at bounding box center [672, 198] width 20 height 20
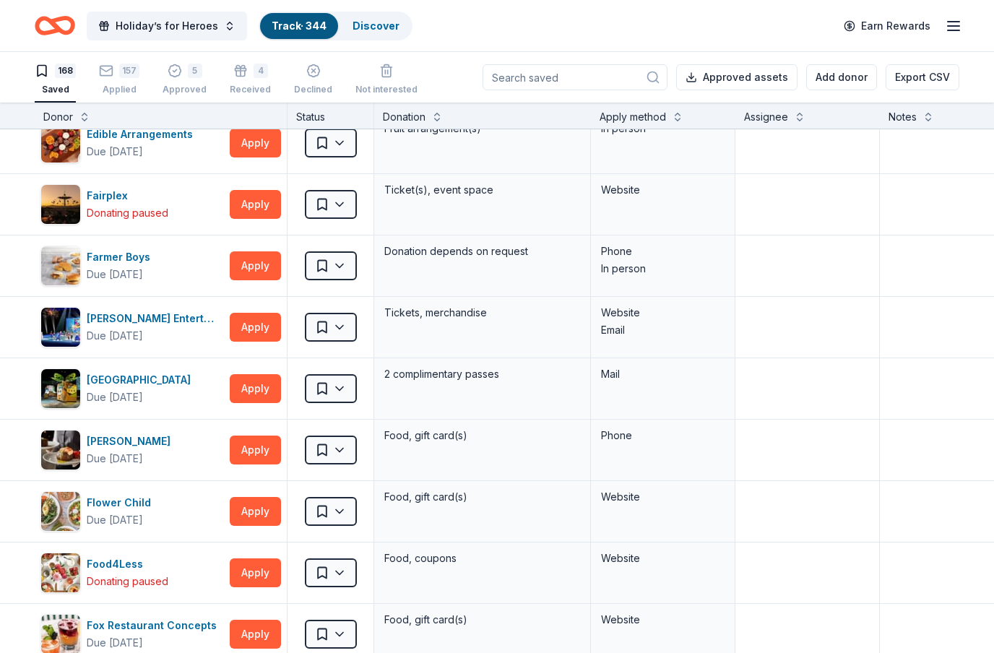
scroll to position [2229, 0]
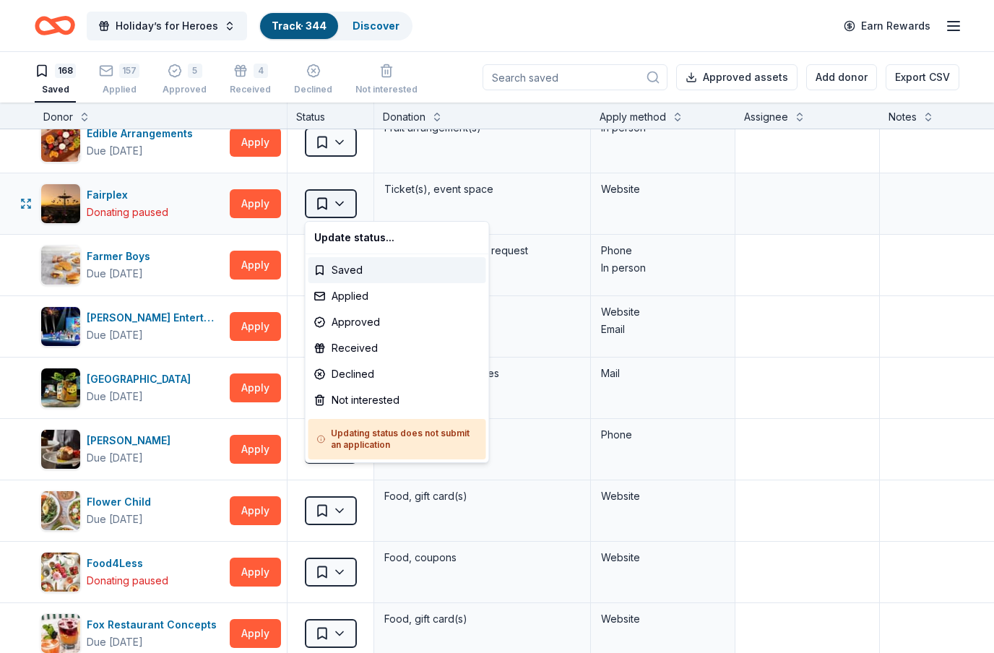
click at [347, 202] on html "Holiday’s for Heroes Track · 344 Discover Earn Rewards 168 Saved 157 Applied 5 …" at bounding box center [497, 326] width 994 height 653
click at [353, 403] on div "Not interested" at bounding box center [398, 400] width 178 height 26
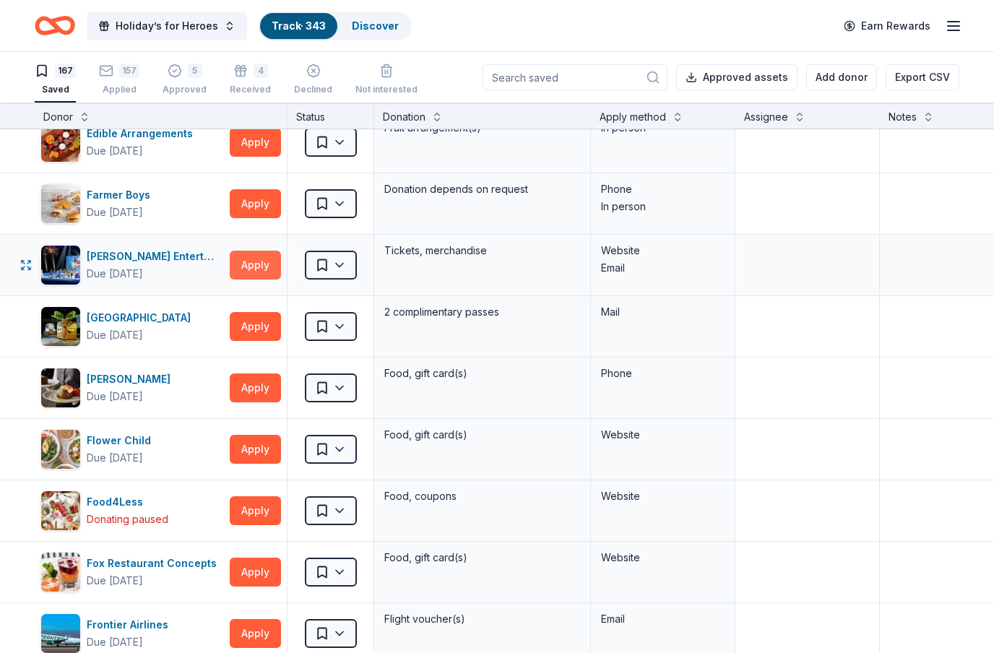
click at [267, 262] on button "Apply" at bounding box center [255, 265] width 51 height 29
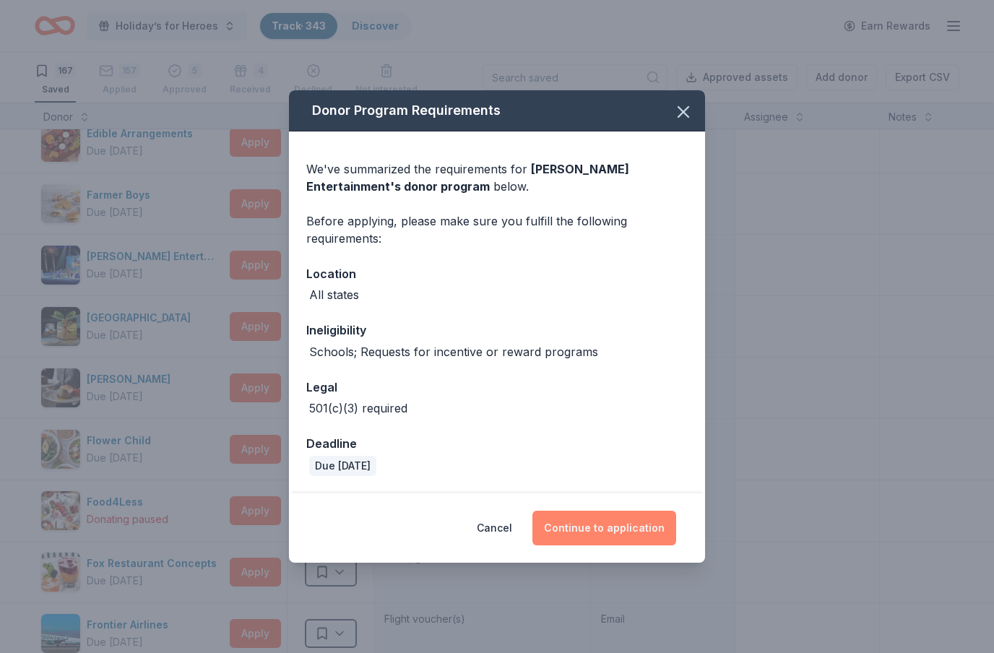
click at [652, 530] on button "Continue to application" at bounding box center [605, 528] width 144 height 35
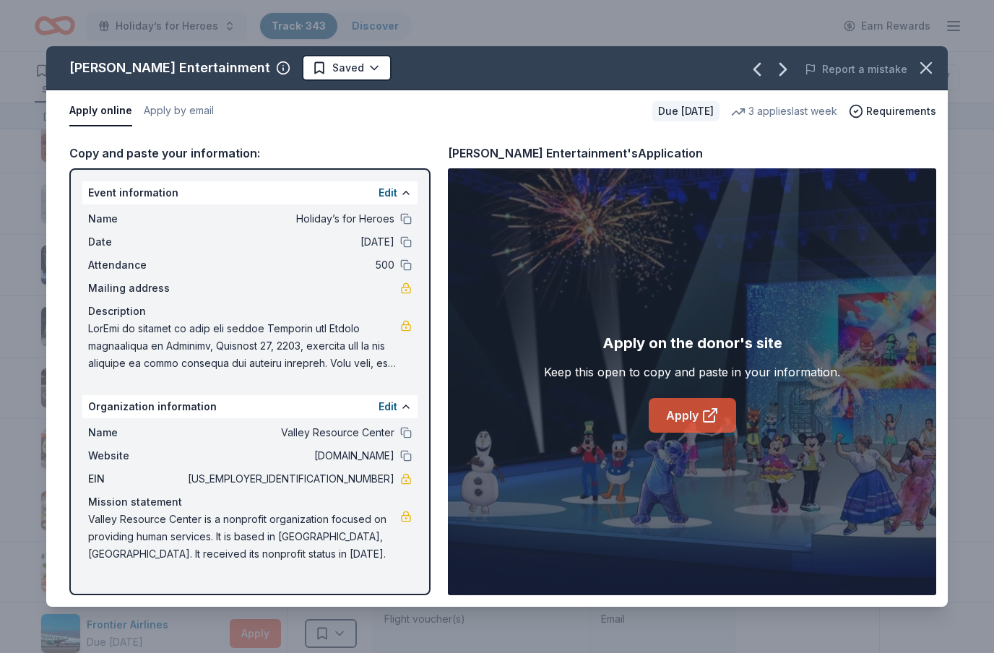
click at [700, 426] on link "Apply" at bounding box center [692, 415] width 87 height 35
click at [936, 73] on icon "button" at bounding box center [926, 68] width 20 height 20
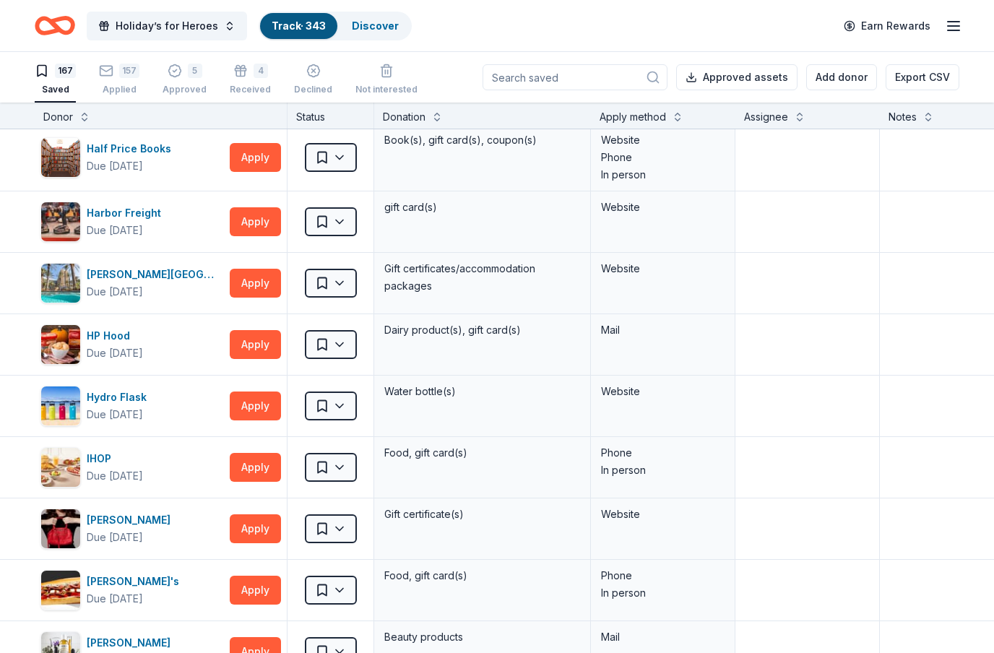
scroll to position [3019, 0]
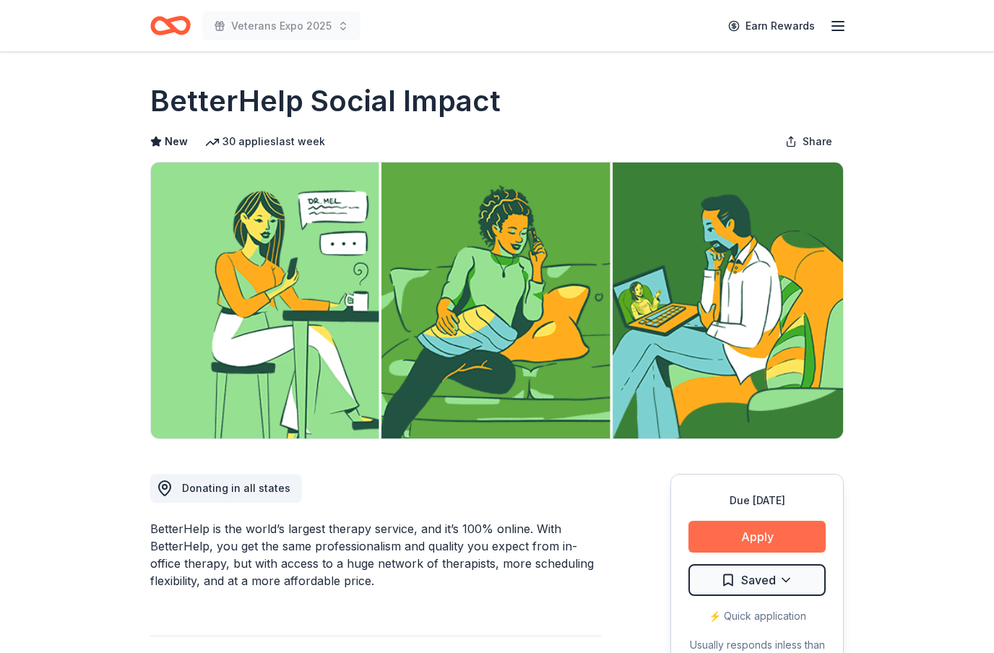
click at [814, 538] on button "Apply" at bounding box center [757, 537] width 137 height 32
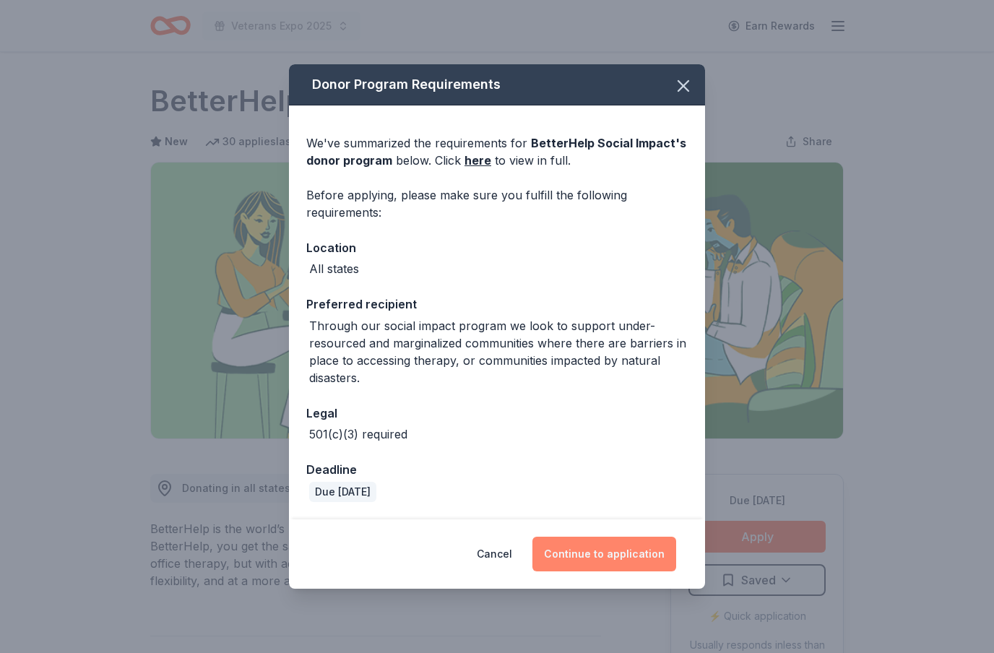
click at [628, 556] on button "Continue to application" at bounding box center [605, 554] width 144 height 35
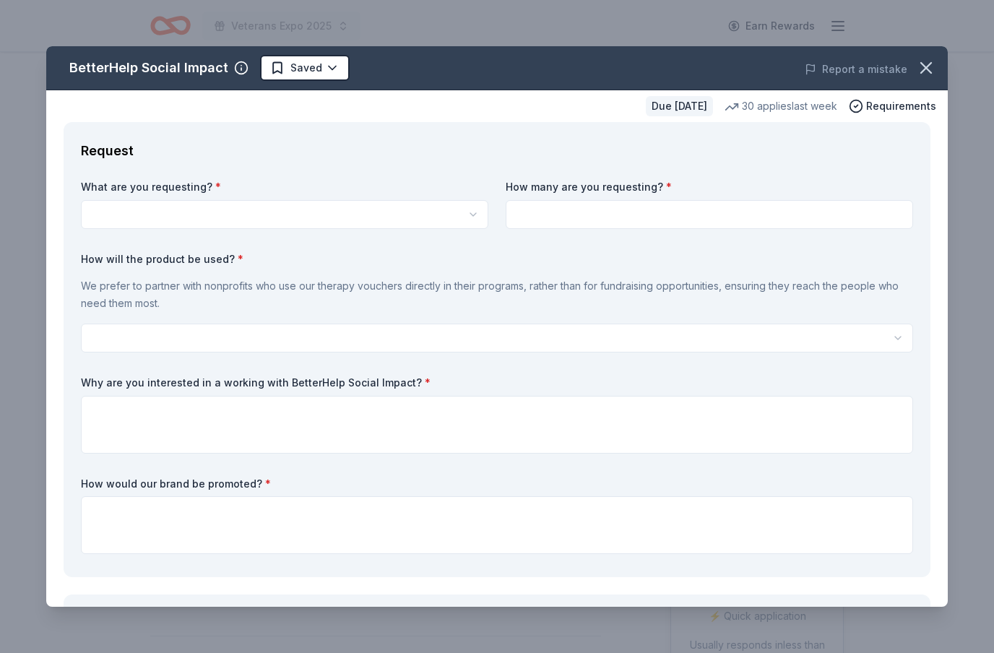
click at [107, 200] on button "button" at bounding box center [285, 214] width 408 height 29
click at [105, 249] on span "Vouchers for 3 months of free therapy" at bounding box center [182, 247] width 184 height 17
select select "Vouchers for 3 months of free therapy"
click at [859, 218] on input at bounding box center [710, 214] width 408 height 29
type input "250"
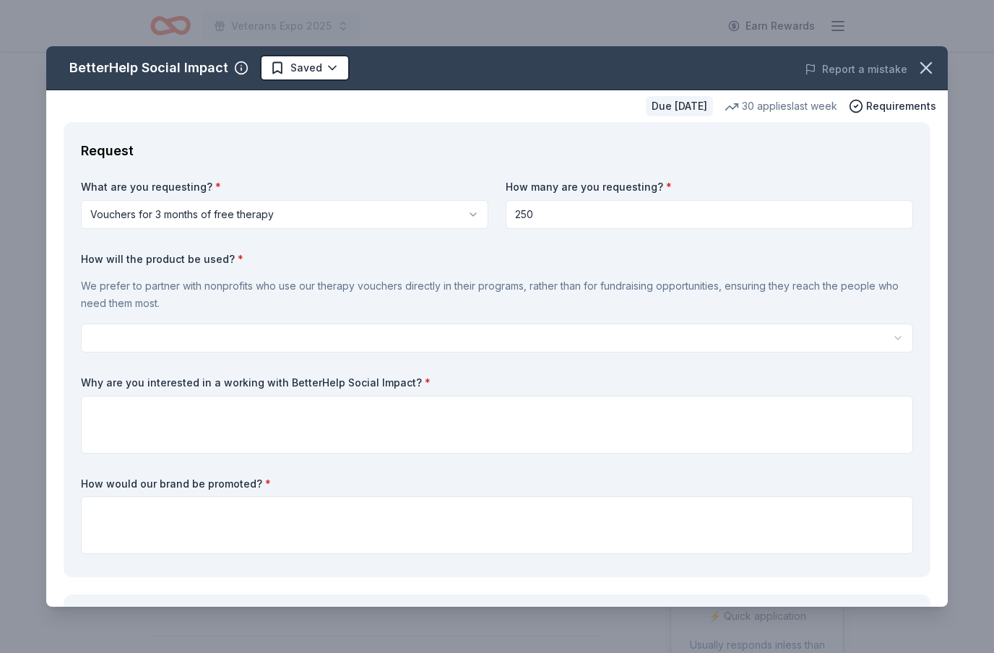
click at [106, 339] on button "button" at bounding box center [497, 338] width 833 height 29
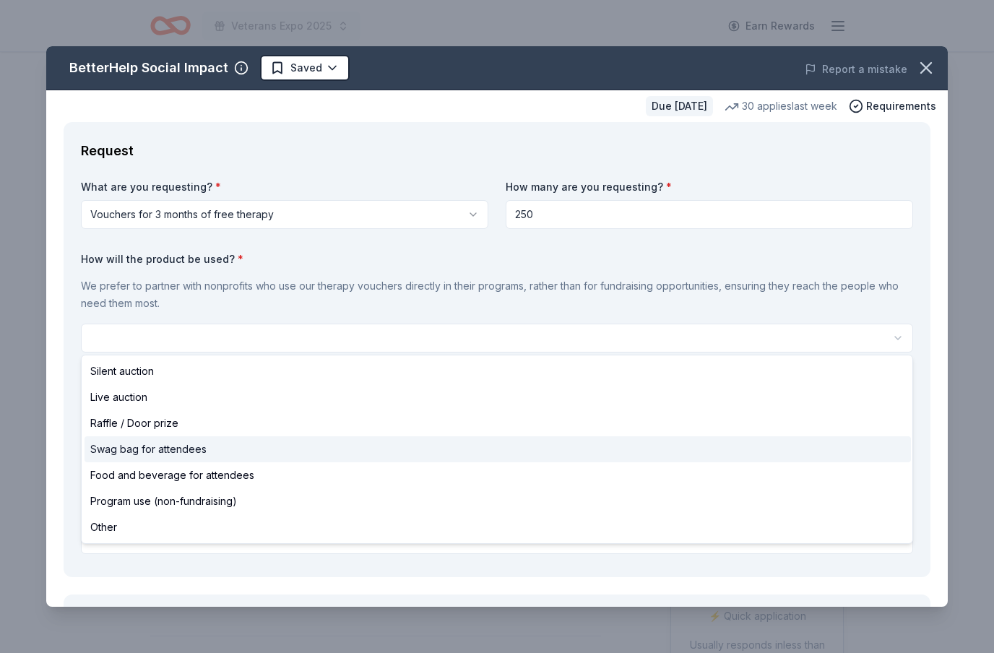
click at [108, 448] on span "Swag bag for attendees" at bounding box center [148, 449] width 116 height 17
select select "swagBag"
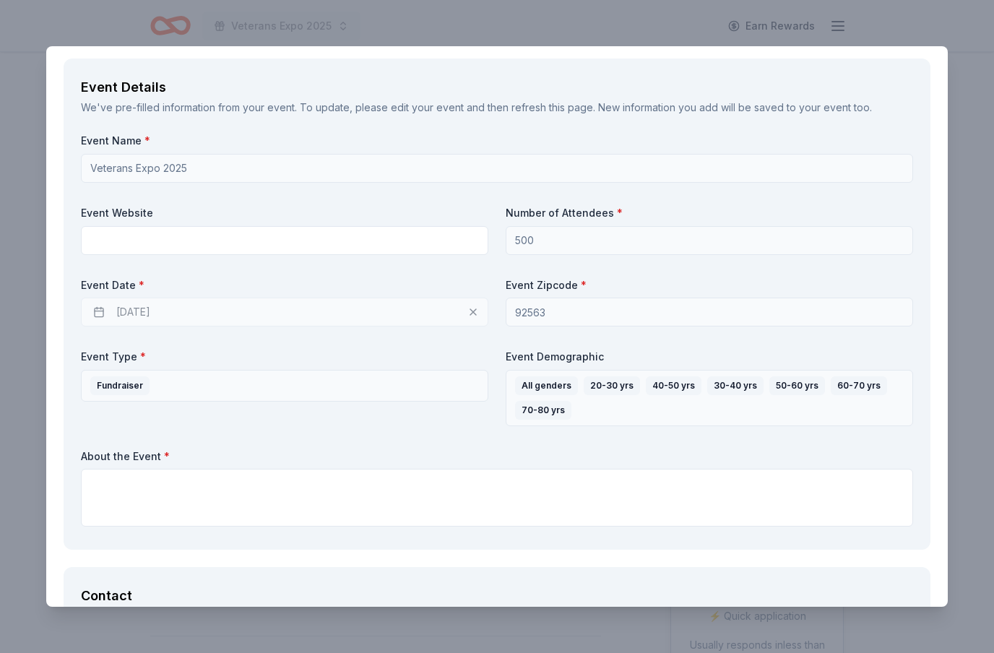
scroll to position [537, 0]
click at [403, 312] on div "11/12/2025" at bounding box center [285, 311] width 408 height 29
click at [136, 312] on div "11/12/2025" at bounding box center [285, 311] width 408 height 29
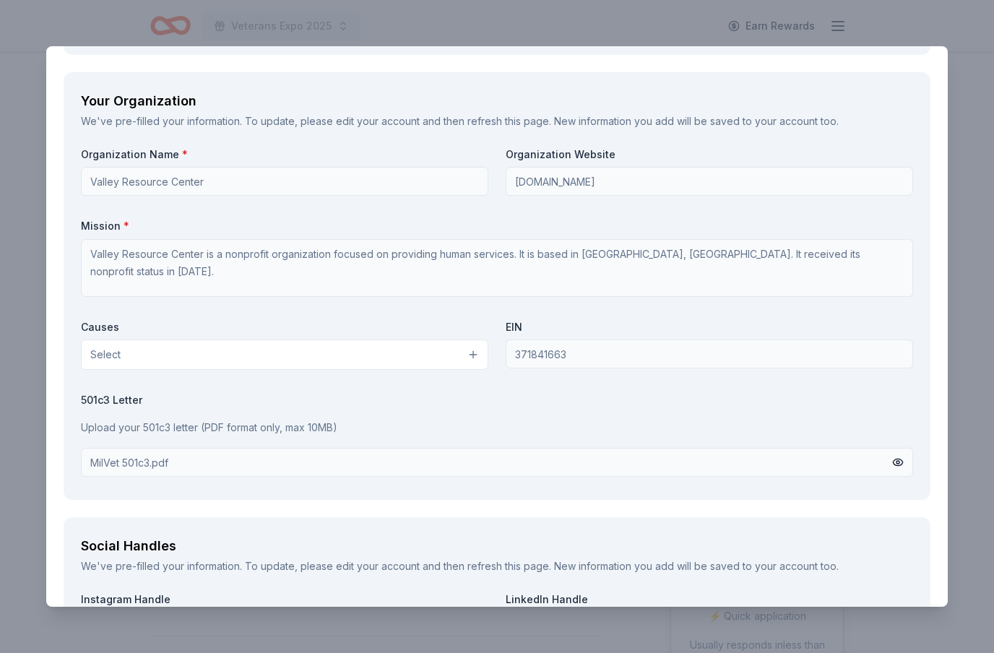
scroll to position [1269, 0]
click at [100, 355] on span "Select" at bounding box center [105, 353] width 30 height 17
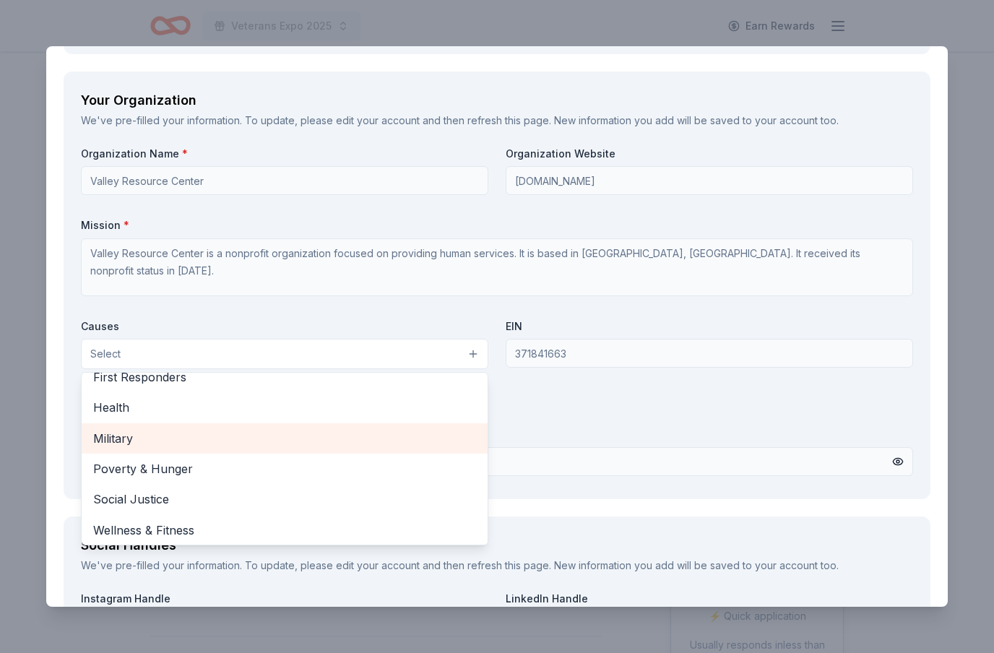
click at [112, 430] on span "Military" at bounding box center [284, 438] width 383 height 19
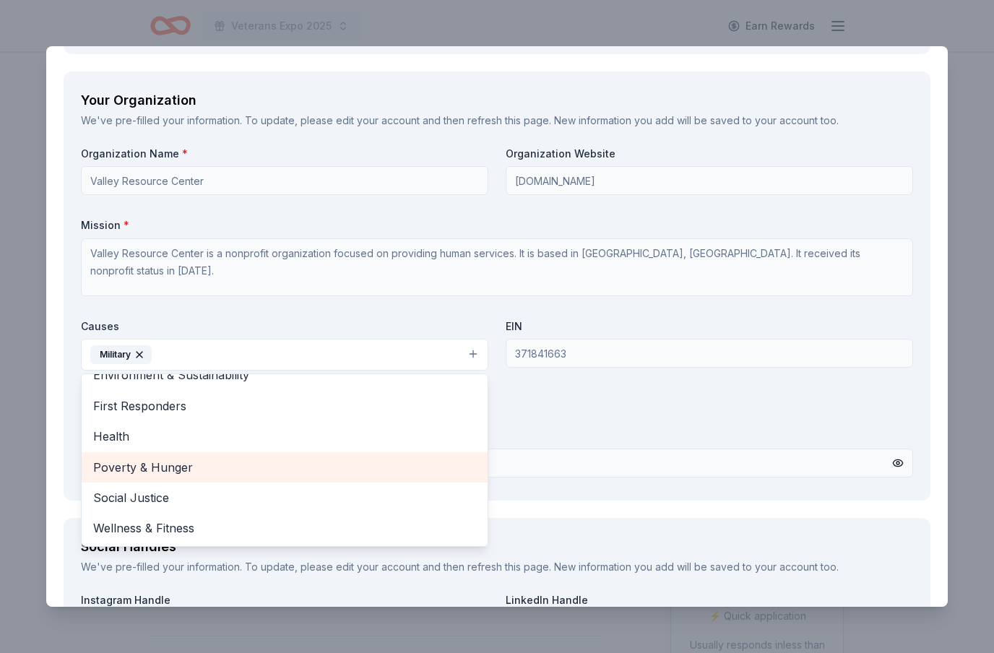
scroll to position [168, 0]
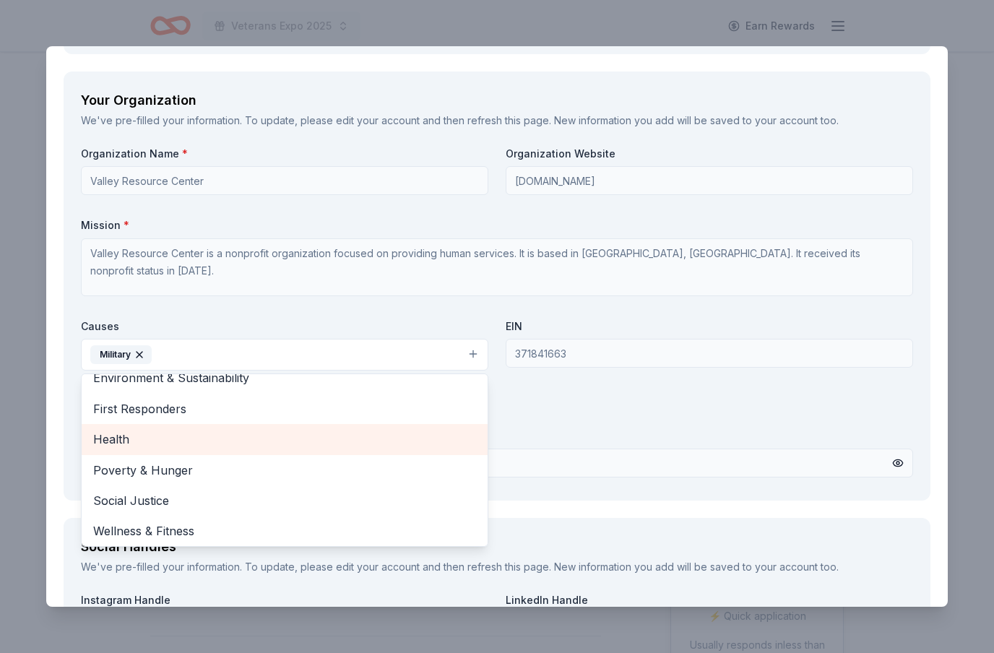
click at [111, 436] on span "Health" at bounding box center [284, 439] width 383 height 19
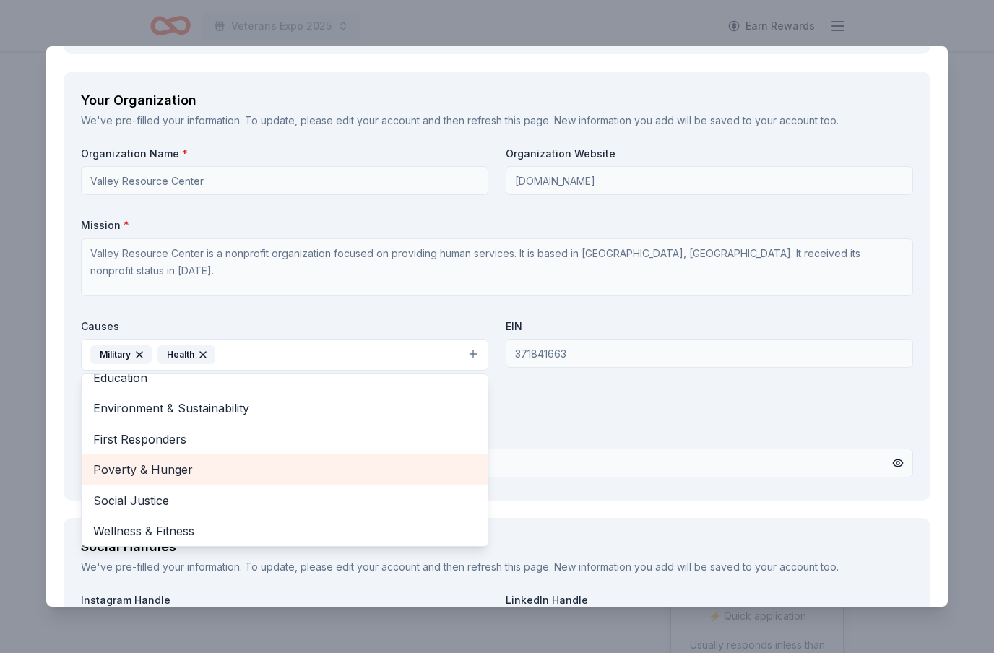
click at [206, 349] on icon "button" at bounding box center [203, 355] width 12 height 12
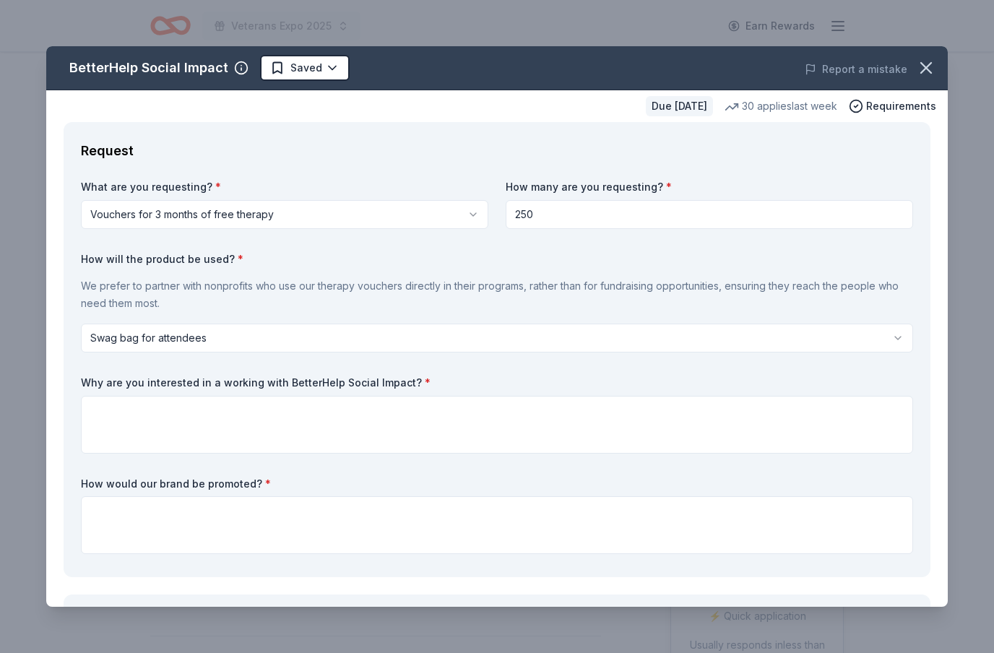
scroll to position [0, 0]
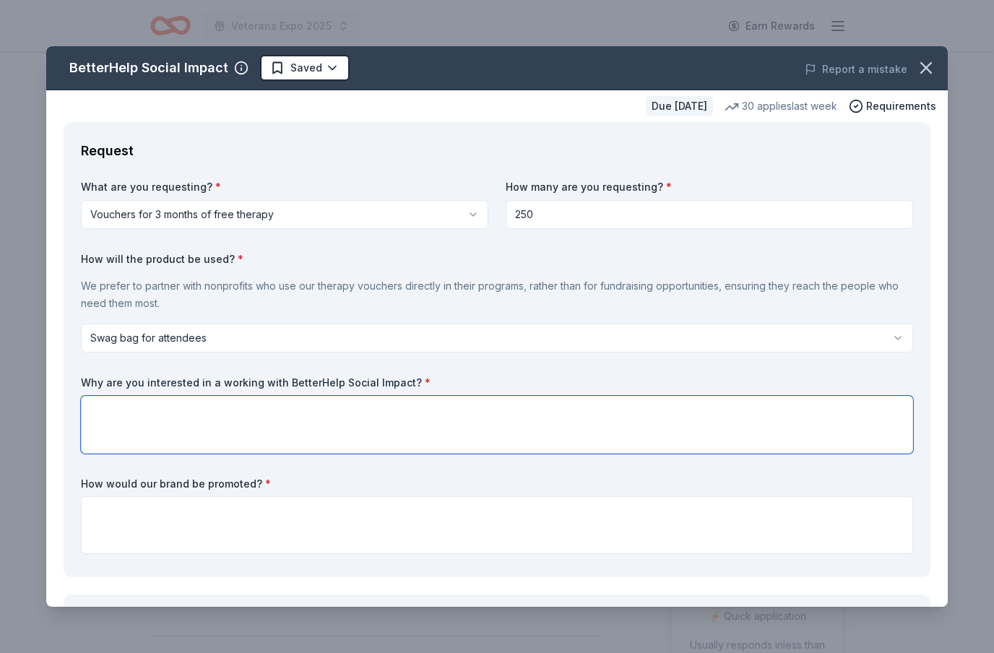
click at [112, 416] on textarea at bounding box center [497, 425] width 833 height 58
type textarea "This seems like it would be a great source for veterans and their families."
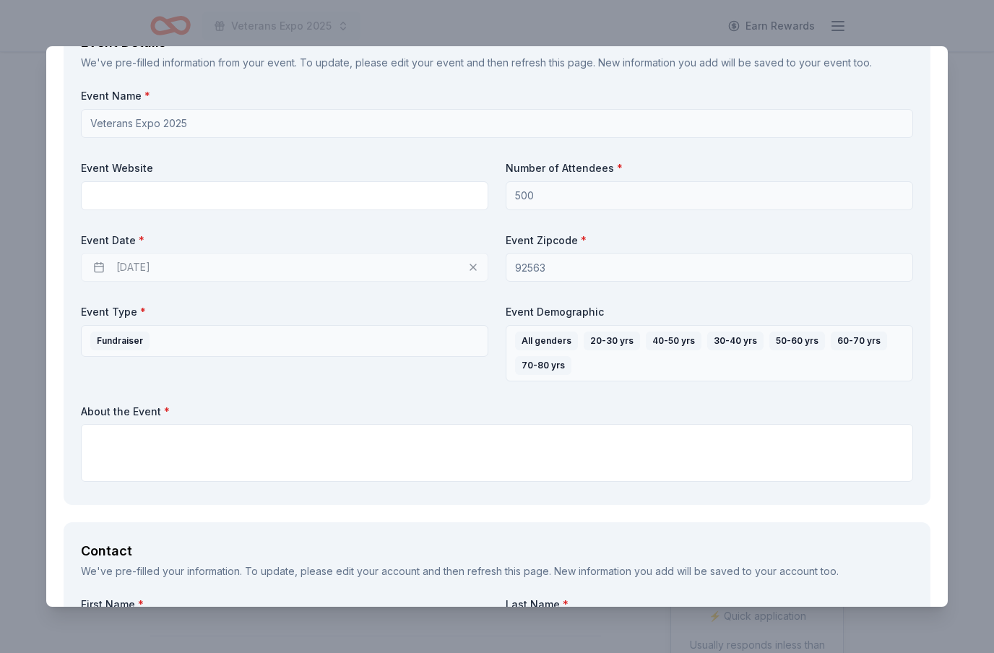
scroll to position [608, 0]
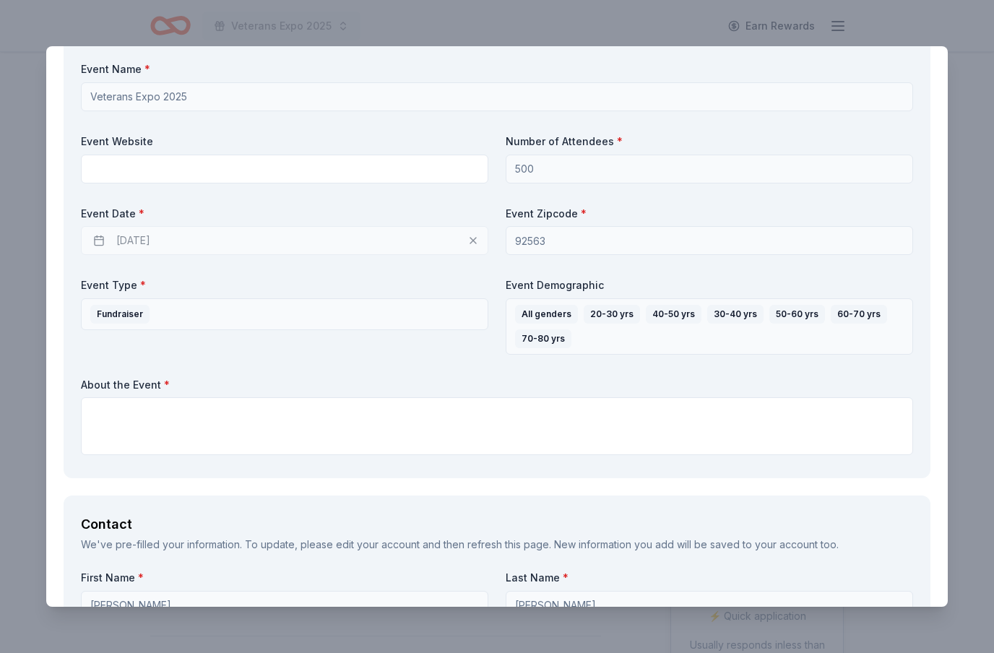
type textarea "Logo on sponsor flyers throughout the expo."
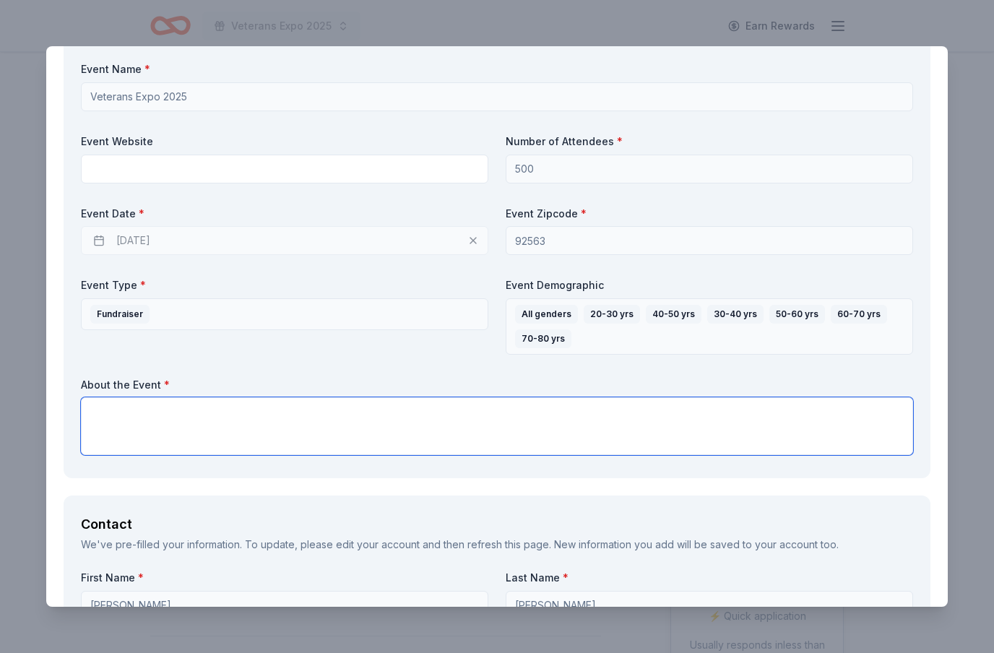
click at [869, 424] on textarea at bounding box center [497, 426] width 833 height 58
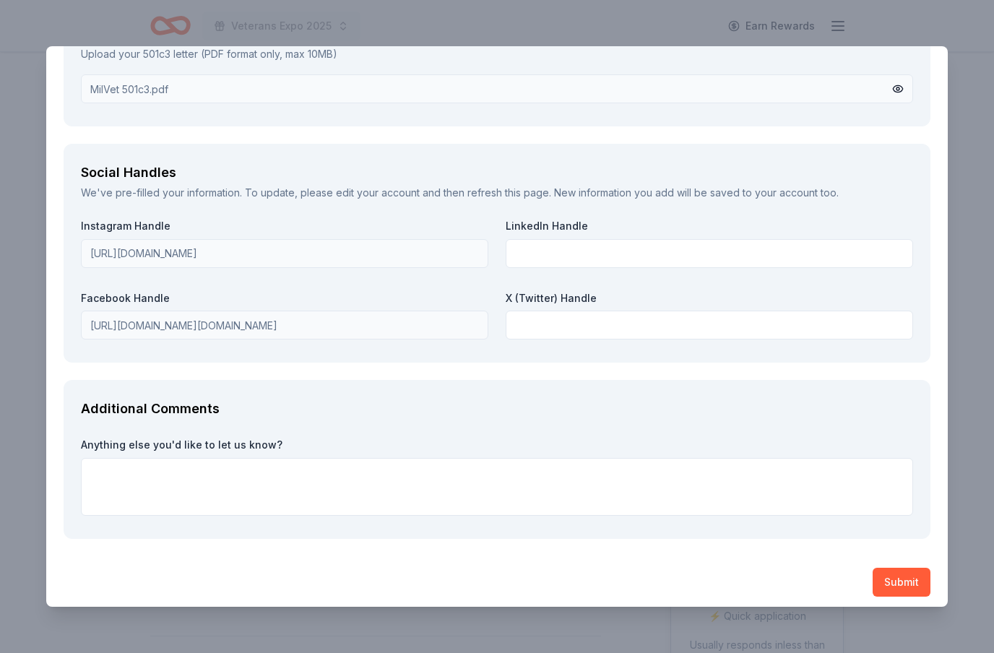
scroll to position [1643, 0]
type textarea "The annual veterans expo serves over 200 veterans and their families. It brings…"
click at [910, 572] on button "Submit" at bounding box center [902, 583] width 58 height 29
